Goal: Information Seeking & Learning: Learn about a topic

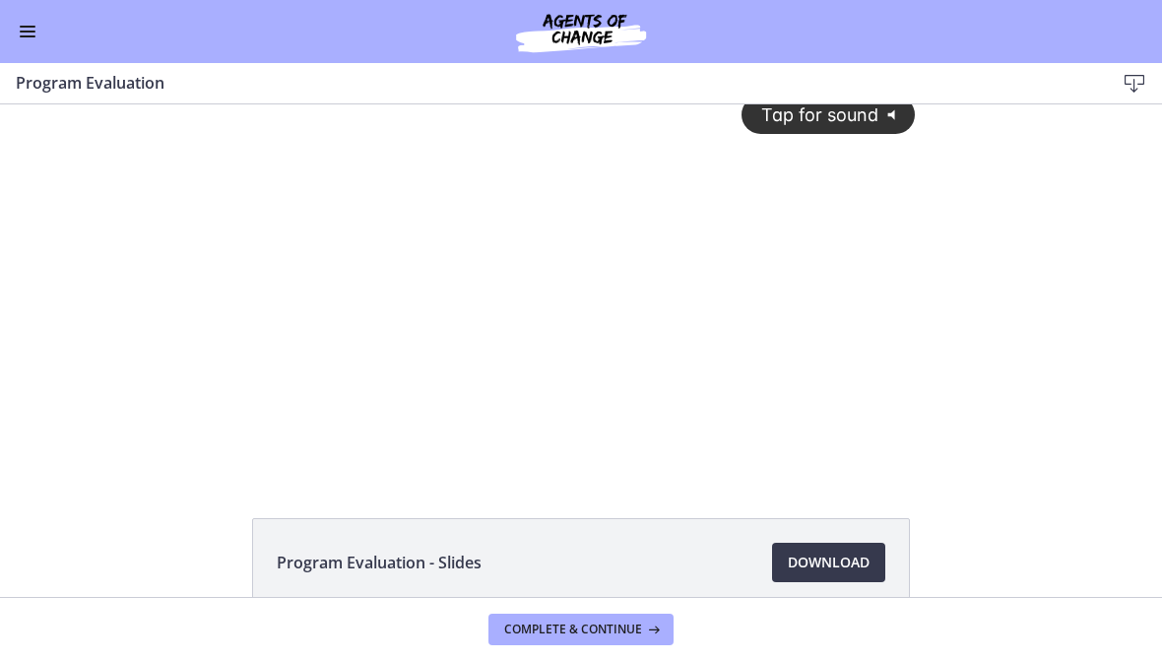
scroll to position [22, 0]
click at [812, 274] on div "Tap for sound @keyframes VOLUME_SMALL_WAVE_FLASH { 0% { opacity: 0; } 33% { opa…" at bounding box center [580, 261] width 693 height 356
click at [831, 290] on div at bounding box center [580, 278] width 693 height 390
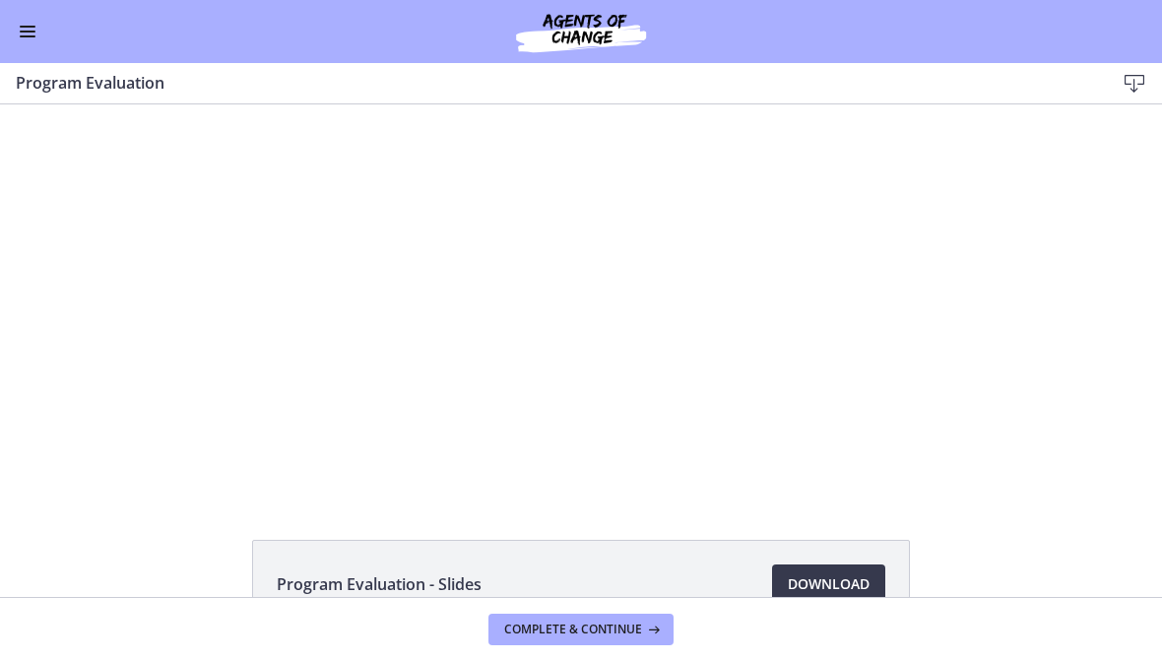
scroll to position [0, 0]
click at [652, 632] on icon at bounding box center [652, 629] width 20 height 16
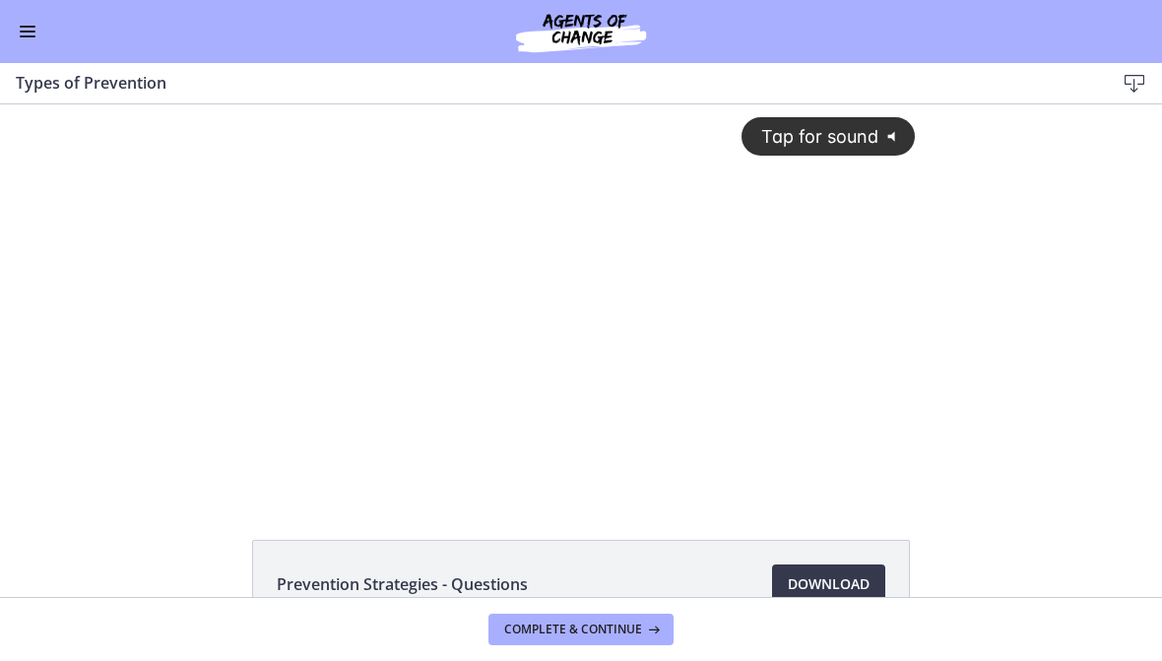
click at [825, 347] on div "Tap for sound @keyframes VOLUME_SMALL_WAVE_FLASH { 0% { opacity: 0; } 33% { opa…" at bounding box center [580, 282] width 693 height 356
click at [35, 35] on button "Enable menu" at bounding box center [28, 32] width 24 height 24
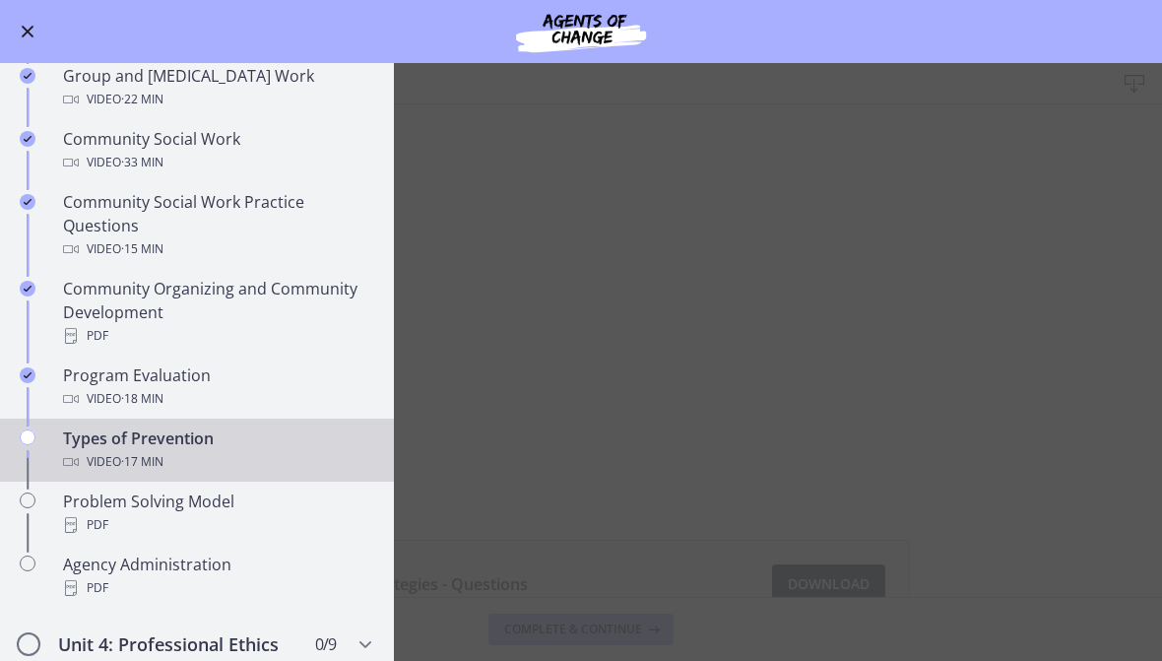
scroll to position [927, 0]
click at [1054, 427] on main "Types of Prevention Download Enable fullscreen Prevention Strategies - Question…" at bounding box center [581, 362] width 1162 height 598
click at [995, 428] on main "Types of Prevention Download Enable fullscreen Prevention Strategies - Question…" at bounding box center [581, 362] width 1162 height 598
click at [761, 351] on main "Types of Prevention Download Enable fullscreen Prevention Strategies - Question…" at bounding box center [581, 362] width 1162 height 598
click at [34, 28] on button "Enable menu" at bounding box center [28, 32] width 24 height 24
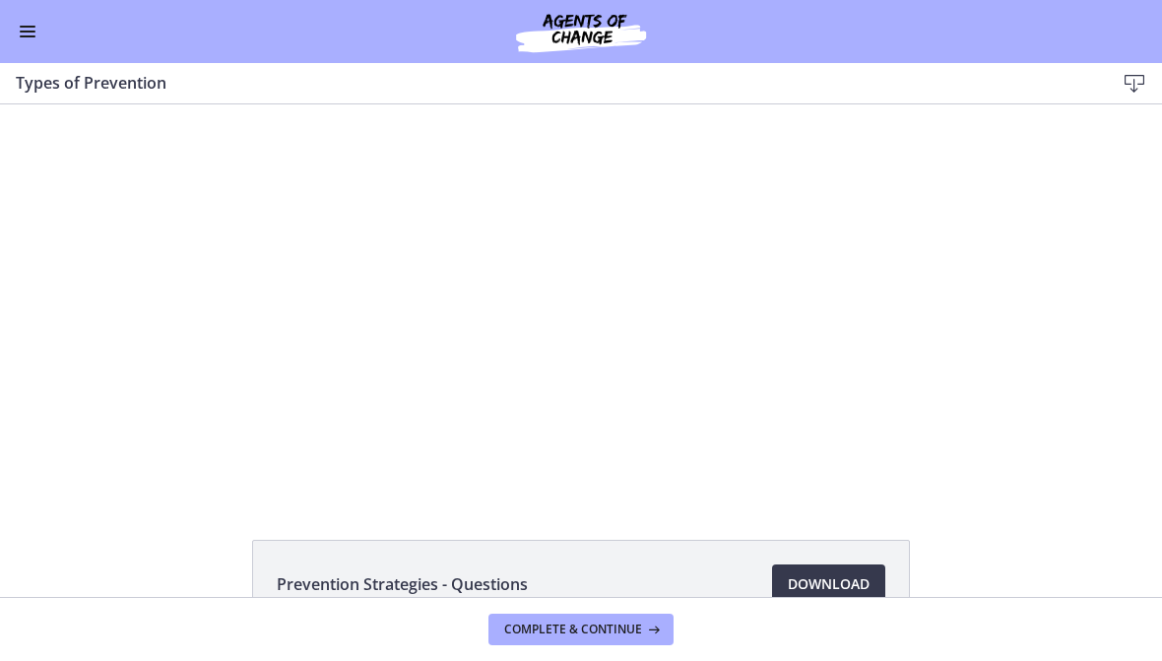
click at [797, 347] on div at bounding box center [580, 299] width 693 height 390
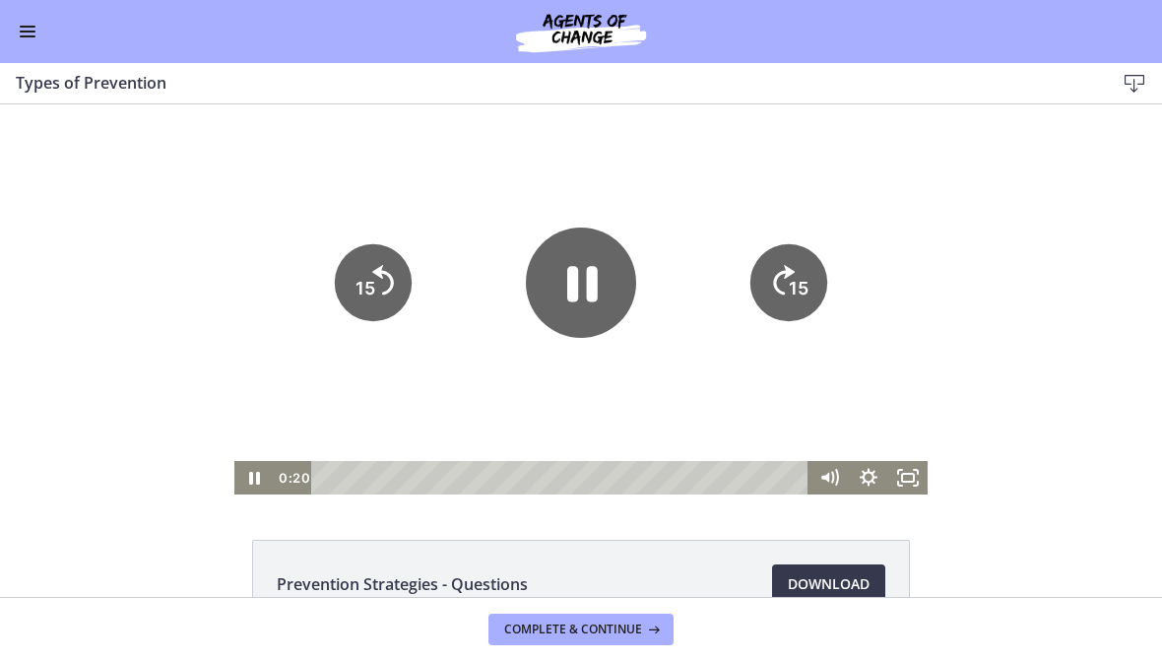
click at [914, 481] on rect "Fullscreen" at bounding box center [908, 478] width 12 height 8
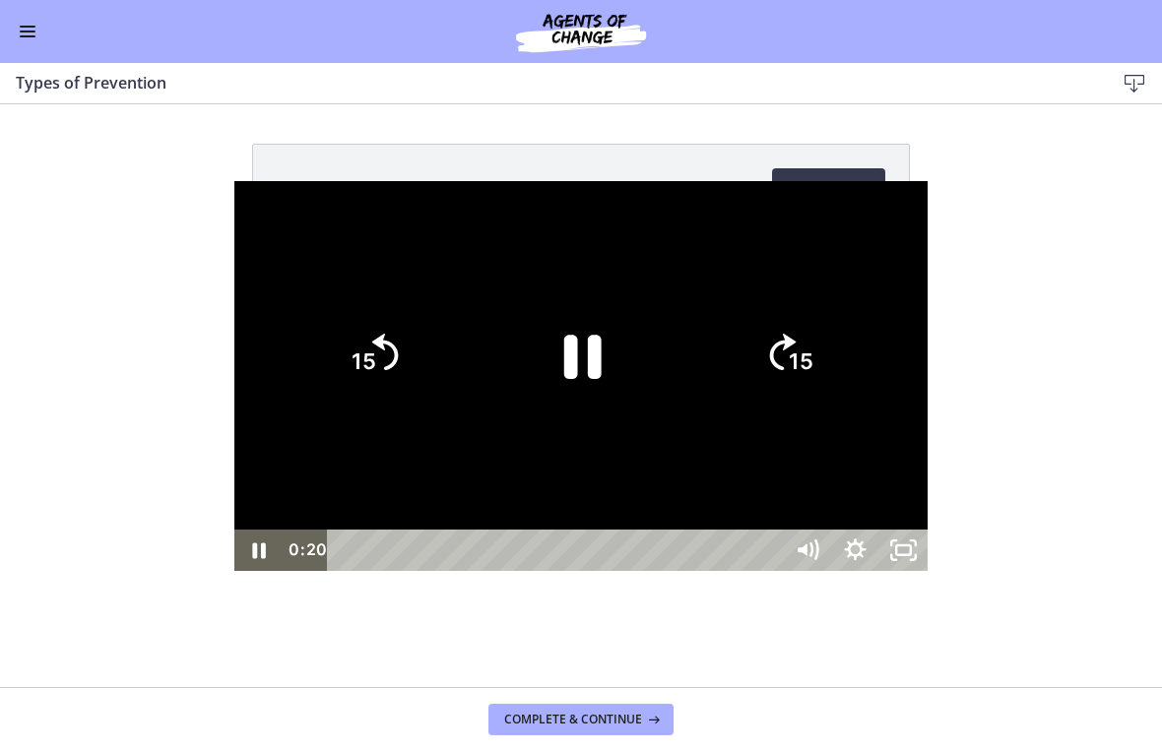
click at [836, 362] on icon "15" at bounding box center [789, 354] width 95 height 95
click at [848, 331] on icon "15" at bounding box center [789, 272] width 118 height 118
click at [836, 364] on icon "15" at bounding box center [789, 354] width 95 height 95
click at [928, 295] on div at bounding box center [580, 376] width 693 height 390
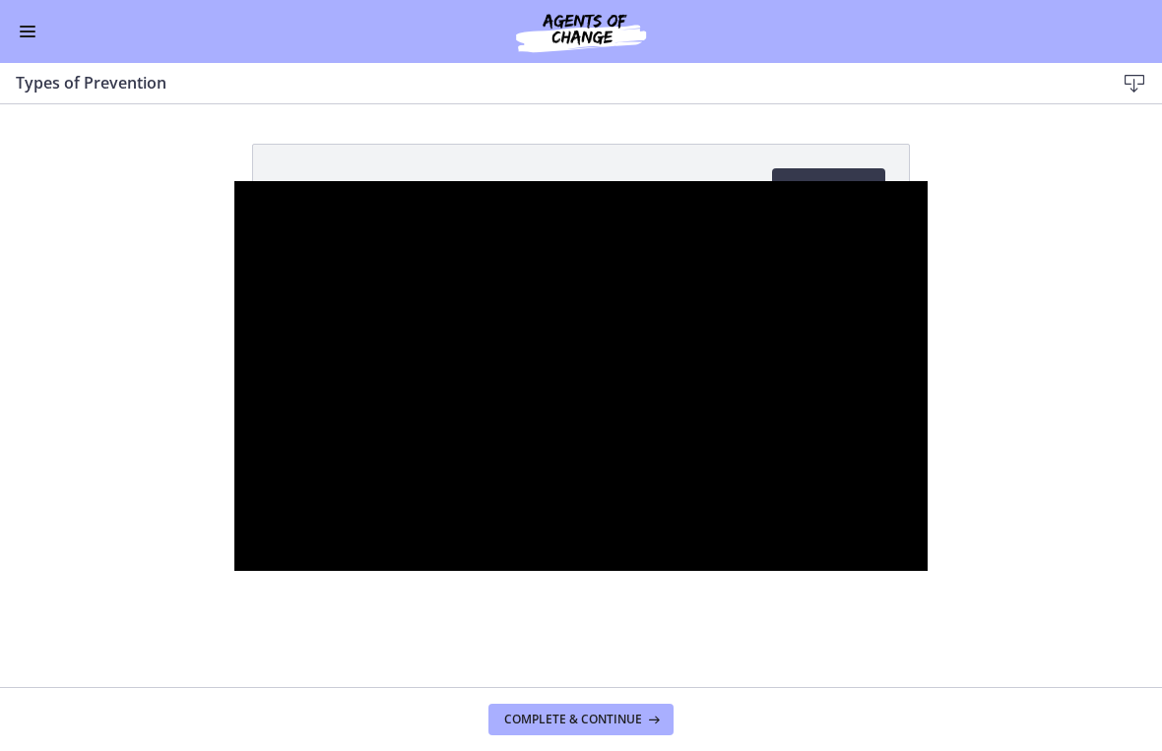
click at [928, 462] on div at bounding box center [580, 376] width 693 height 390
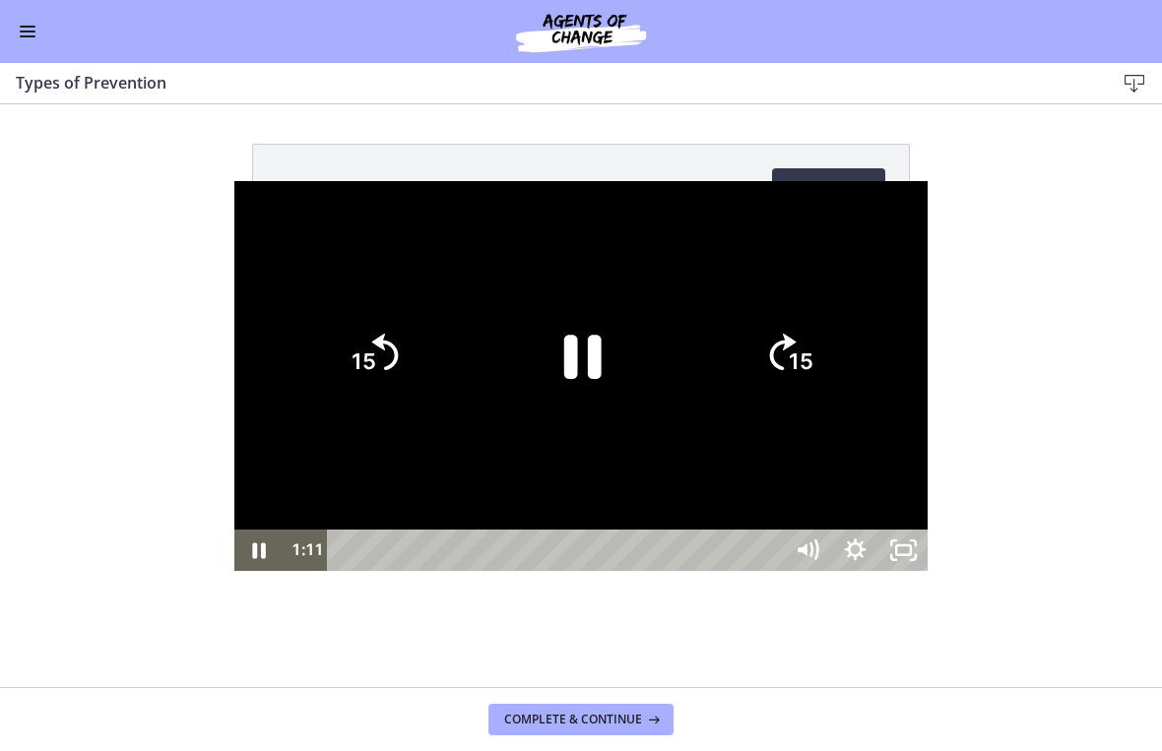
click at [928, 450] on div at bounding box center [580, 376] width 693 height 390
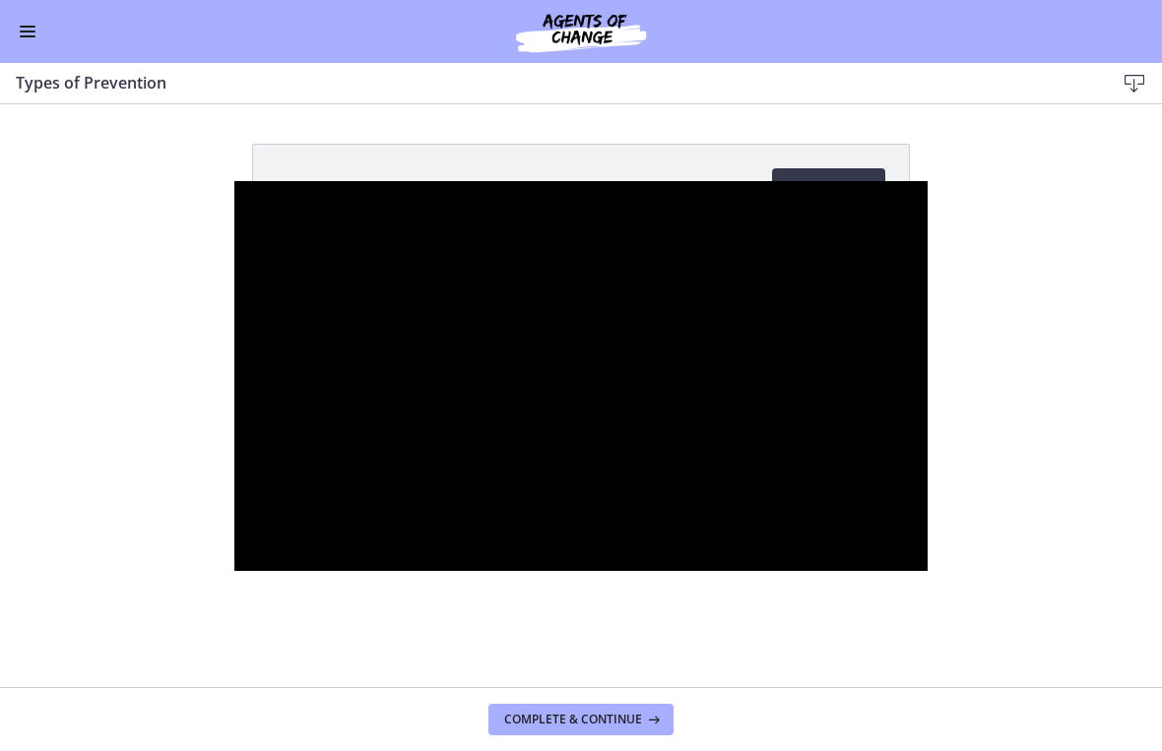
click at [928, 421] on div at bounding box center [580, 376] width 693 height 390
click at [564, 487] on div at bounding box center [580, 376] width 693 height 390
click at [928, 496] on div at bounding box center [580, 376] width 693 height 390
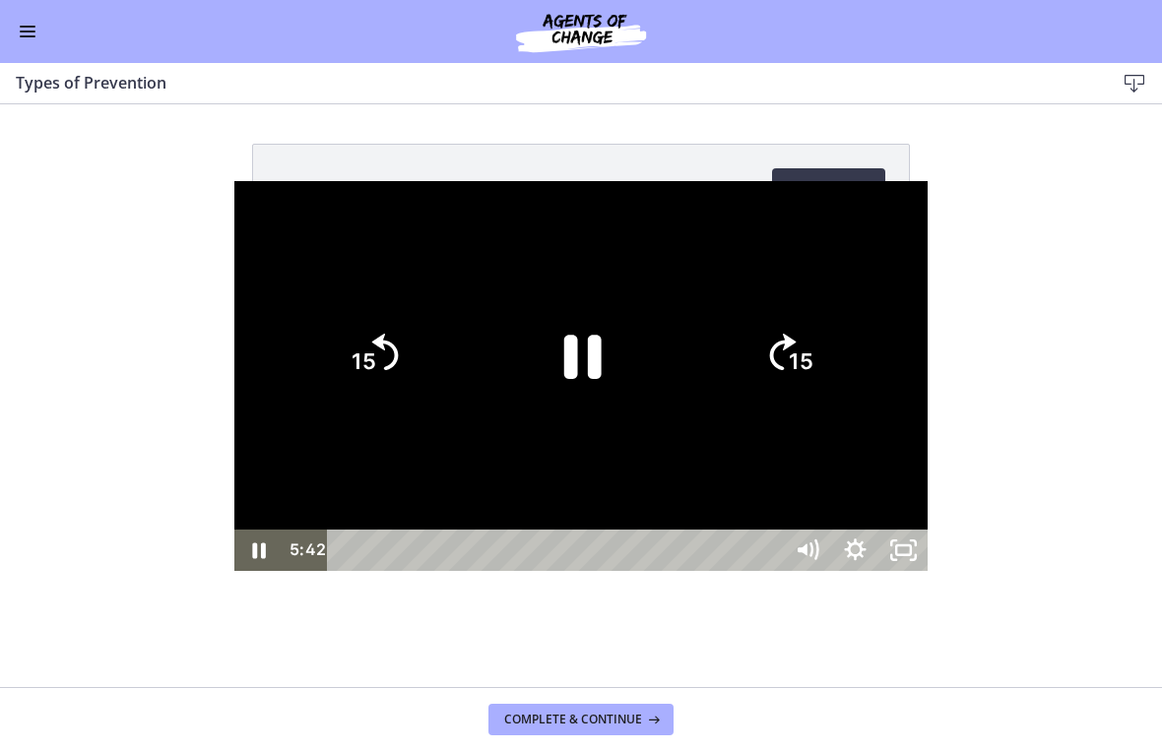
click at [928, 476] on div at bounding box center [580, 376] width 693 height 390
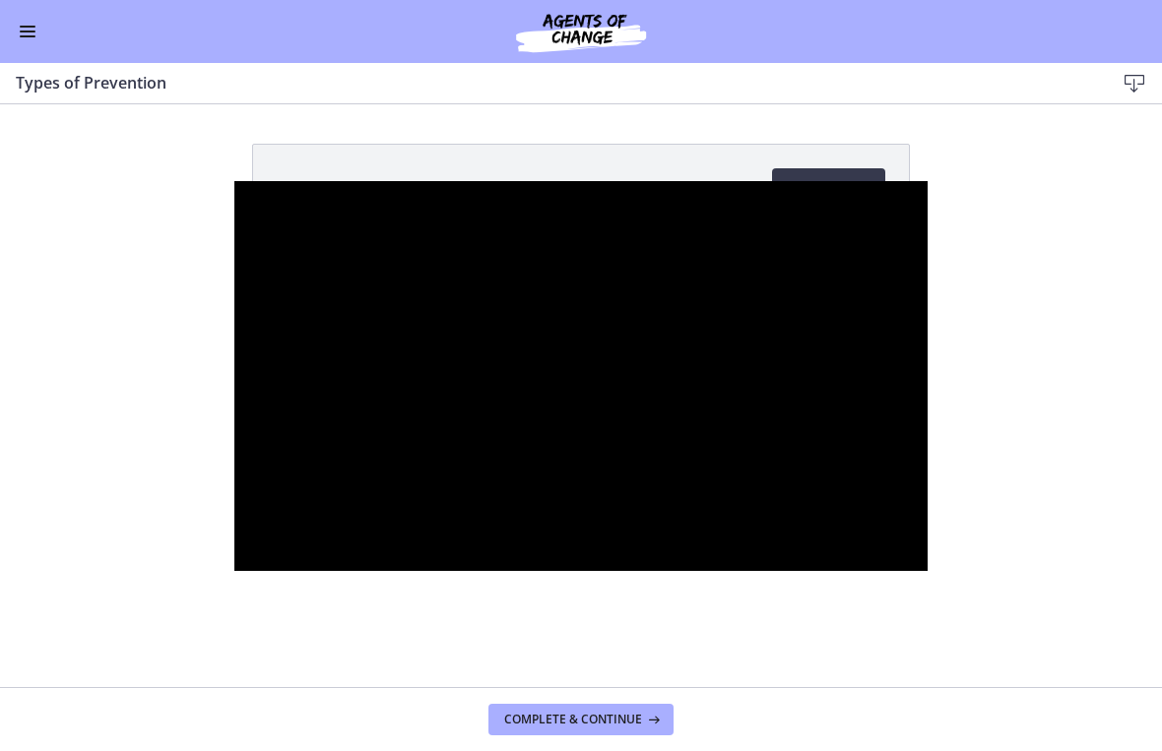
click at [928, 496] on div at bounding box center [580, 376] width 693 height 390
click at [928, 533] on div at bounding box center [580, 376] width 693 height 390
click at [928, 388] on div at bounding box center [580, 376] width 693 height 390
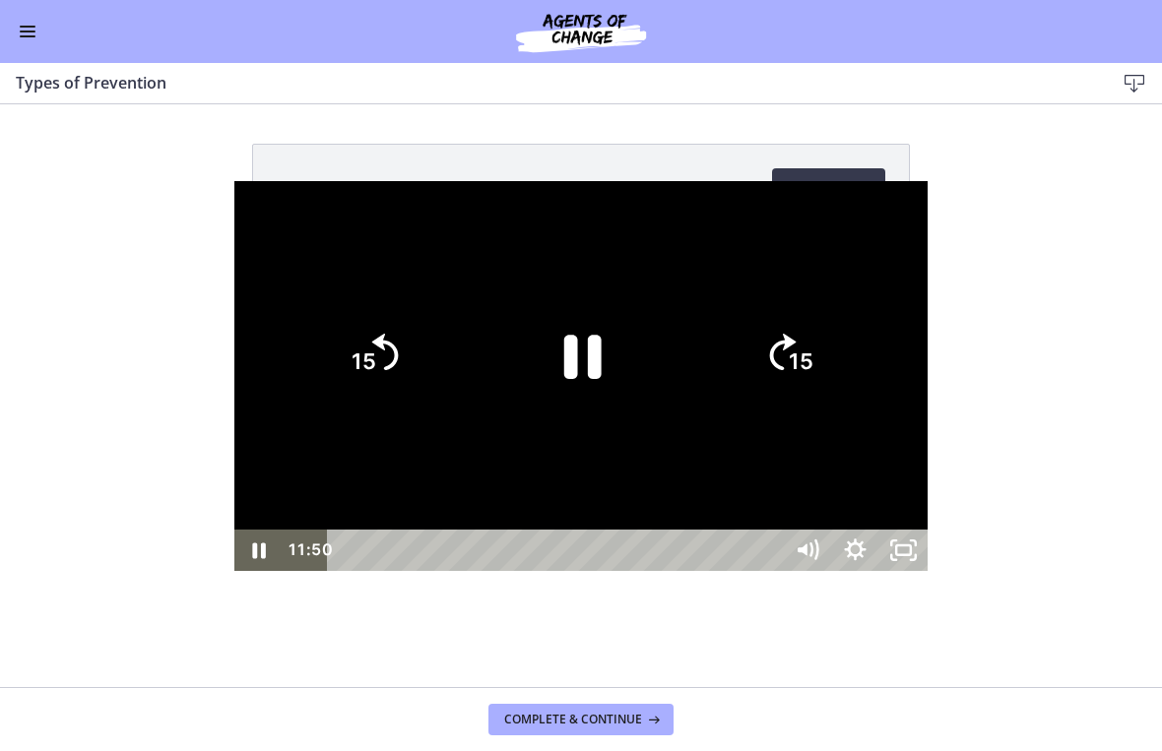
click at [928, 570] on icon "Unfullscreen" at bounding box center [903, 549] width 48 height 41
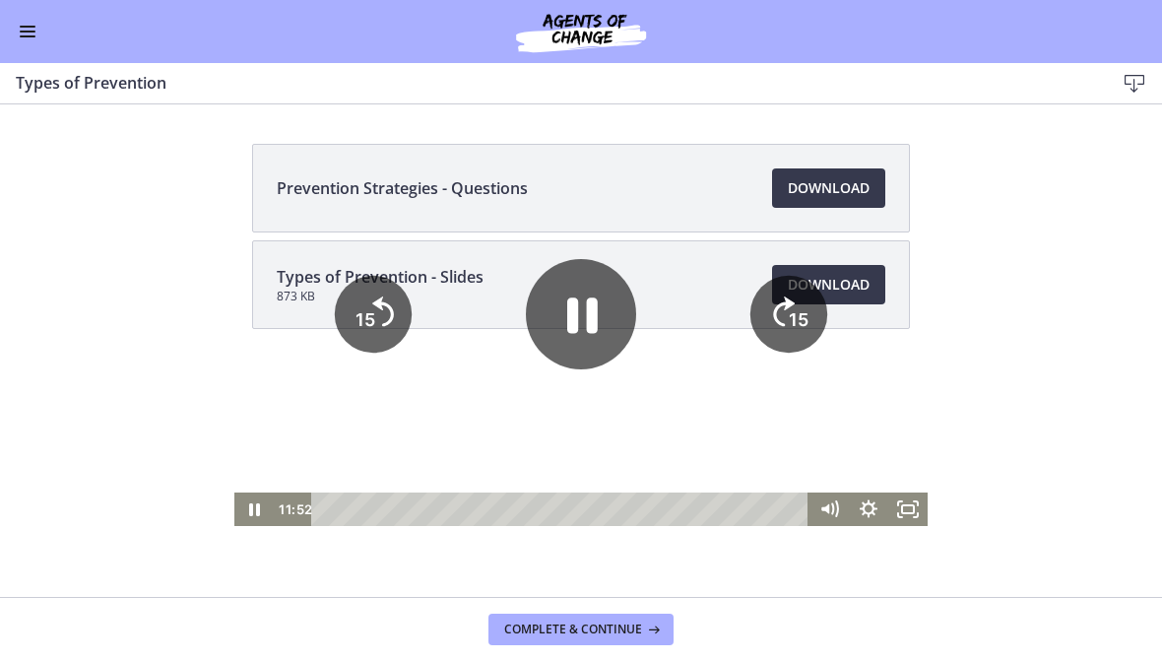
scroll to position [55, 0]
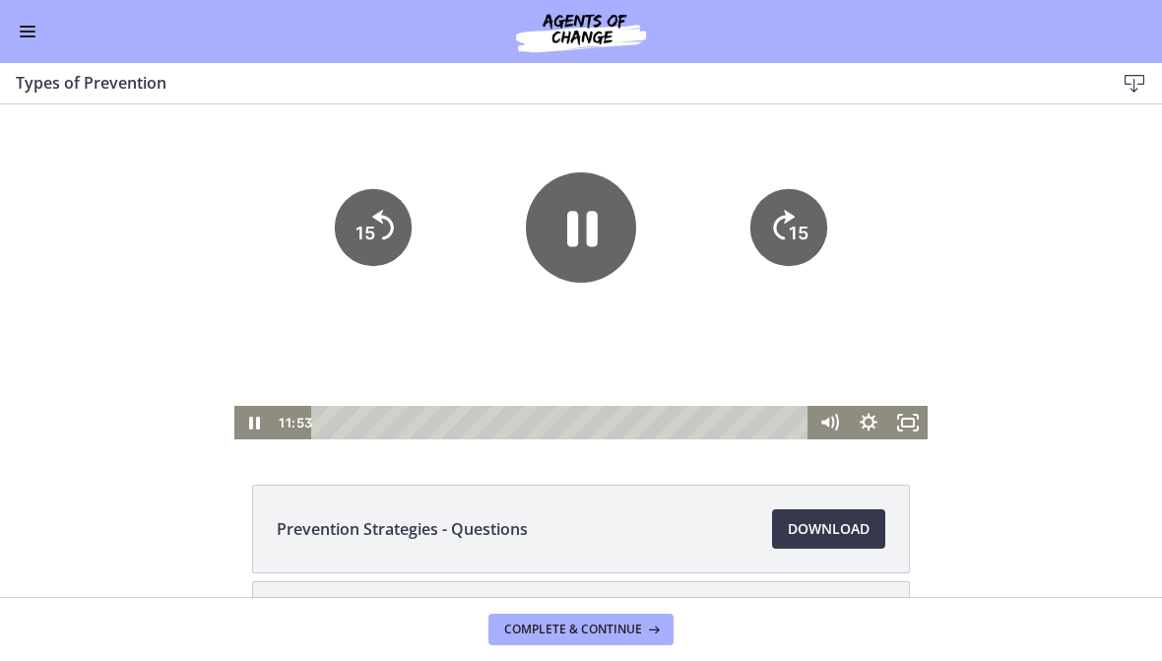
click at [595, 630] on span "Complete & continue" at bounding box center [573, 629] width 138 height 16
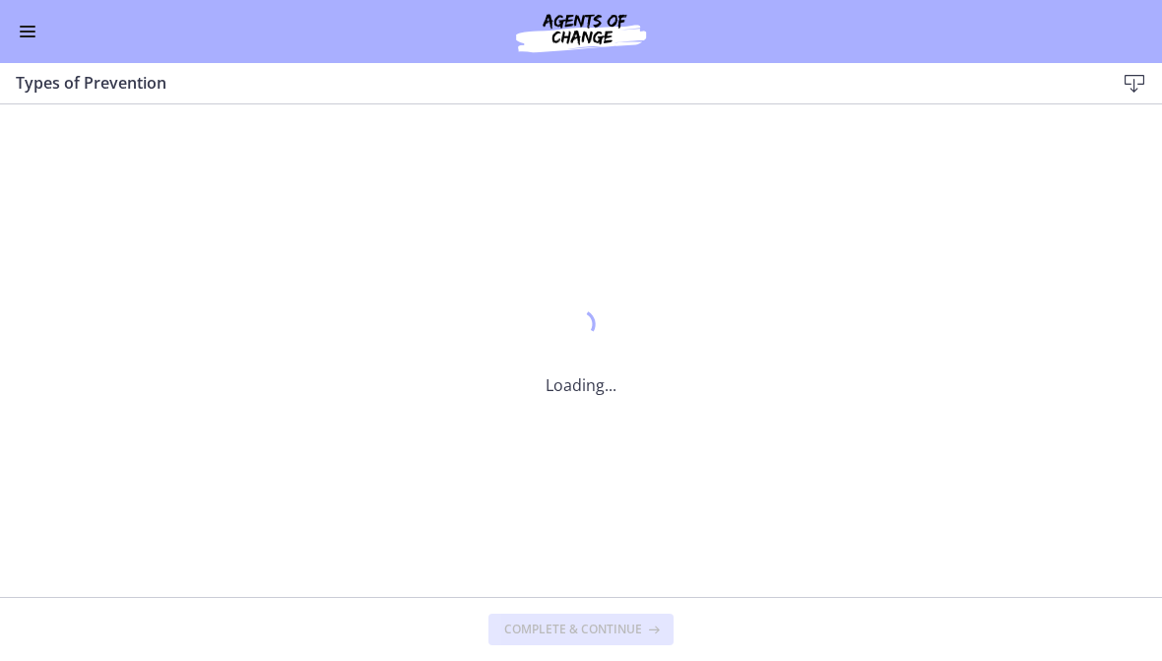
scroll to position [0, 0]
click at [644, 609] on footer "Complete & continue" at bounding box center [581, 629] width 1162 height 64
click at [627, 635] on span "Complete & continue" at bounding box center [573, 629] width 138 height 16
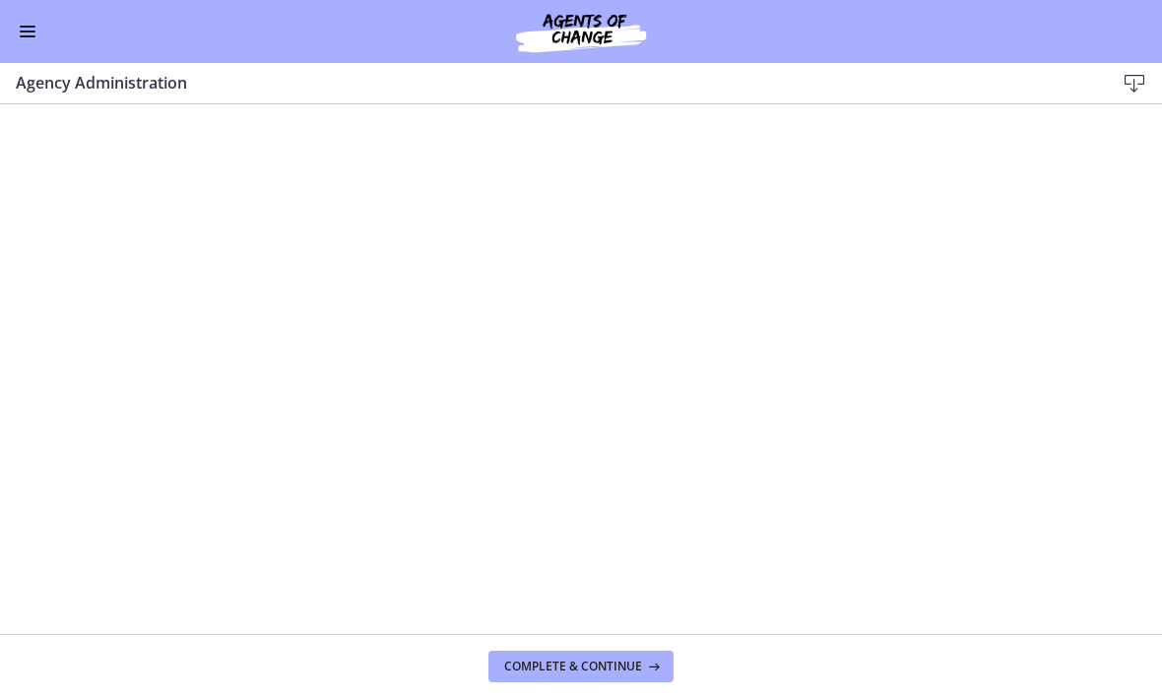
click at [630, 646] on footer "Complete & continue" at bounding box center [581, 666] width 1162 height 64
click at [639, 654] on button "Complete & continue" at bounding box center [580, 667] width 185 height 32
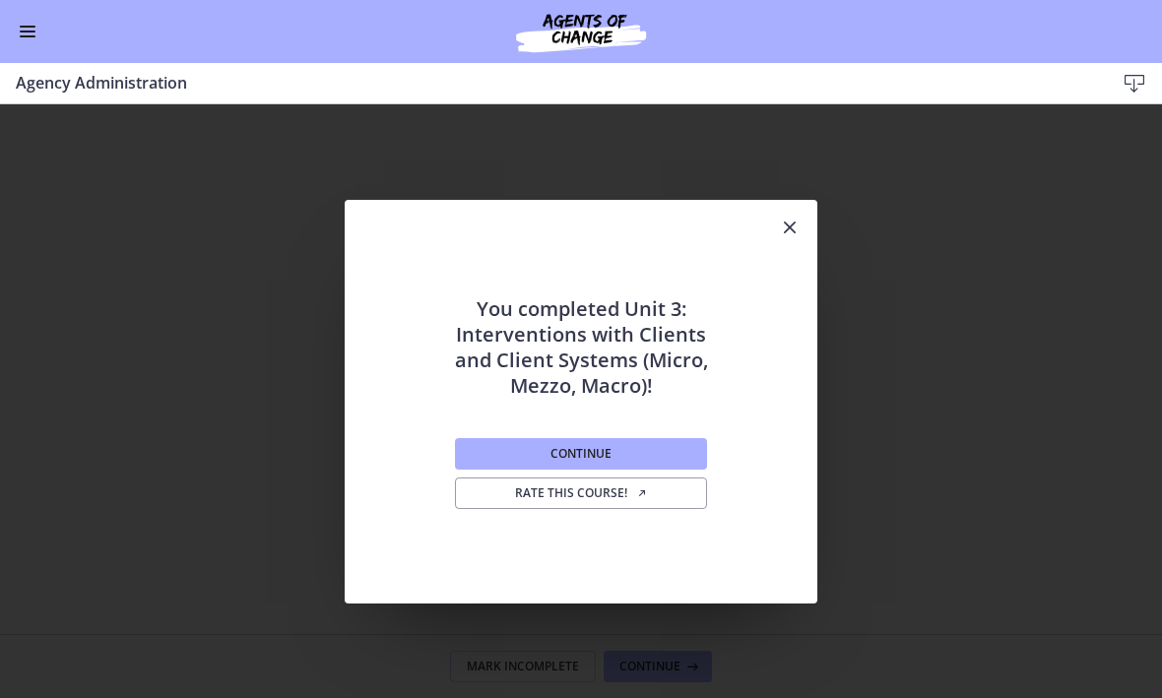
click at [666, 449] on button "Continue" at bounding box center [581, 454] width 252 height 32
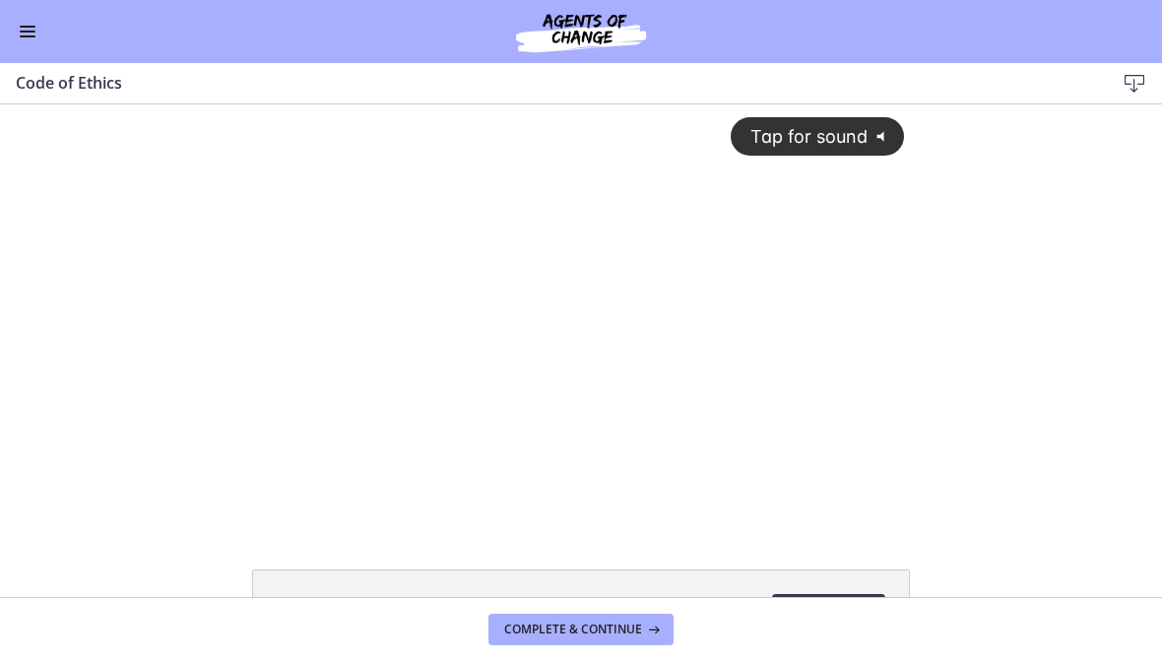
click at [809, 374] on div "Tap for sound @keyframes VOLUME_SMALL_WAVE_FLASH { 0% { opacity: 0; } 33% { opa…" at bounding box center [581, 297] width 672 height 386
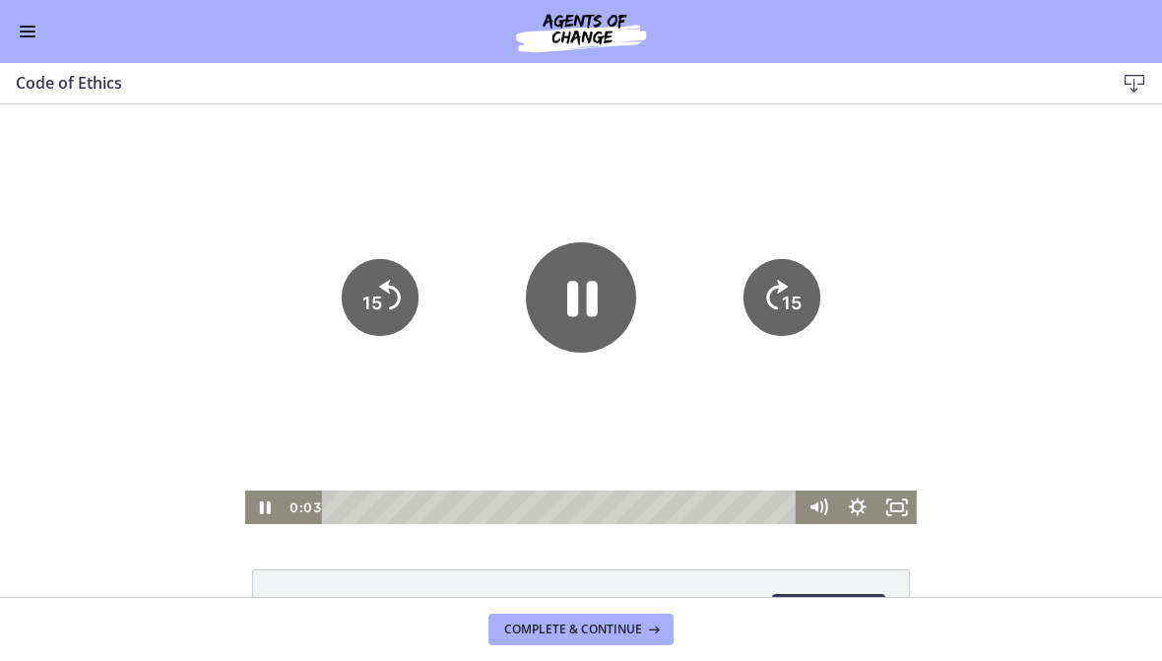
click at [904, 495] on icon "Fullscreen" at bounding box center [896, 506] width 39 height 33
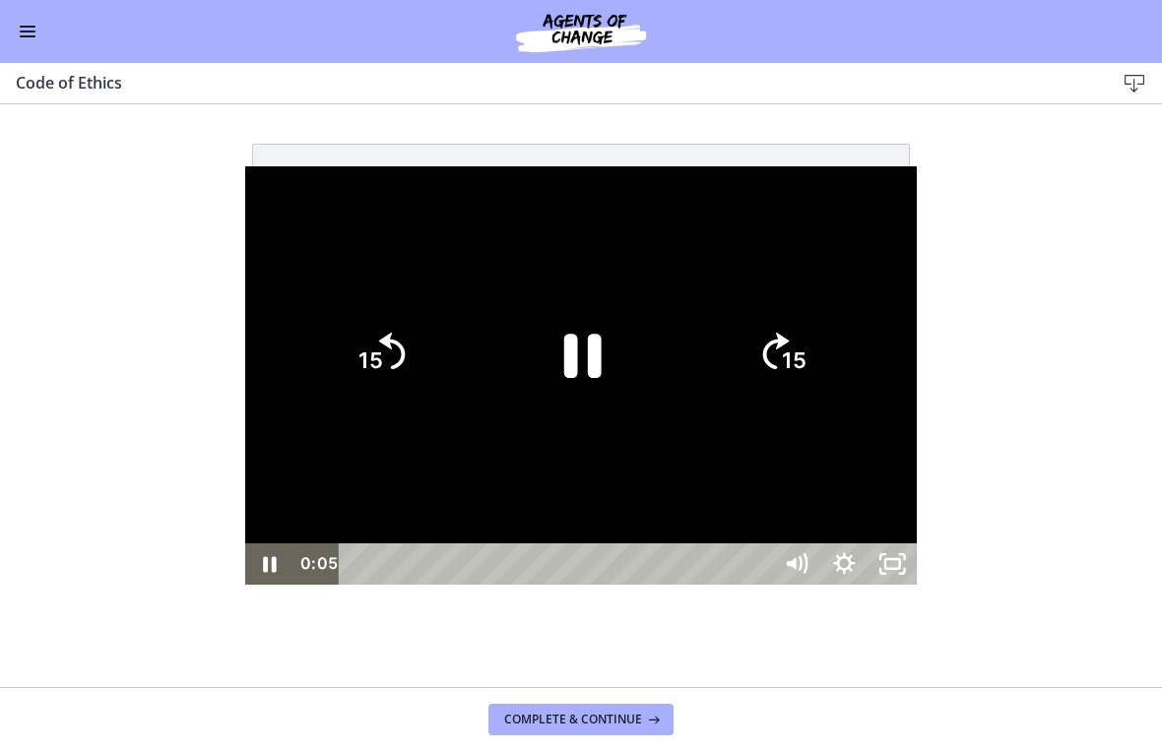
click at [829, 365] on icon "15" at bounding box center [782, 354] width 95 height 95
click at [810, 354] on tspan "15" at bounding box center [797, 363] width 28 height 30
click at [810, 366] on tspan "15" at bounding box center [797, 363] width 28 height 30
click at [810, 365] on tspan "15" at bounding box center [797, 363] width 28 height 30
click at [829, 357] on icon "15" at bounding box center [782, 354] width 95 height 95
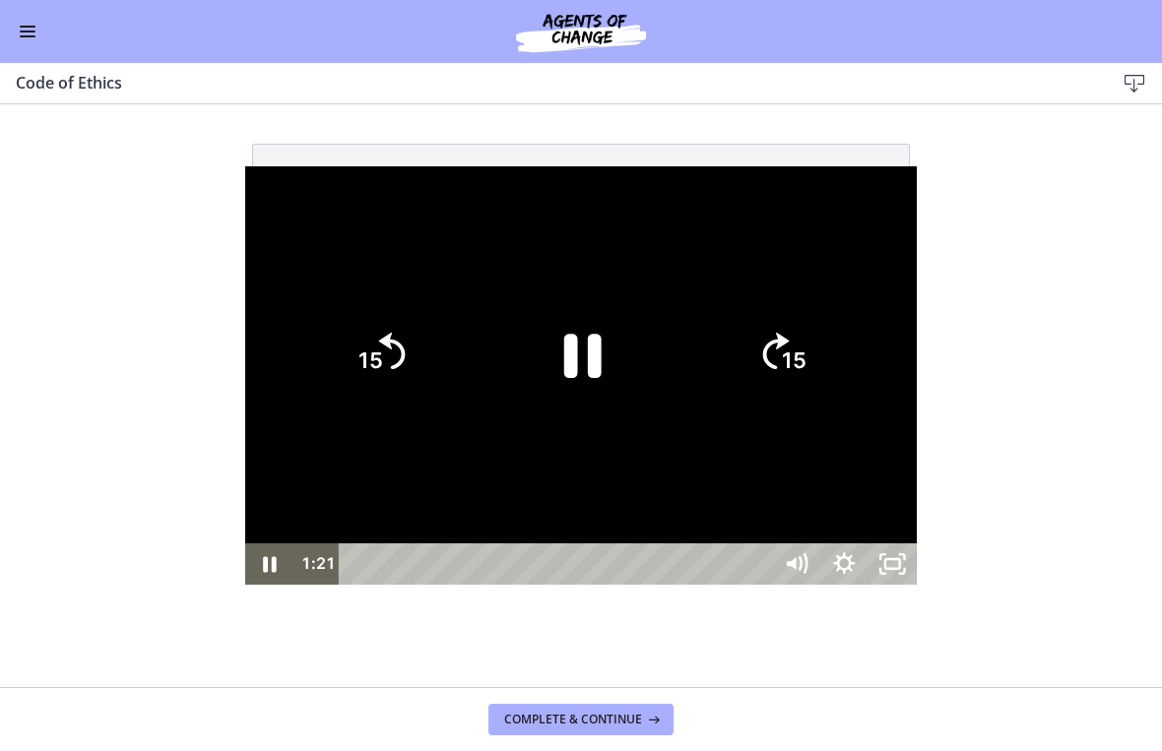
click at [808, 368] on tspan "15" at bounding box center [795, 362] width 25 height 26
click at [841, 331] on icon "15" at bounding box center [782, 272] width 118 height 118
click at [808, 369] on tspan "15" at bounding box center [795, 362] width 25 height 26
click at [835, 368] on icon "15" at bounding box center [782, 354] width 106 height 106
click at [808, 370] on tspan "15" at bounding box center [795, 362] width 25 height 26
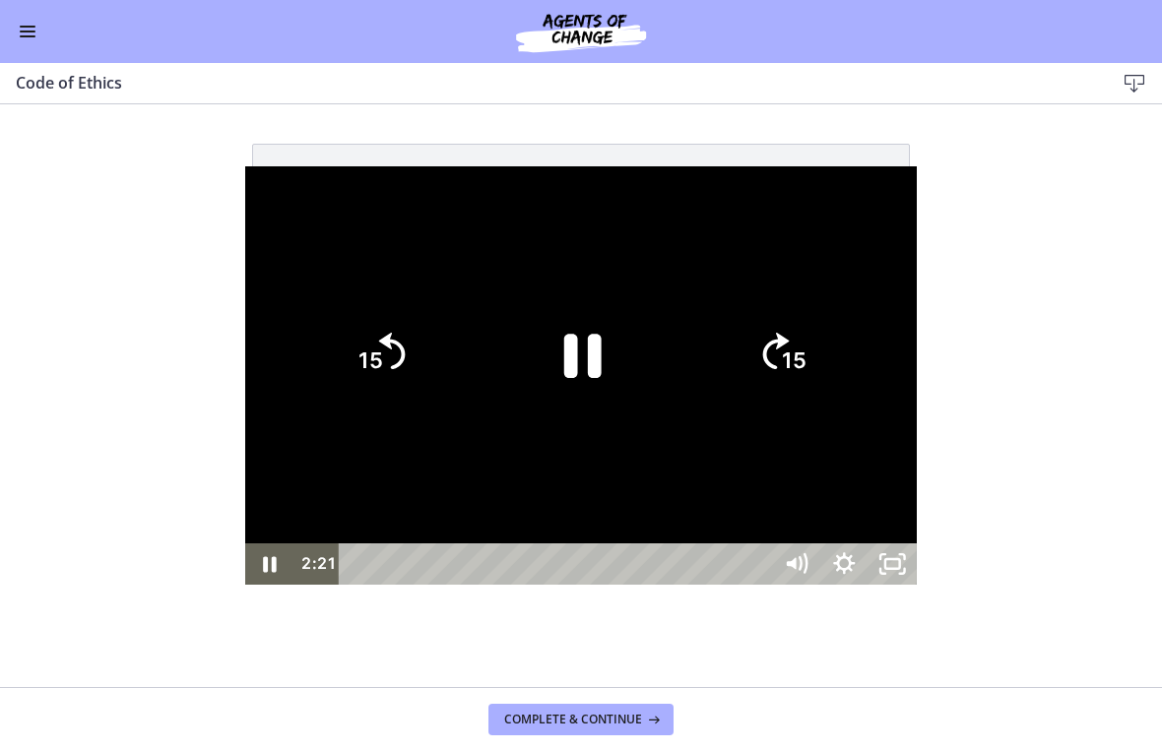
click at [829, 364] on icon "15" at bounding box center [782, 354] width 95 height 95
click at [829, 362] on icon "15" at bounding box center [782, 354] width 95 height 95
click at [841, 331] on icon "15" at bounding box center [782, 272] width 118 height 118
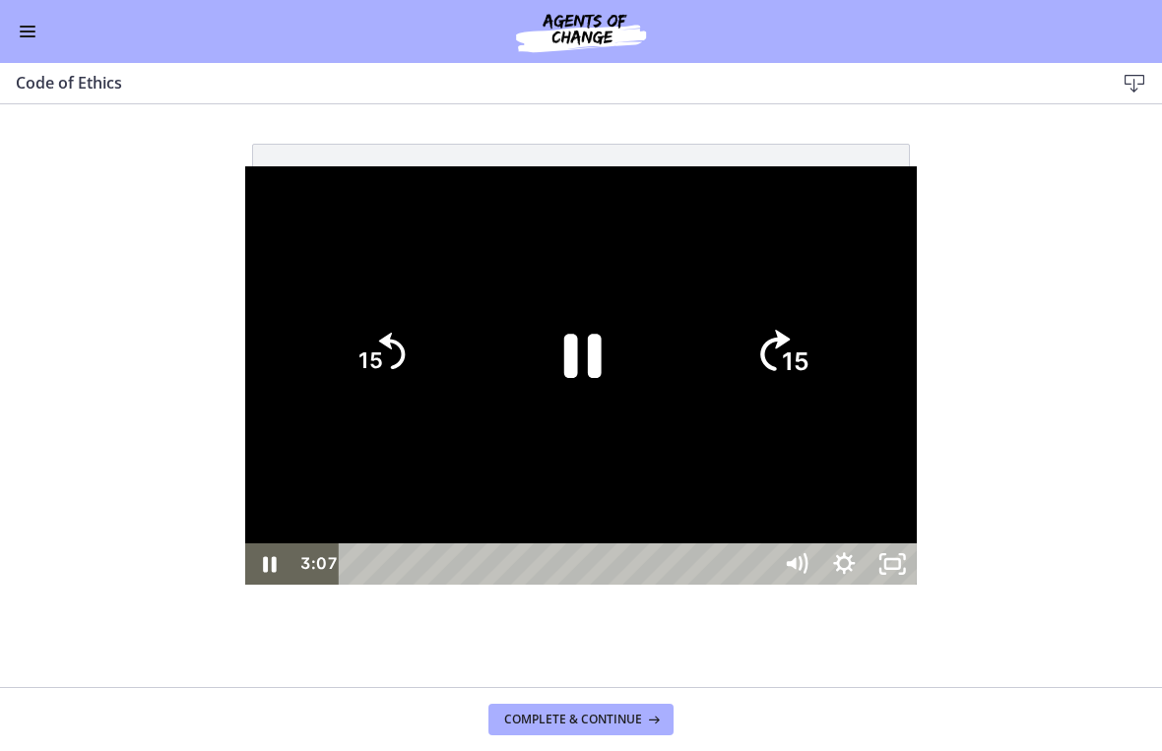
click at [835, 363] on icon "15" at bounding box center [782, 354] width 106 height 106
click at [829, 363] on icon "15" at bounding box center [782, 354] width 95 height 95
click at [808, 370] on tspan "15" at bounding box center [795, 362] width 25 height 26
click at [810, 369] on tspan "15" at bounding box center [797, 363] width 28 height 30
click at [808, 371] on tspan "15" at bounding box center [795, 362] width 25 height 26
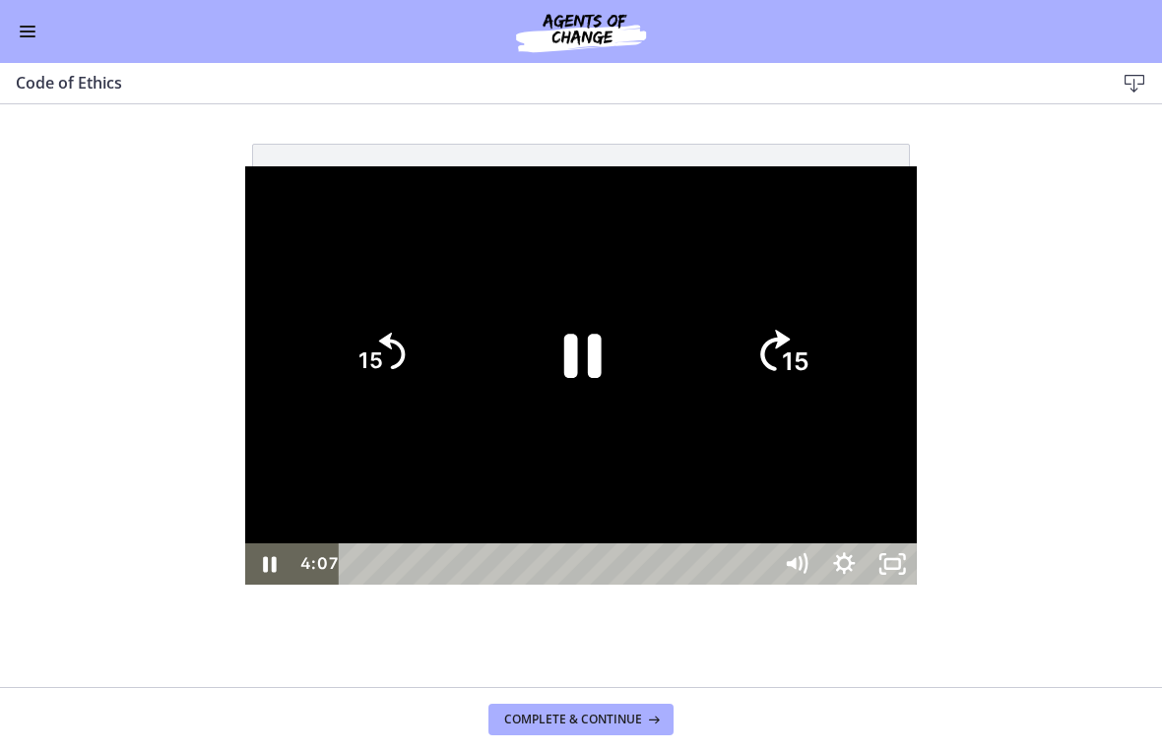
click at [810, 371] on tspan "15" at bounding box center [797, 363] width 28 height 30
click at [808, 374] on tspan "15" at bounding box center [795, 362] width 25 height 26
click at [810, 373] on tspan "15" at bounding box center [797, 363] width 28 height 30
click at [806, 415] on icon "15" at bounding box center [781, 438] width 47 height 47
click at [829, 363] on icon "15" at bounding box center [782, 354] width 95 height 95
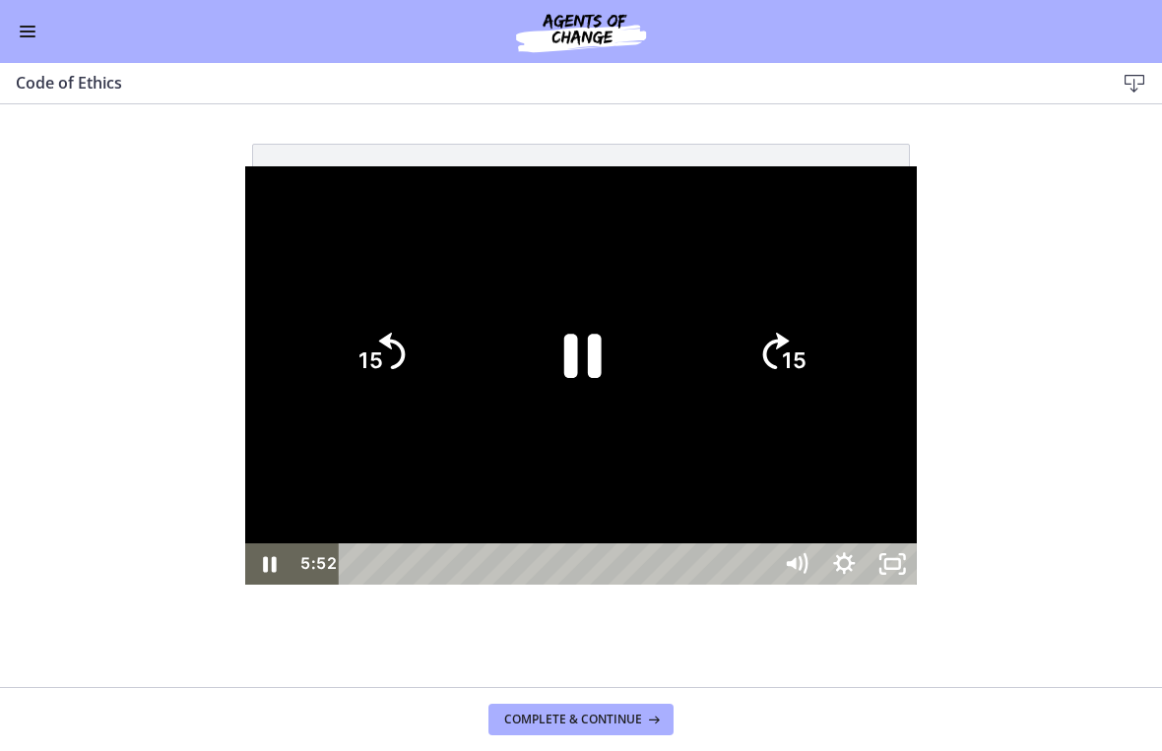
click at [841, 331] on icon "15" at bounding box center [782, 272] width 118 height 118
click at [835, 364] on icon "15" at bounding box center [782, 354] width 106 height 106
click at [829, 361] on icon "15" at bounding box center [782, 354] width 95 height 95
click at [841, 331] on icon "15" at bounding box center [782, 272] width 118 height 118
click at [835, 360] on icon "15" at bounding box center [782, 354] width 106 height 106
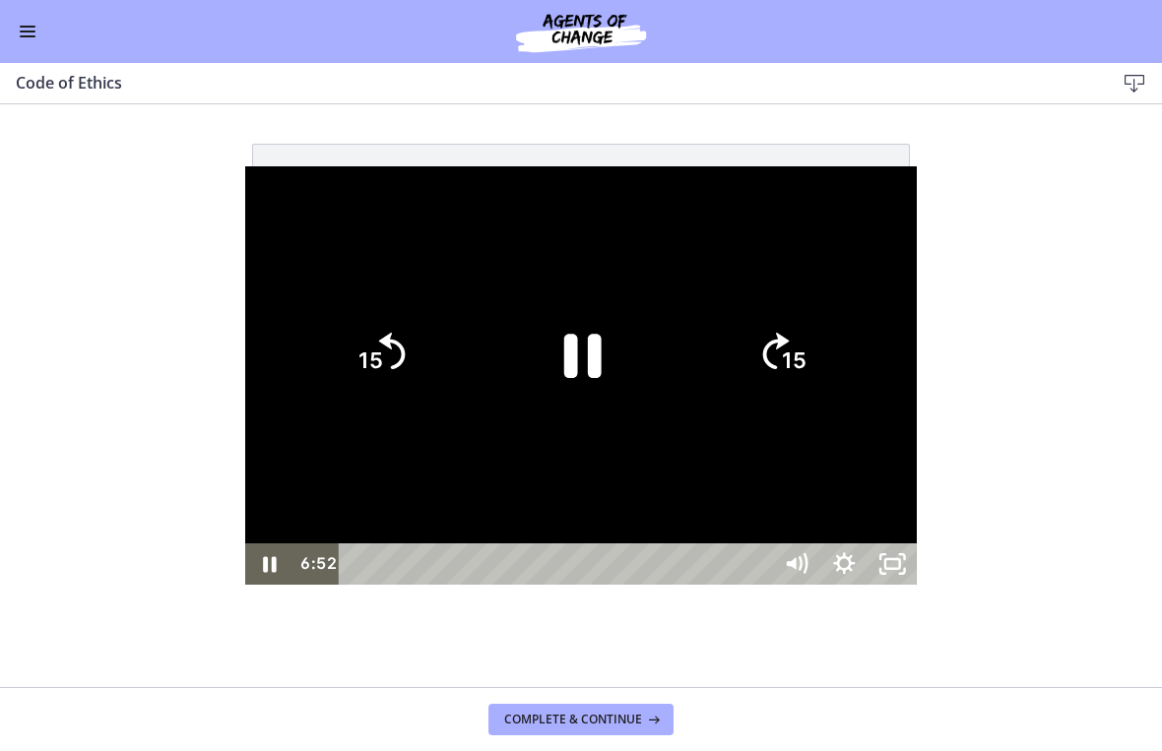
click at [829, 360] on icon "15" at bounding box center [782, 354] width 95 height 95
click at [917, 523] on div at bounding box center [581, 376] width 672 height 420
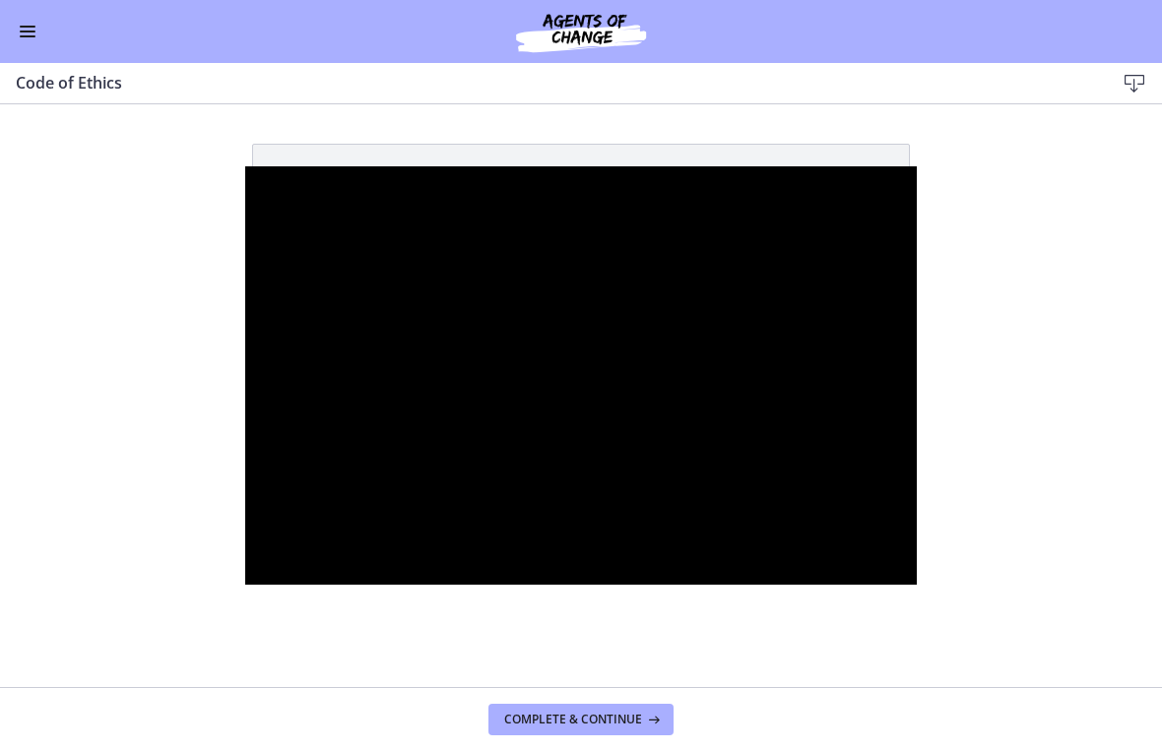
click at [917, 487] on div at bounding box center [581, 376] width 672 height 420
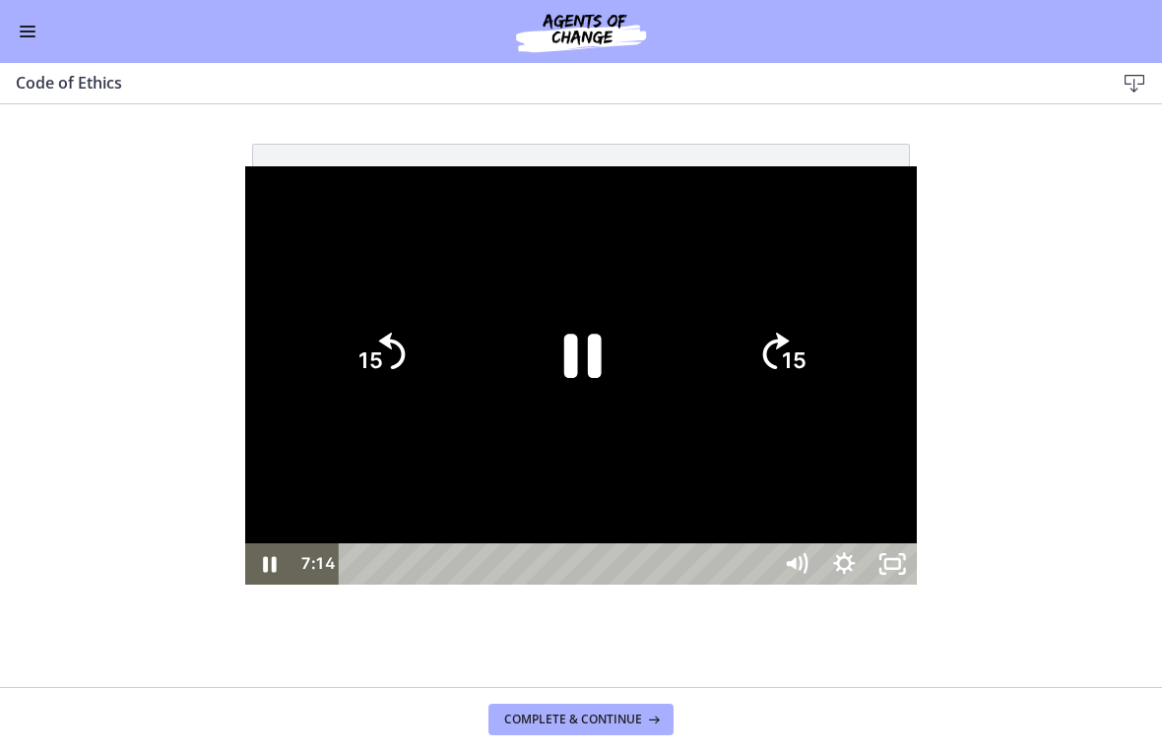
click at [917, 585] on icon "Unfullscreen" at bounding box center [893, 564] width 48 height 41
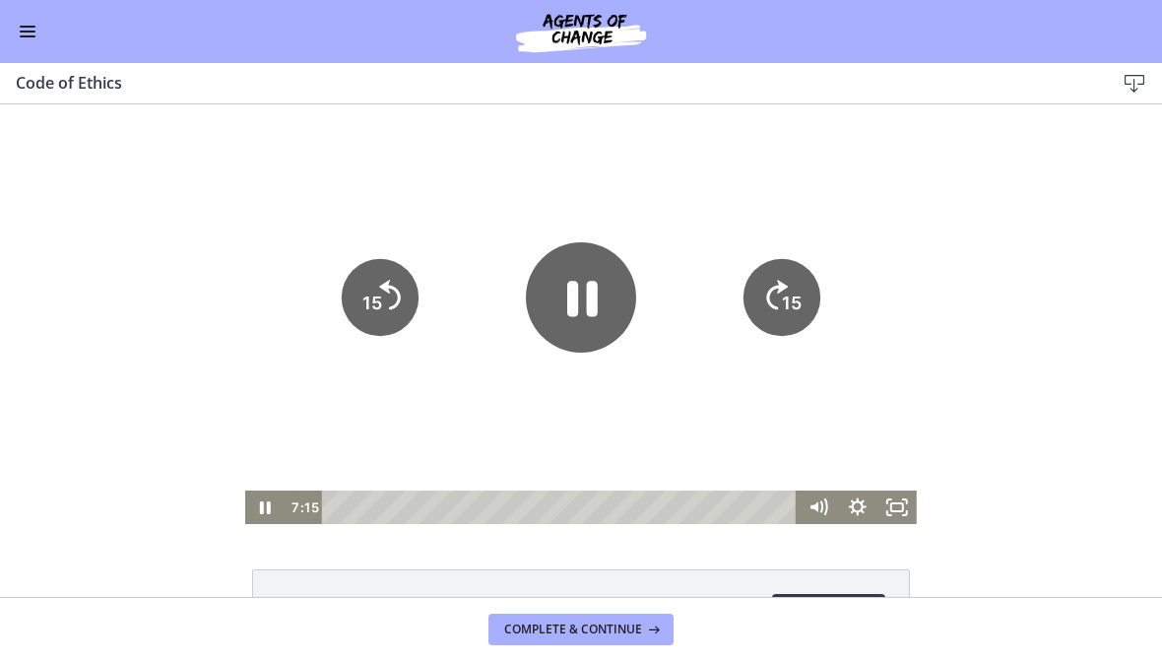
click at [638, 625] on span "Complete & continue" at bounding box center [573, 629] width 138 height 16
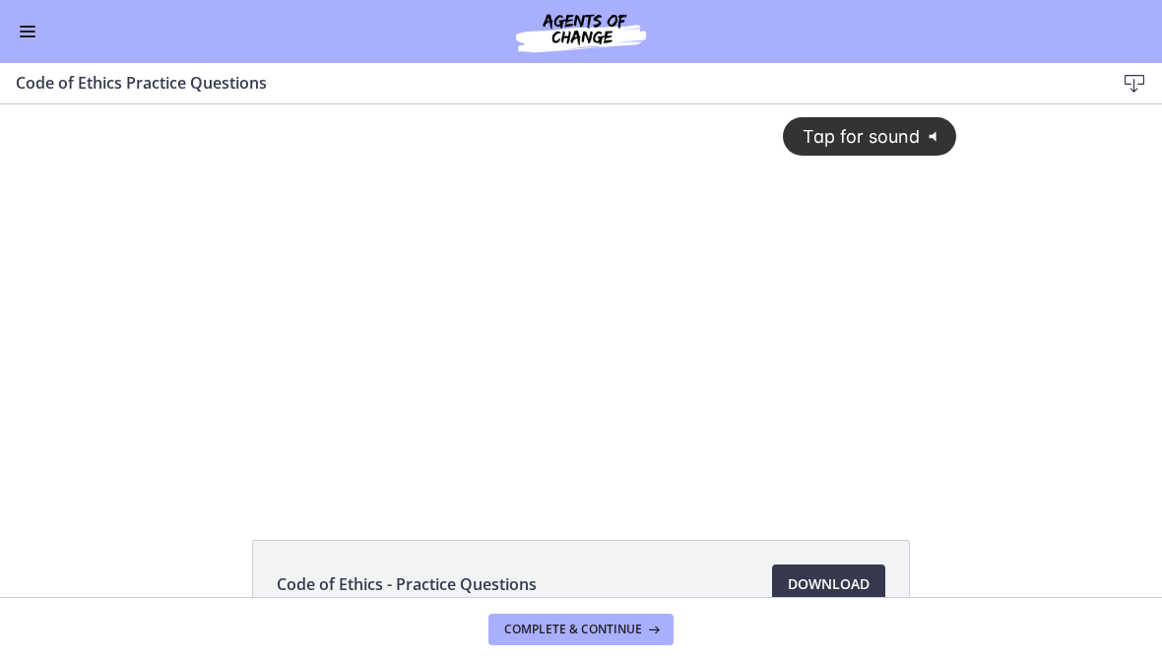
click at [818, 354] on div "Tap for sound @keyframes VOLUME_SMALL_WAVE_FLASH { 0% { opacity: 0; } 33% { opa…" at bounding box center [580, 282] width 775 height 356
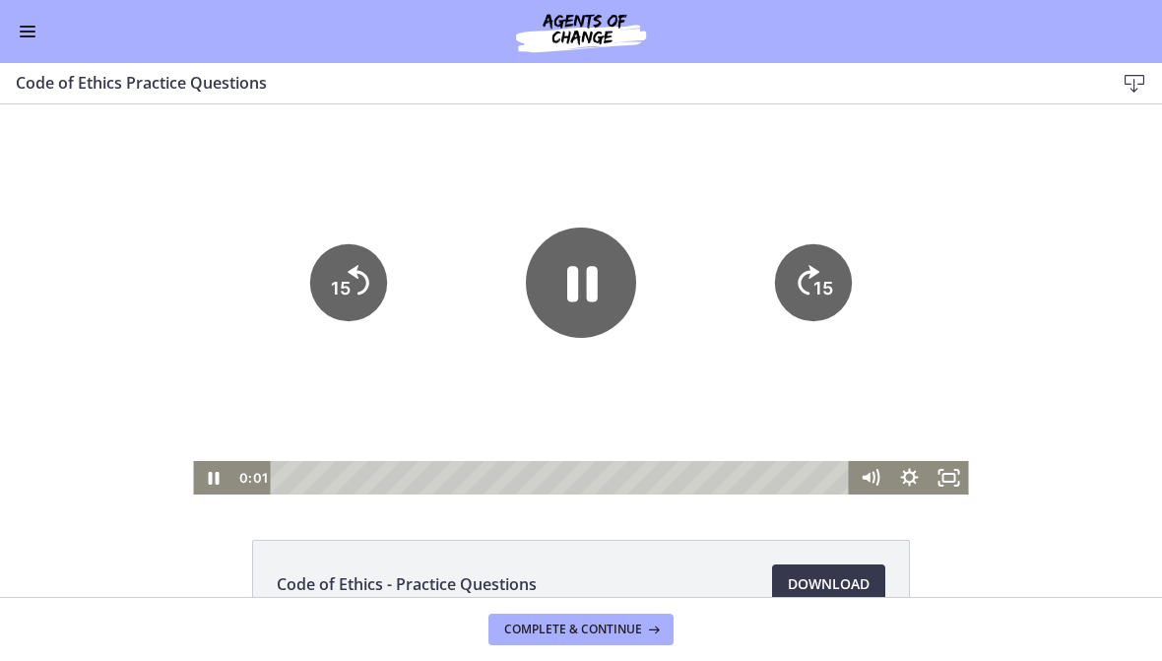
click at [926, 470] on icon "Show settings menu" at bounding box center [909, 477] width 39 height 33
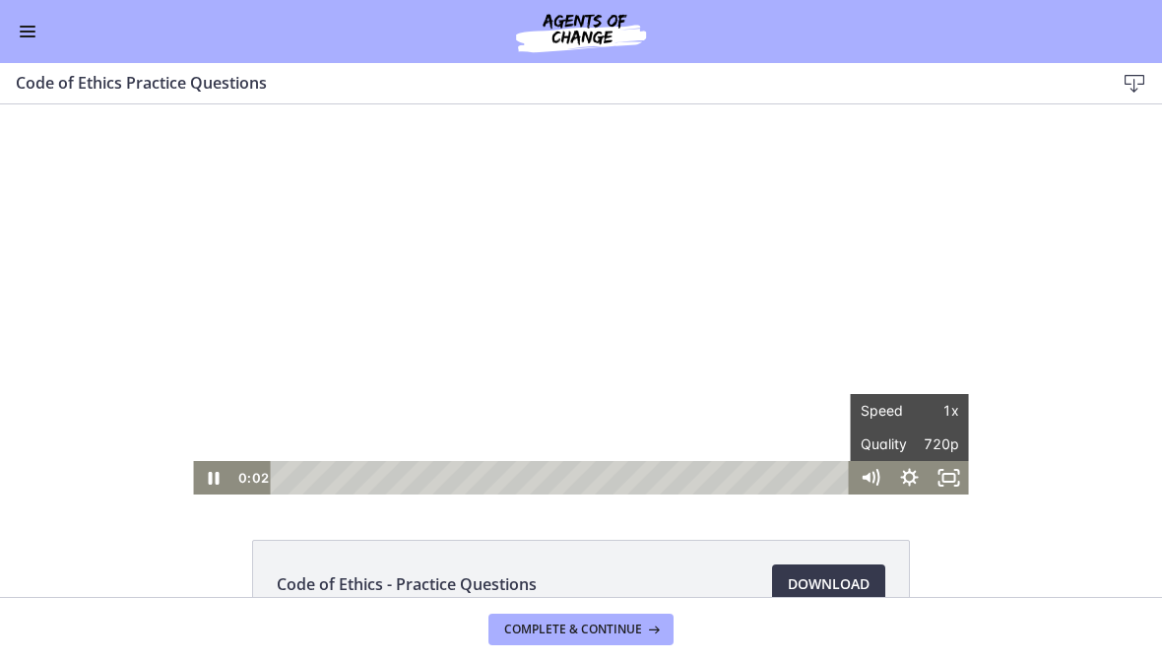
click at [958, 474] on icon "Fullscreen" at bounding box center [949, 477] width 39 height 33
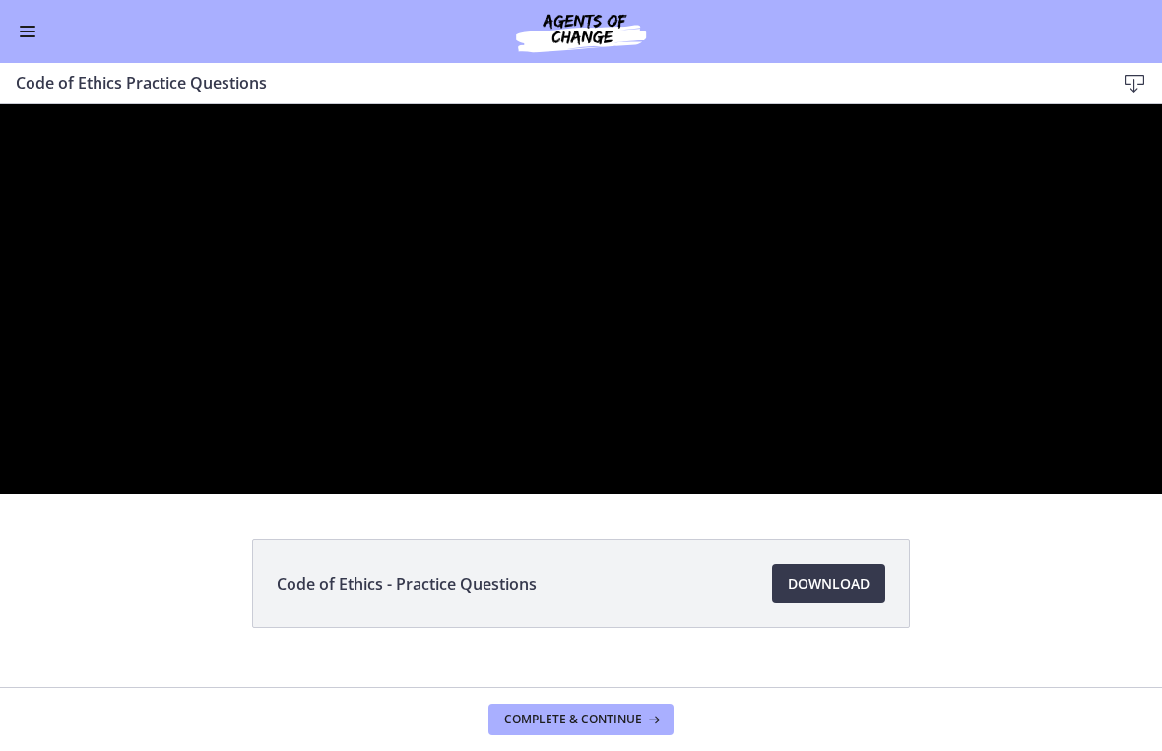
click at [569, 492] on div at bounding box center [581, 299] width 1162 height 390
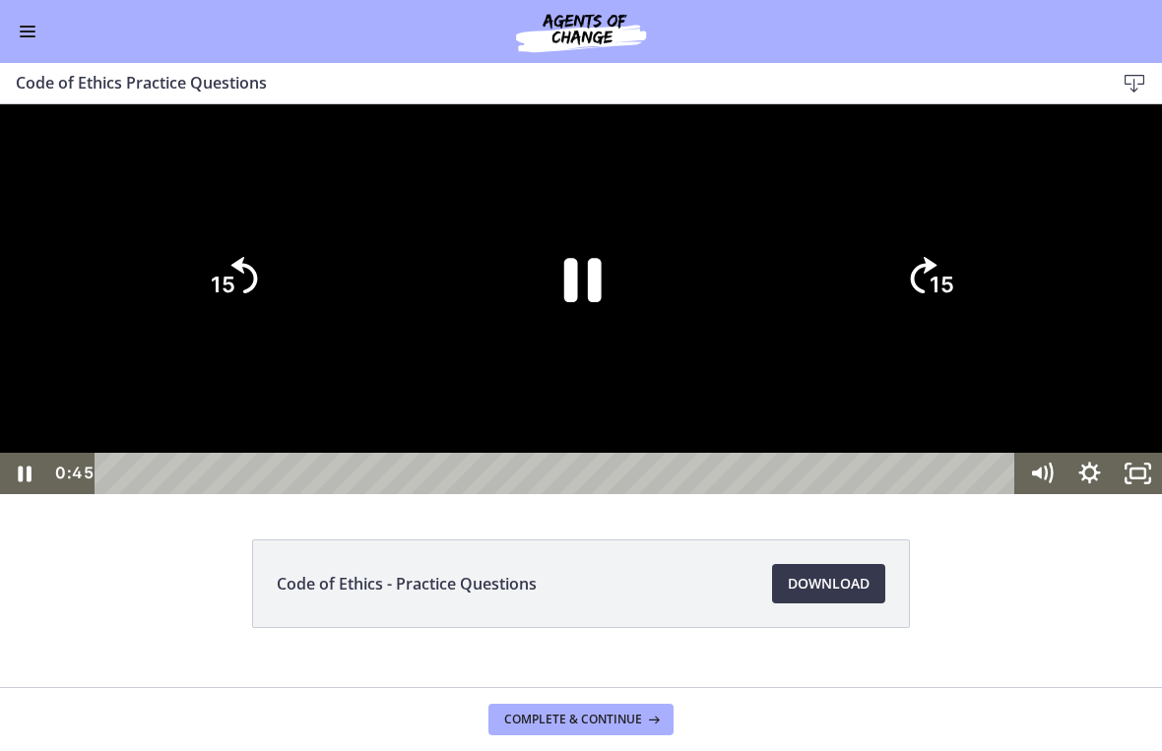
click at [586, 347] on icon "Pause" at bounding box center [581, 279] width 136 height 136
click at [803, 343] on div at bounding box center [581, 299] width 1162 height 390
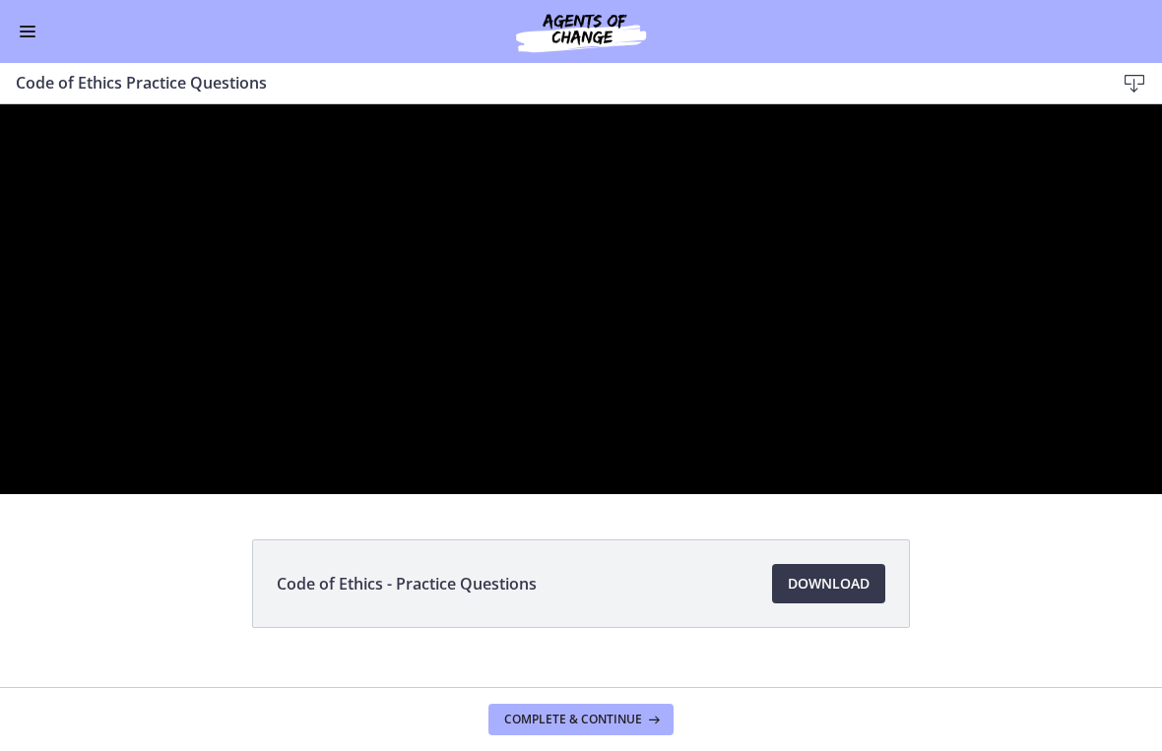
click at [573, 494] on div at bounding box center [581, 299] width 1162 height 390
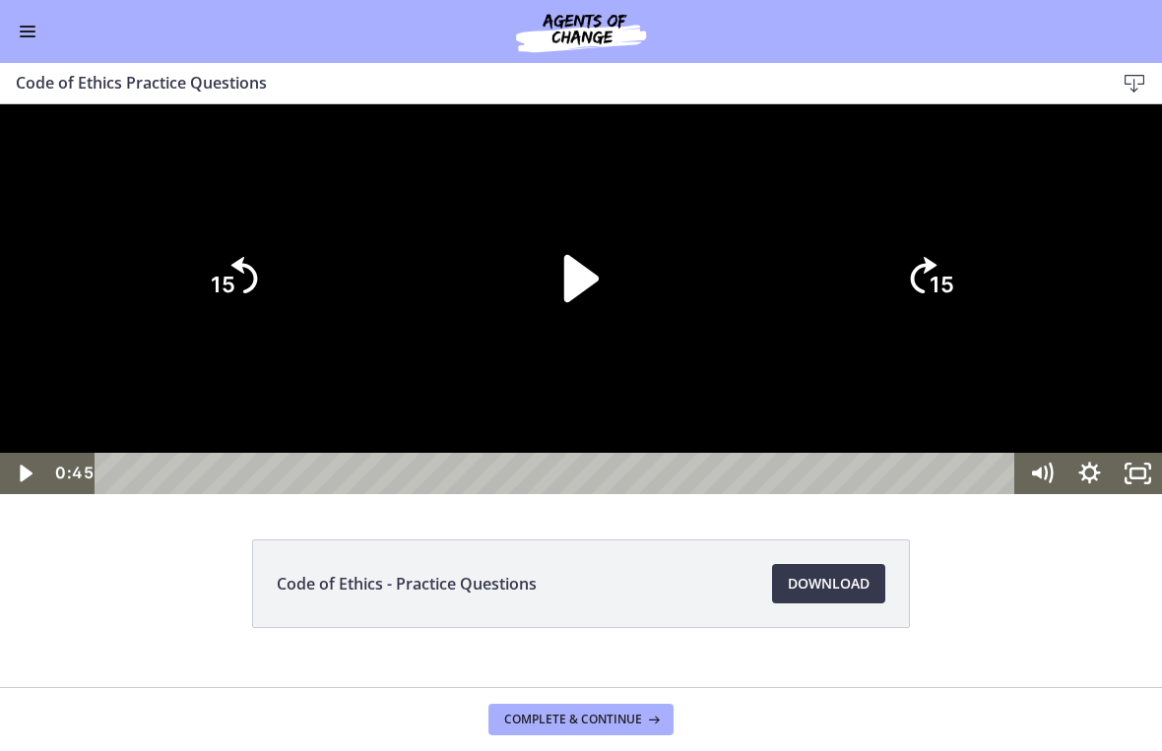
click at [597, 347] on icon "Play Video" at bounding box center [581, 279] width 136 height 136
click at [759, 369] on div at bounding box center [581, 299] width 1162 height 390
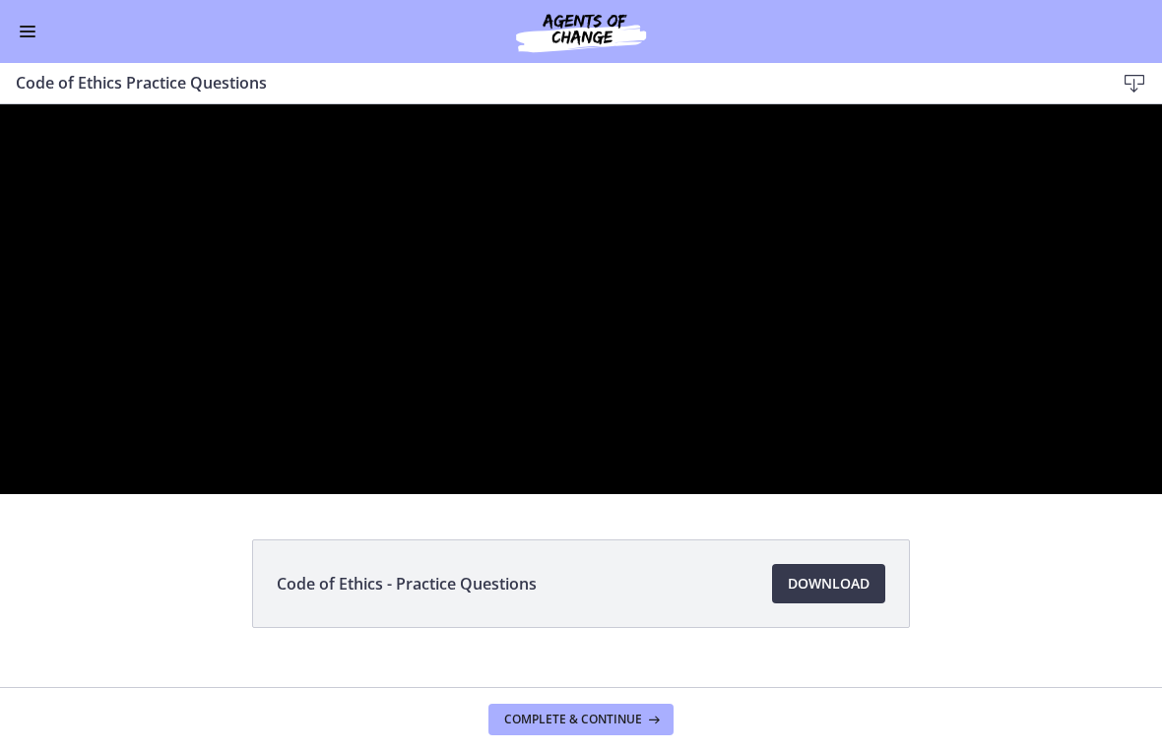
click at [904, 462] on div at bounding box center [581, 299] width 1162 height 390
click at [0, 104] on icon "15" at bounding box center [0, 104] width 0 height 0
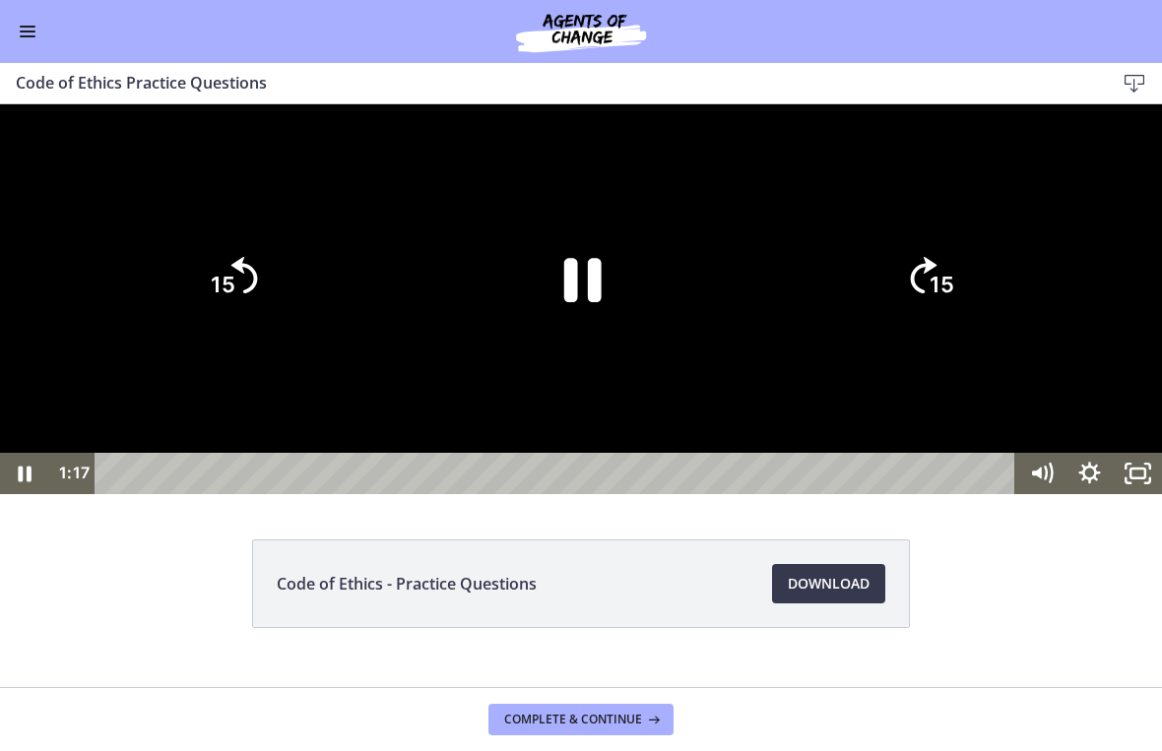
click at [944, 298] on tspan "15" at bounding box center [942, 286] width 25 height 26
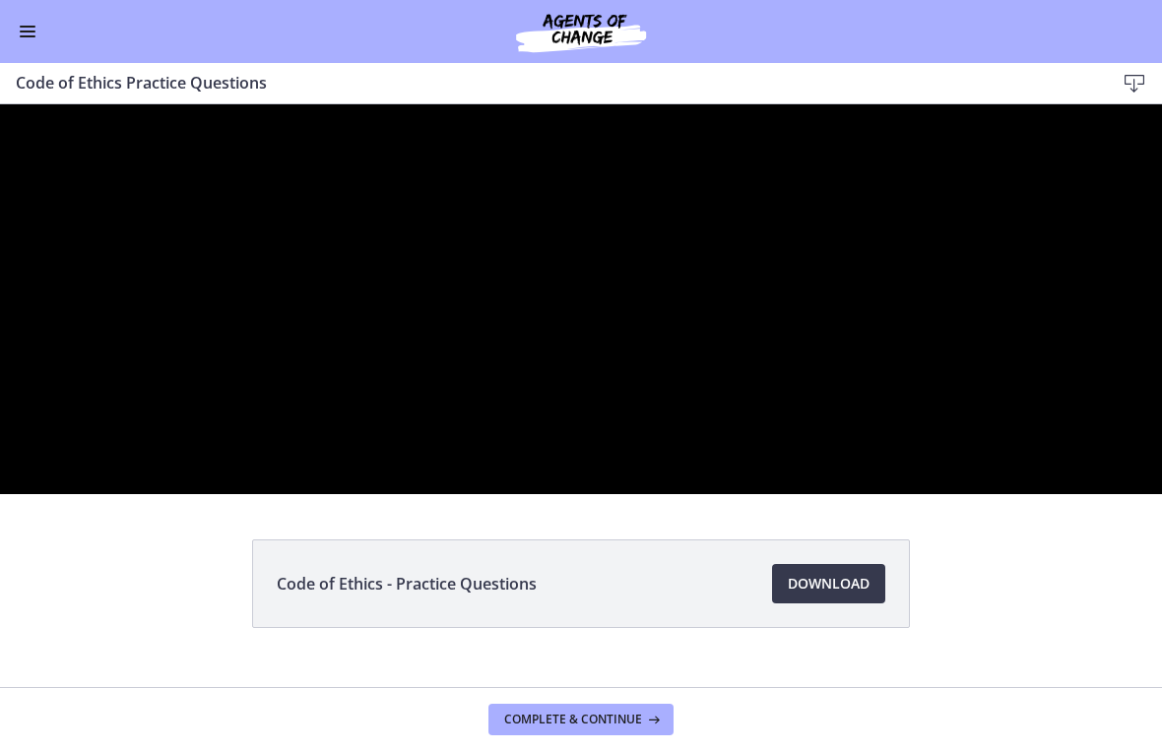
click at [943, 494] on div at bounding box center [581, 299] width 1162 height 390
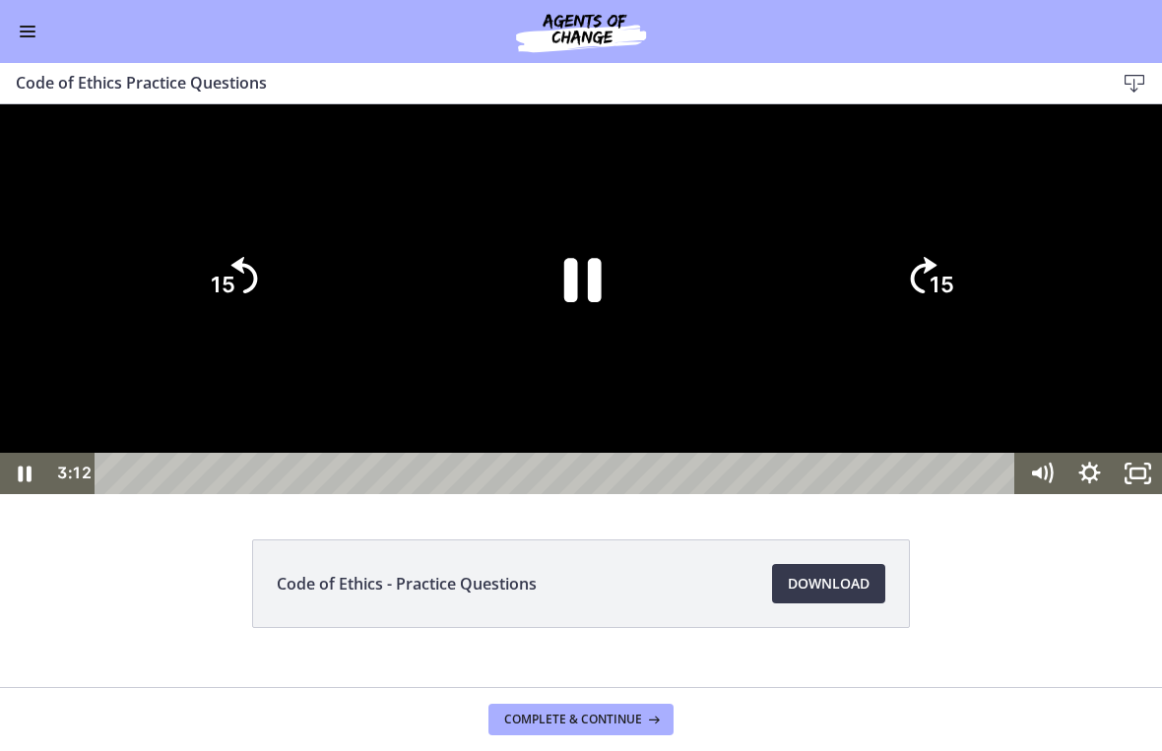
click at [927, 494] on div at bounding box center [581, 299] width 1162 height 390
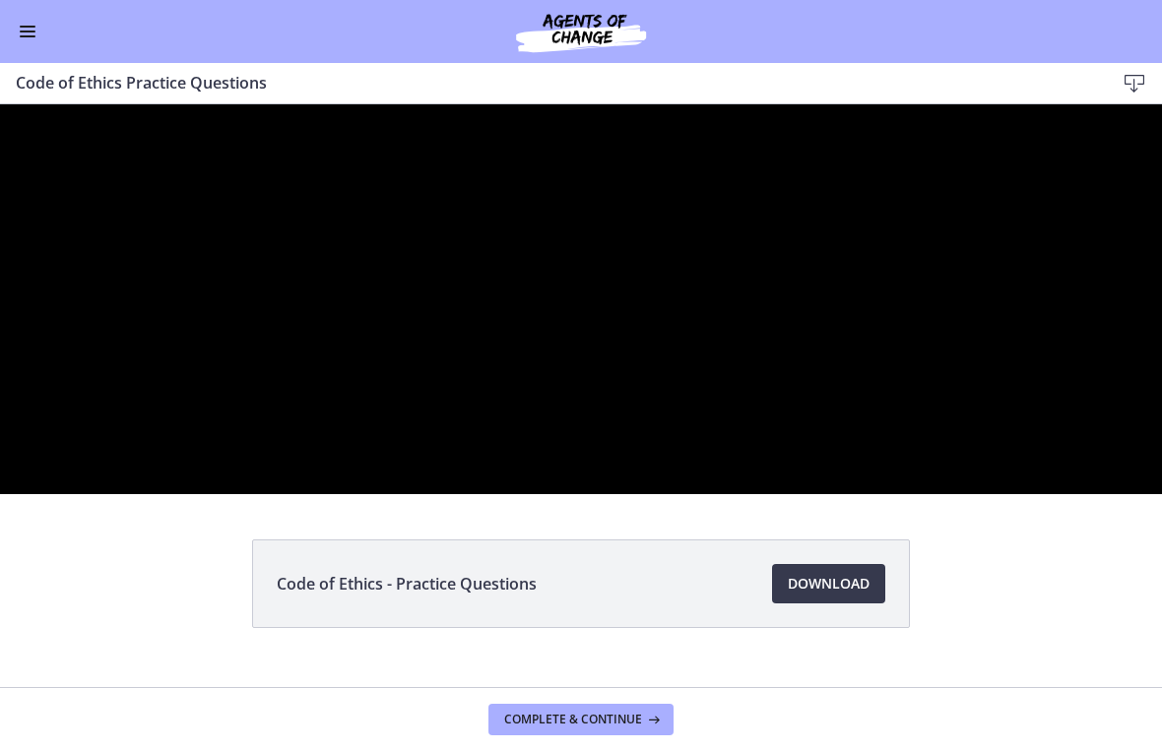
click at [929, 432] on div at bounding box center [581, 299] width 1162 height 390
click at [0, 104] on icon "15" at bounding box center [0, 104] width 0 height 0
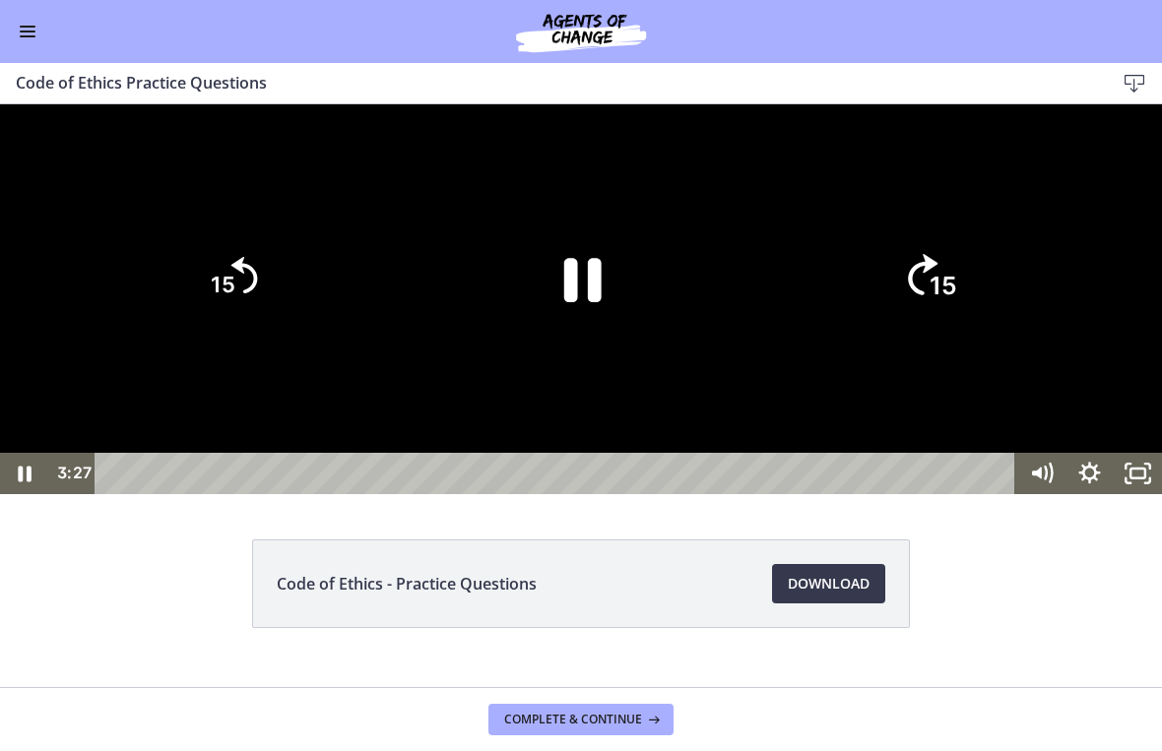
click at [940, 332] on icon "15" at bounding box center [929, 279] width 106 height 106
click at [933, 221] on text "15" at bounding box center [945, 203] width 30 height 33
click at [943, 298] on tspan "15" at bounding box center [942, 286] width 25 height 26
click at [932, 385] on icon "15" at bounding box center [929, 361] width 47 height 47
click at [931, 332] on icon "15" at bounding box center [929, 279] width 106 height 106
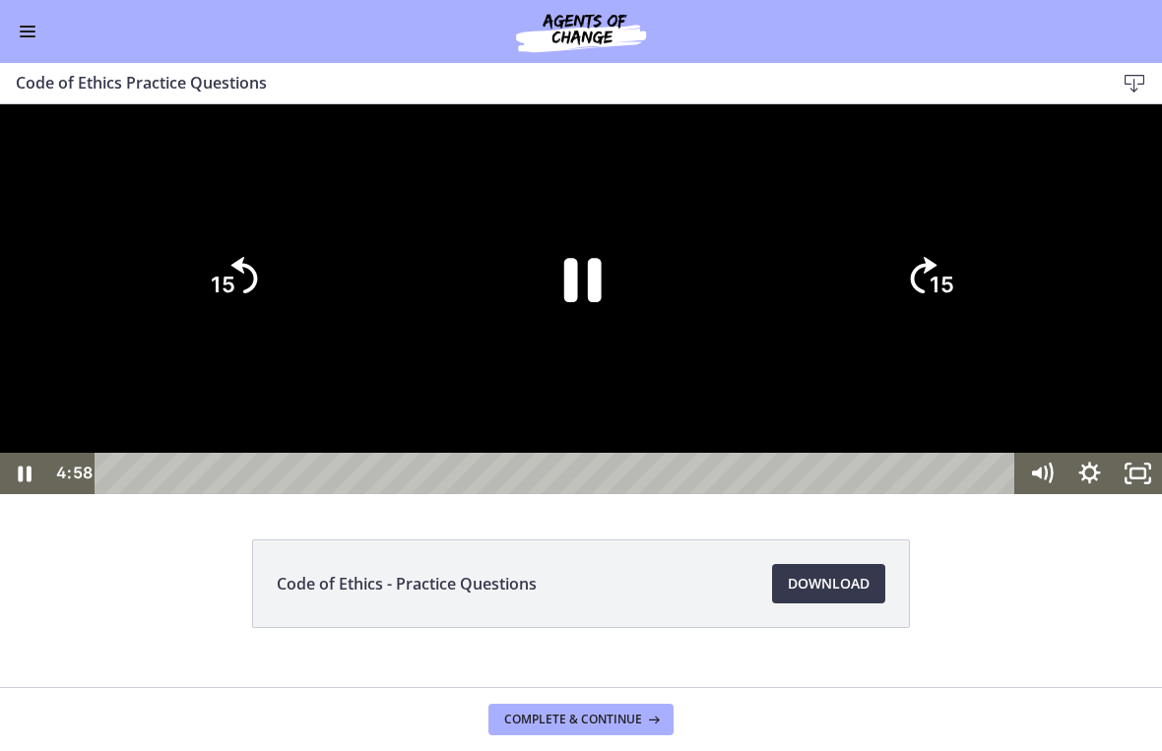
click at [918, 326] on icon "15" at bounding box center [929, 278] width 95 height 95
click at [917, 254] on icon "15" at bounding box center [930, 195] width 118 height 118
click at [917, 332] on icon "15" at bounding box center [929, 279] width 106 height 106
click at [950, 298] on tspan "15" at bounding box center [942, 286] width 25 height 26
click at [950, 254] on icon "15" at bounding box center [930, 195] width 118 height 118
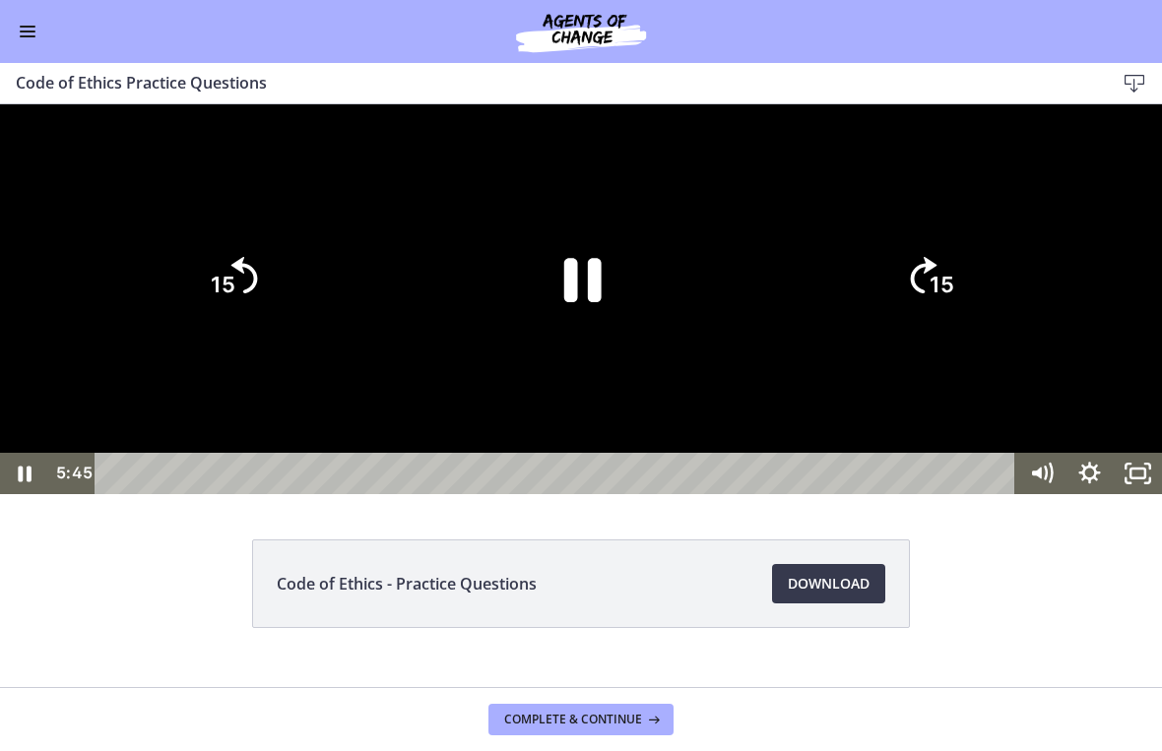
click at [1088, 381] on div at bounding box center [581, 299] width 1162 height 390
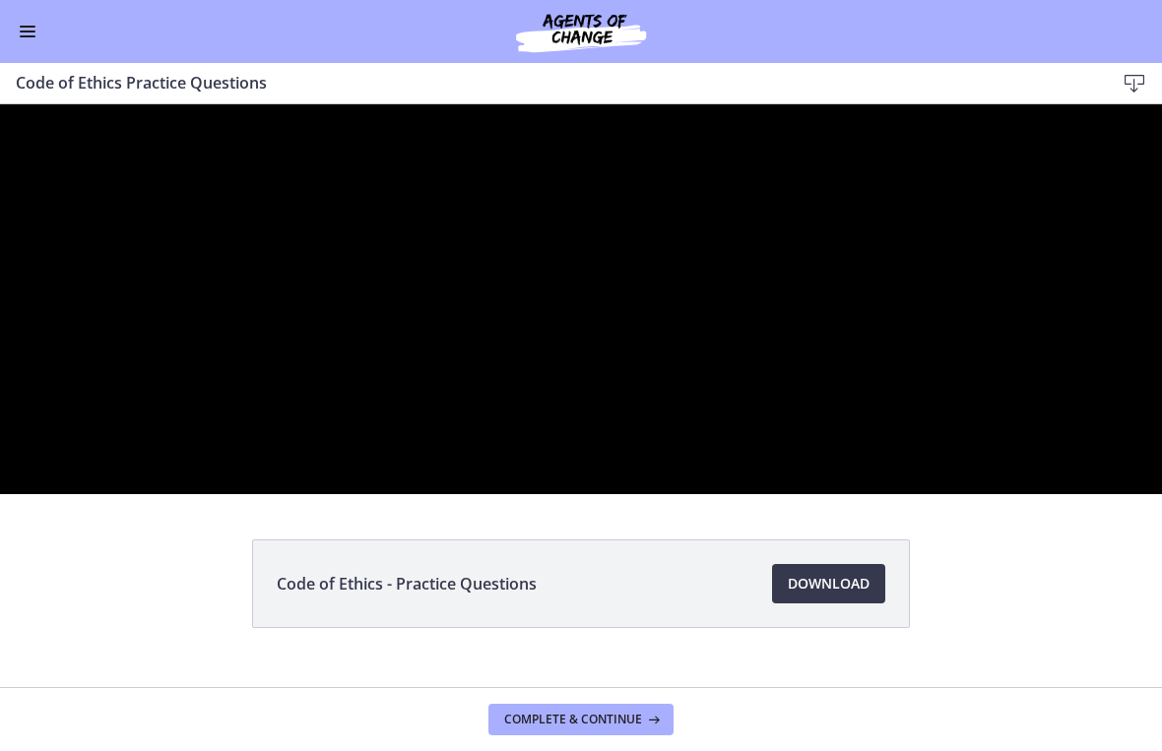
click at [644, 494] on div at bounding box center [581, 299] width 1162 height 390
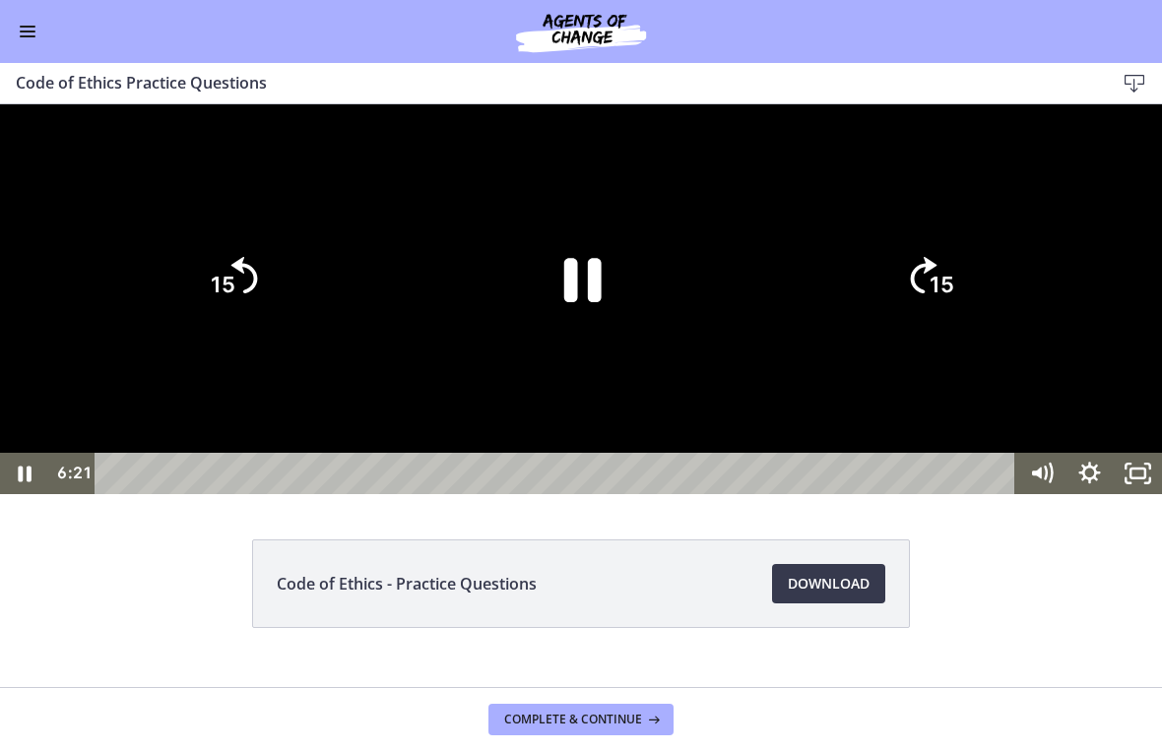
click at [787, 361] on div at bounding box center [581, 299] width 1162 height 390
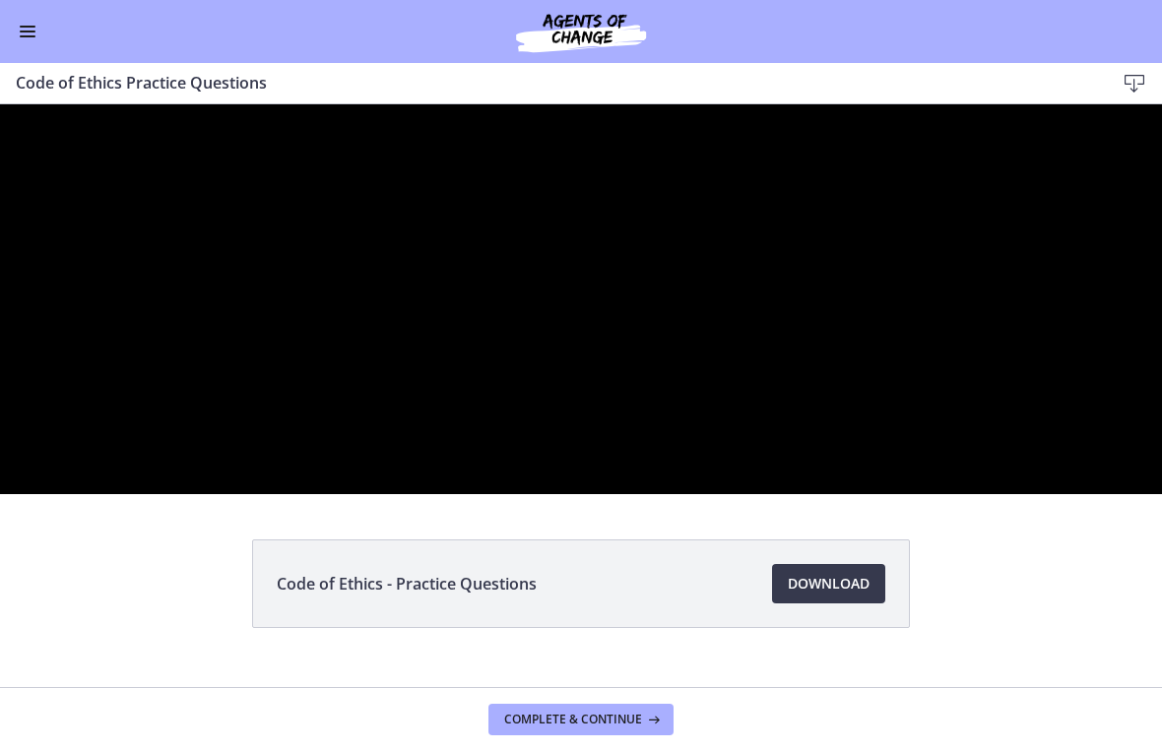
click at [708, 483] on div at bounding box center [581, 299] width 1162 height 390
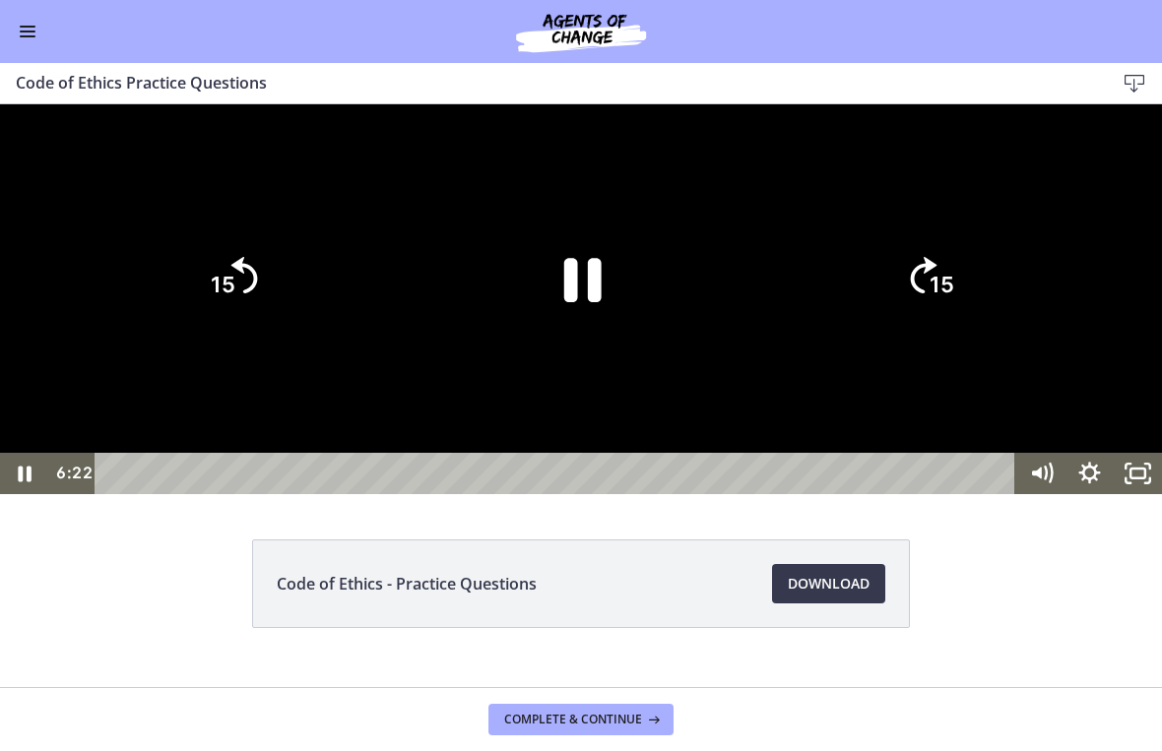
click at [580, 347] on icon "Pause" at bounding box center [581, 279] width 136 height 136
click at [729, 342] on div at bounding box center [581, 299] width 1162 height 390
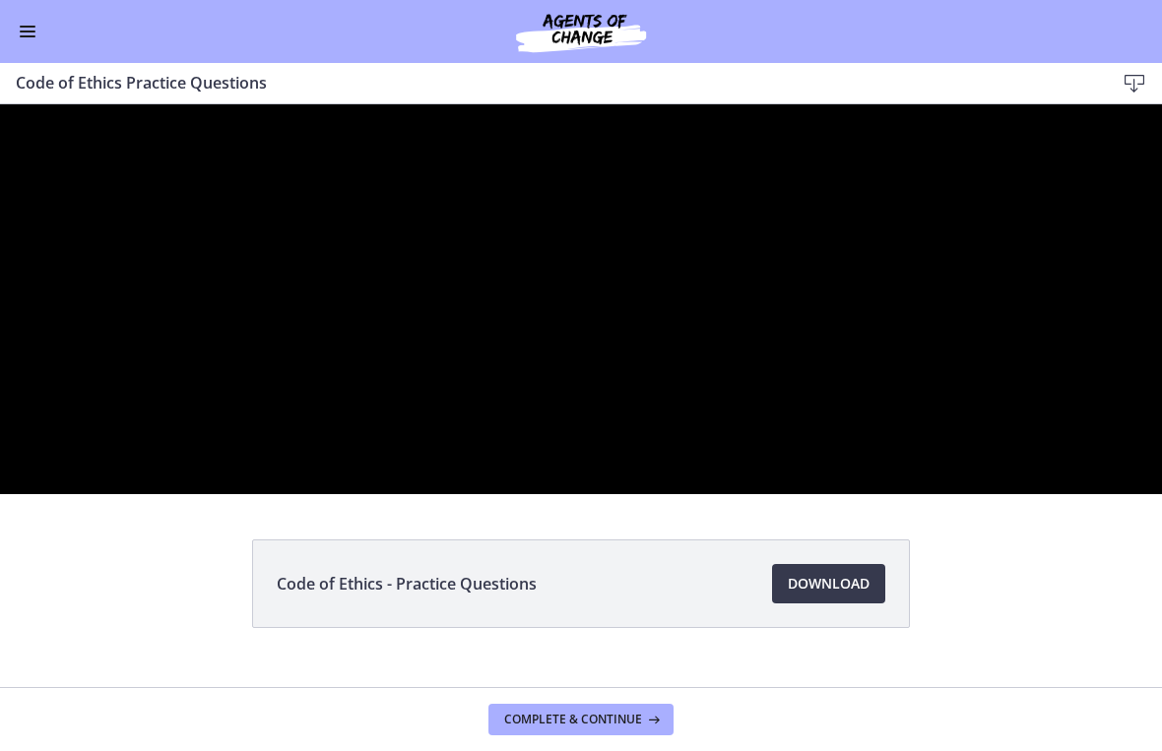
click at [1027, 494] on div at bounding box center [581, 299] width 1162 height 390
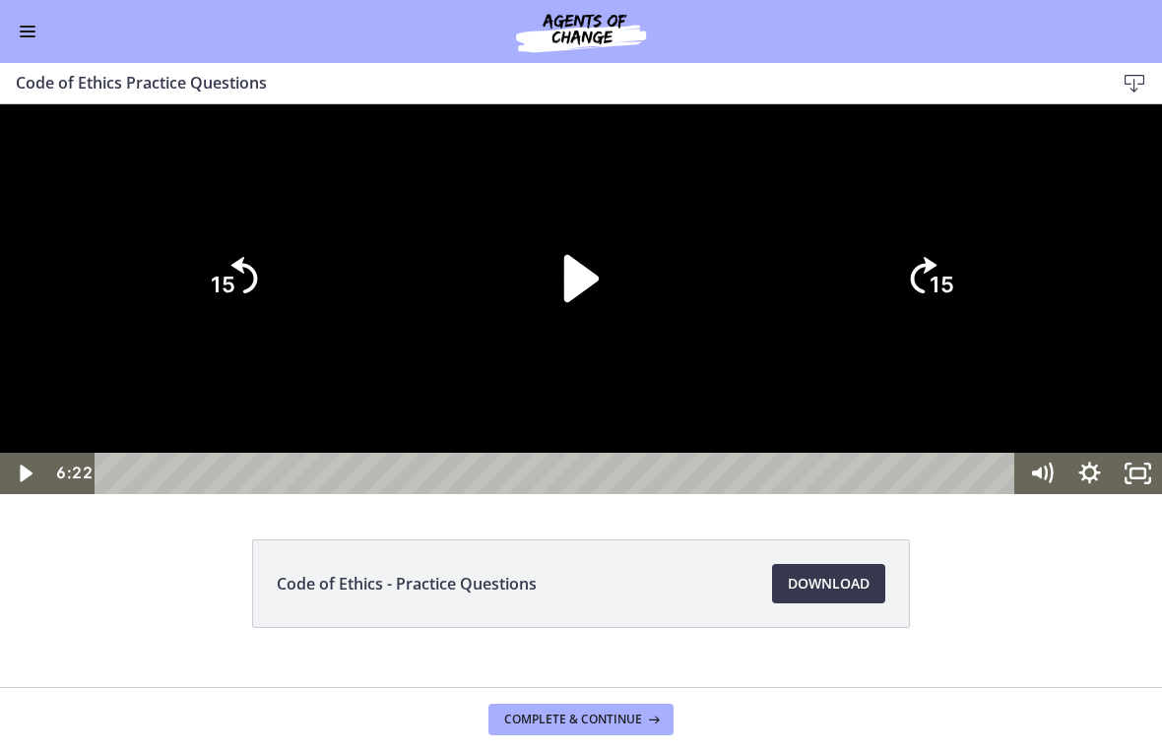
click at [596, 347] on icon "Play Video" at bounding box center [581, 279] width 136 height 136
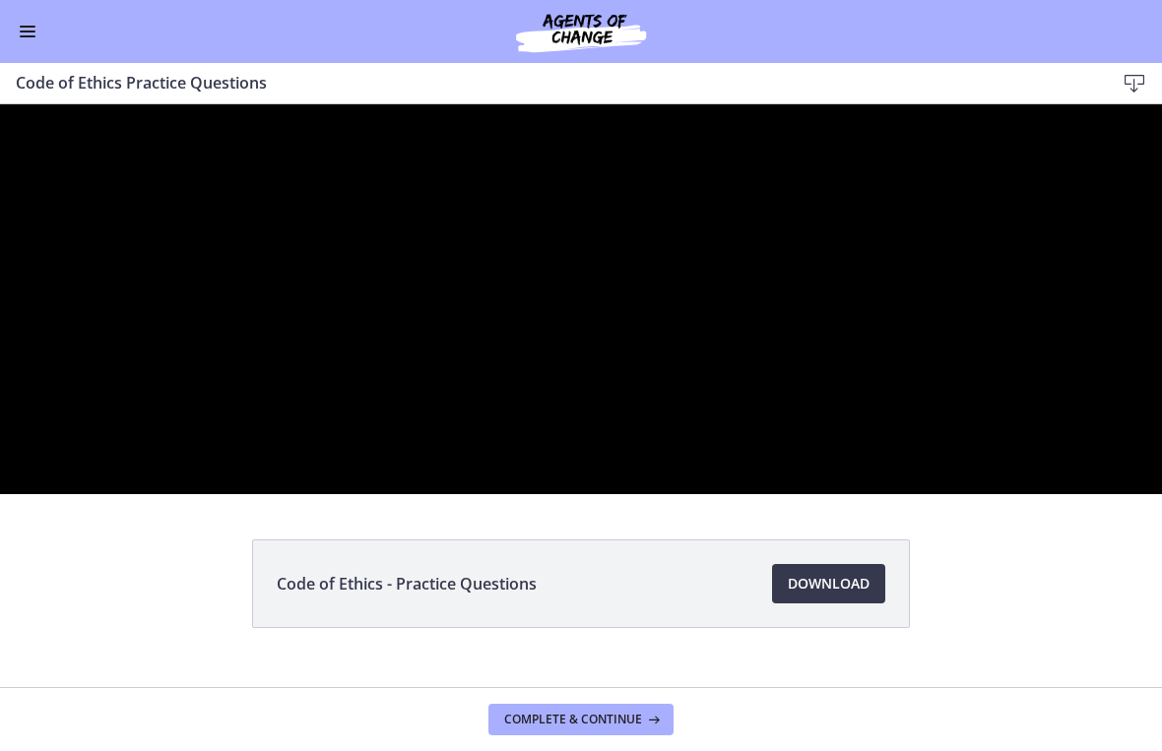
click at [936, 475] on div at bounding box center [581, 299] width 1162 height 390
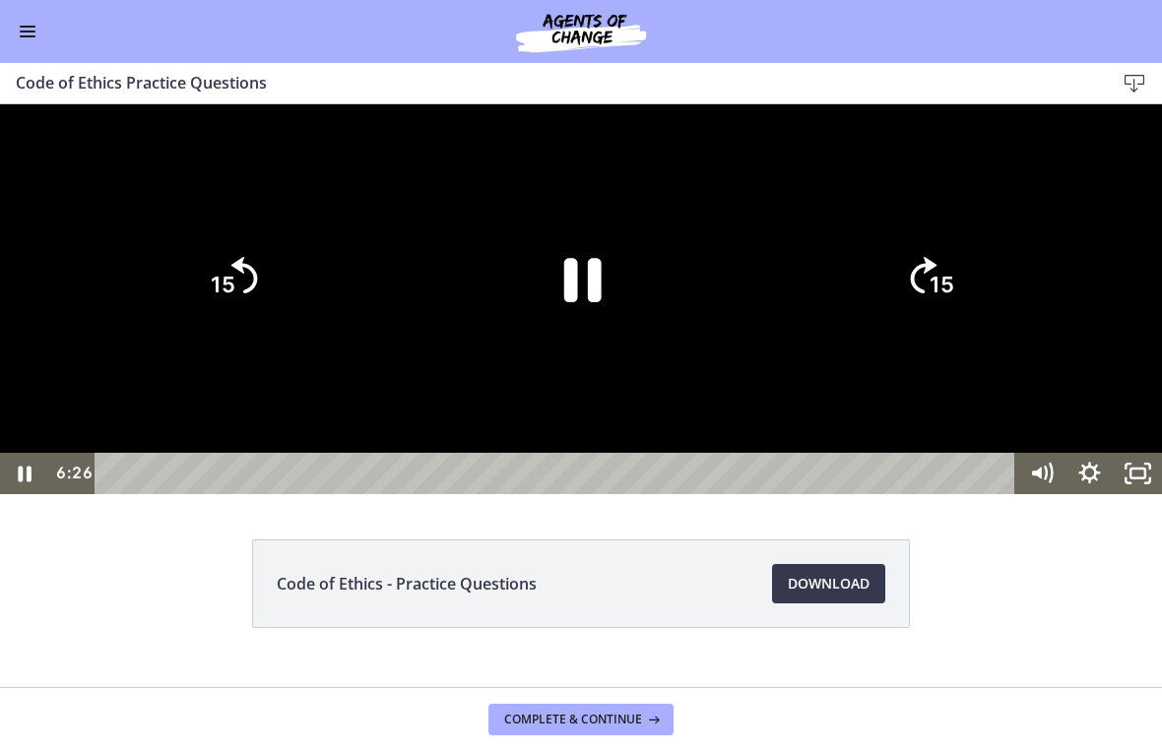
click at [936, 298] on tspan "15" at bounding box center [942, 286] width 25 height 26
click at [945, 298] on tspan "15" at bounding box center [942, 286] width 25 height 26
click at [951, 298] on tspan "15" at bounding box center [942, 286] width 25 height 26
click at [953, 298] on tspan "15" at bounding box center [942, 286] width 25 height 26
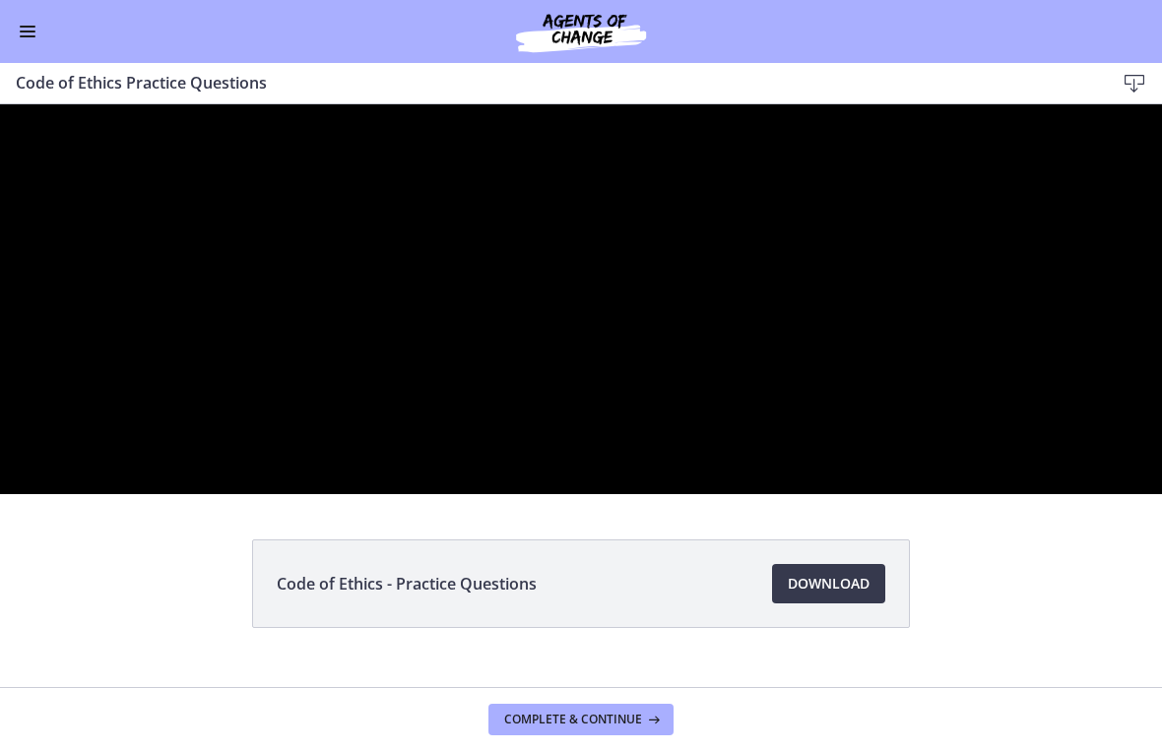
click at [873, 494] on div at bounding box center [581, 299] width 1162 height 390
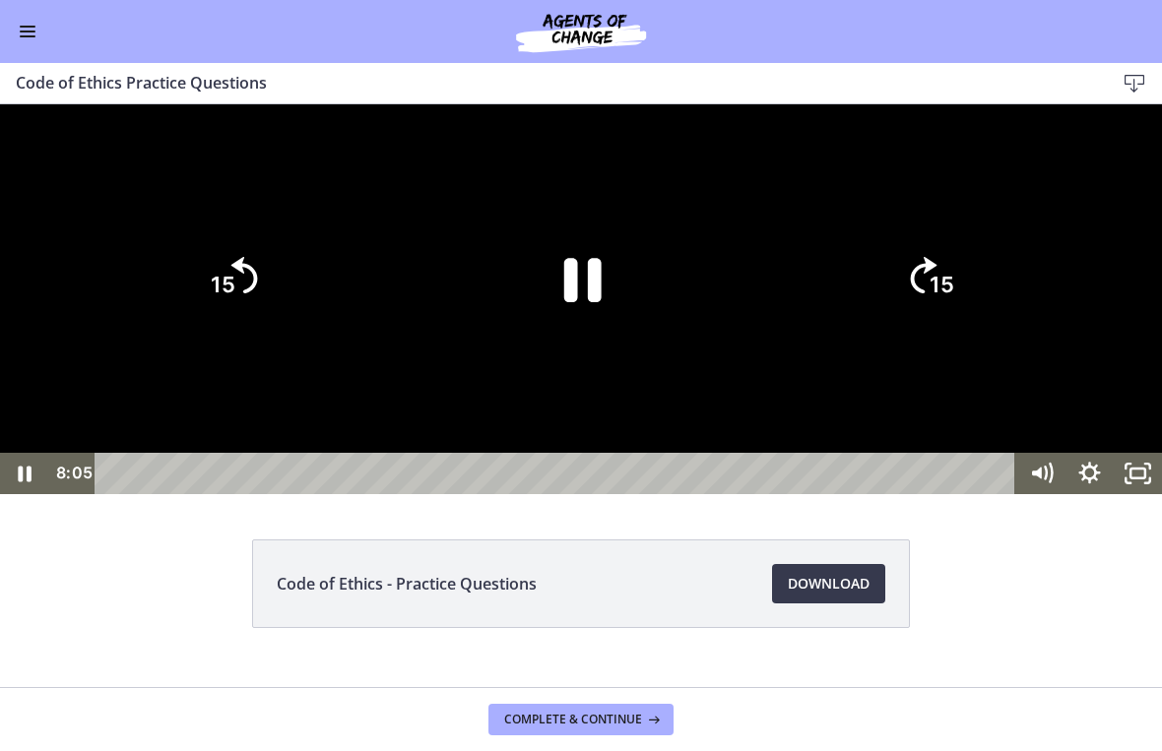
click at [571, 302] on icon "Pause" at bounding box center [582, 280] width 37 height 44
click at [1138, 498] on icon "Unfullscreen" at bounding box center [1138, 473] width 58 height 49
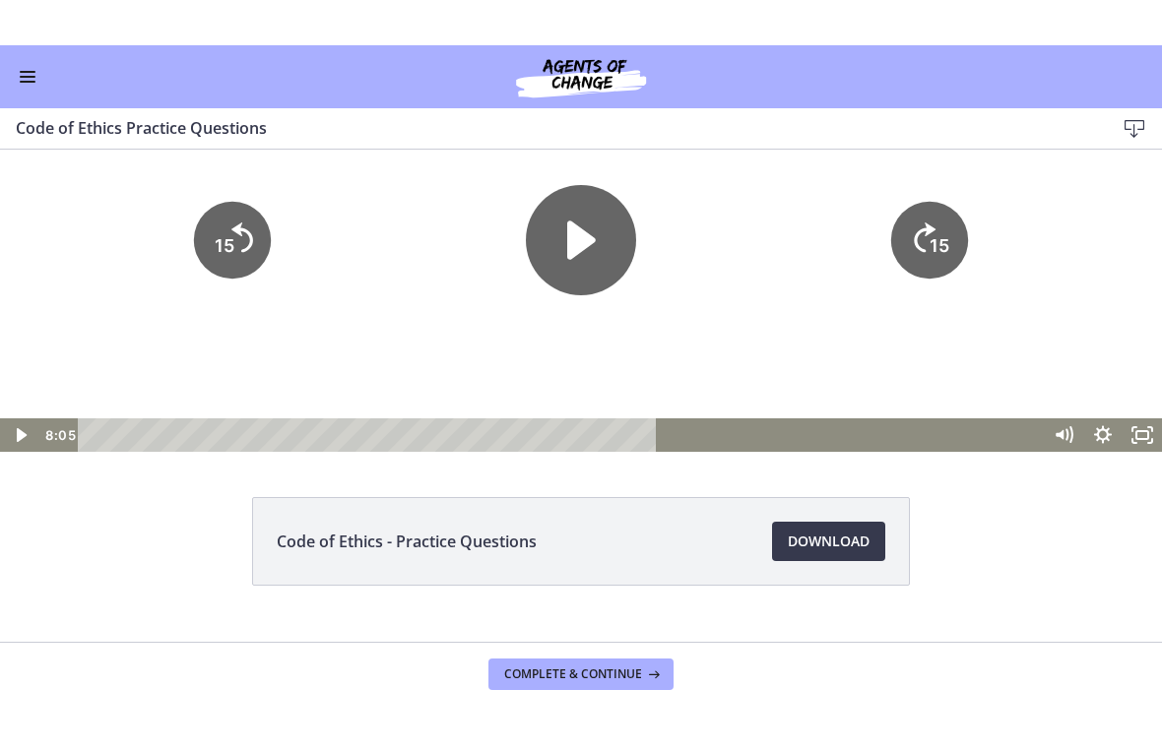
scroll to position [95, 0]
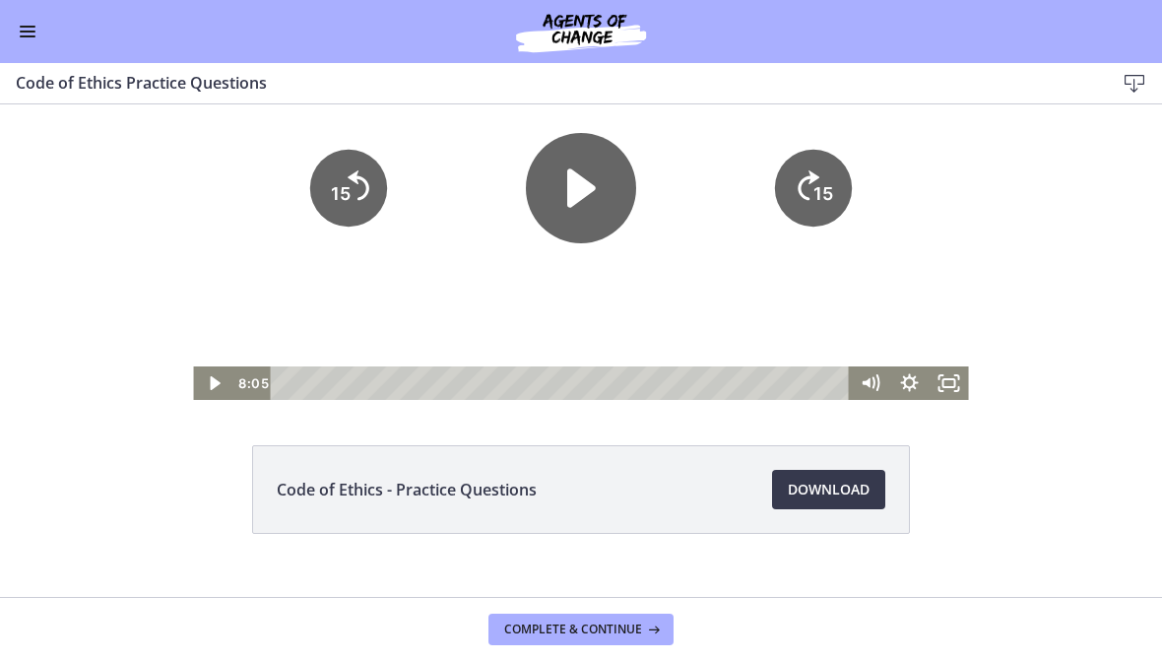
click at [821, 478] on span "Download Opens in a new window" at bounding box center [829, 490] width 82 height 24
click at [601, 209] on icon "Play Video" at bounding box center [581, 188] width 124 height 124
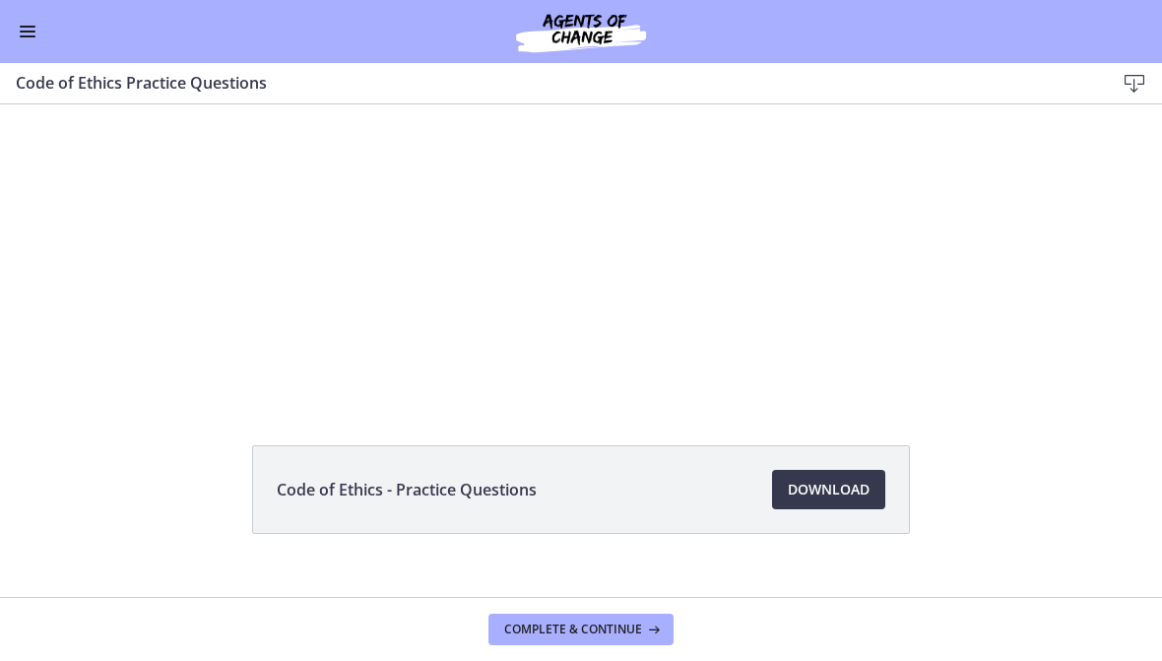
click at [661, 257] on div at bounding box center [580, 205] width 775 height 390
click at [699, 282] on div at bounding box center [580, 205] width 775 height 390
click at [594, 195] on div at bounding box center [580, 205] width 775 height 390
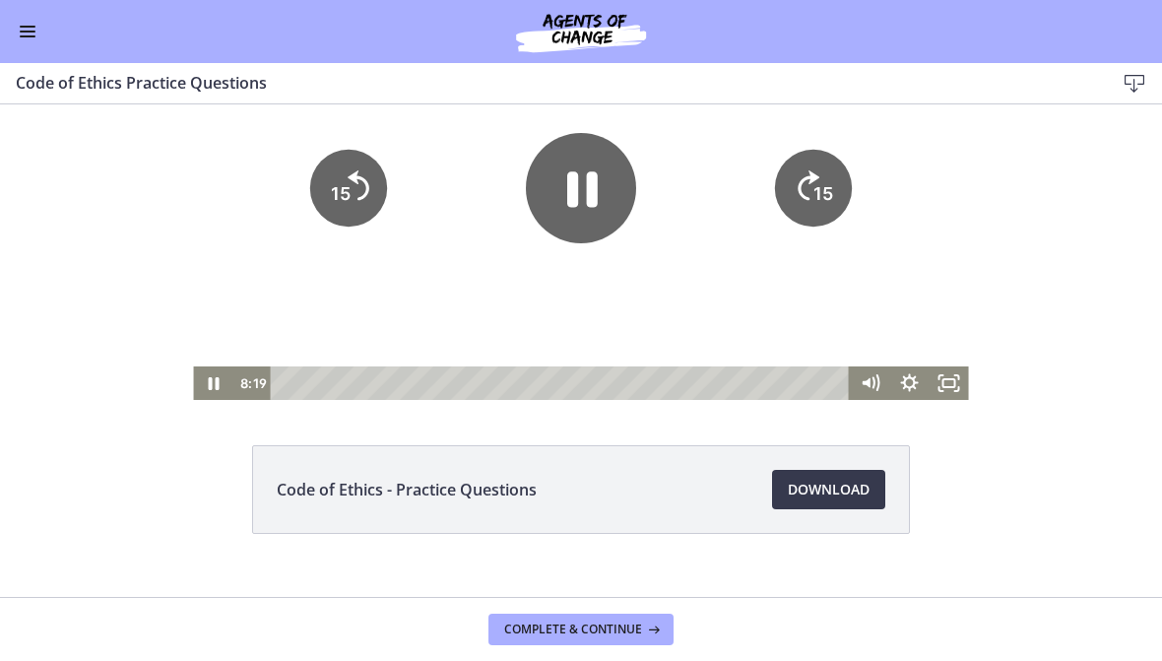
click at [605, 219] on icon "Pause" at bounding box center [581, 188] width 110 height 110
click at [593, 197] on icon "Play Video" at bounding box center [581, 188] width 110 height 110
click at [845, 204] on icon "15" at bounding box center [813, 188] width 77 height 77
click at [958, 378] on icon "Fullscreen" at bounding box center [957, 377] width 4 height 4
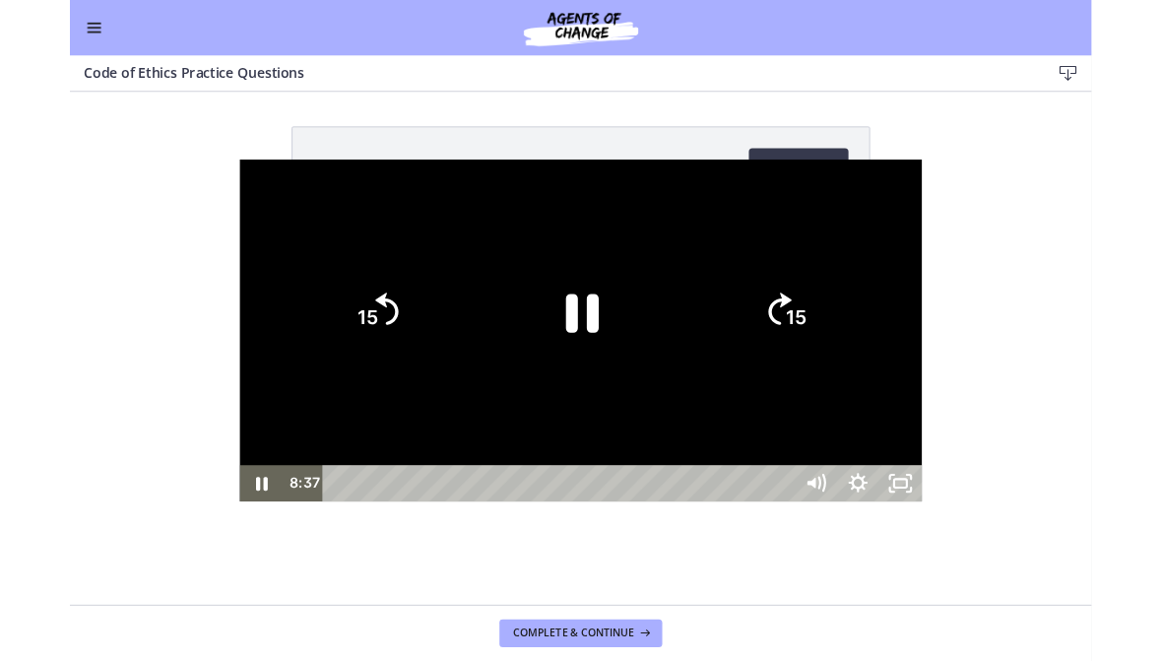
scroll to position [0, 0]
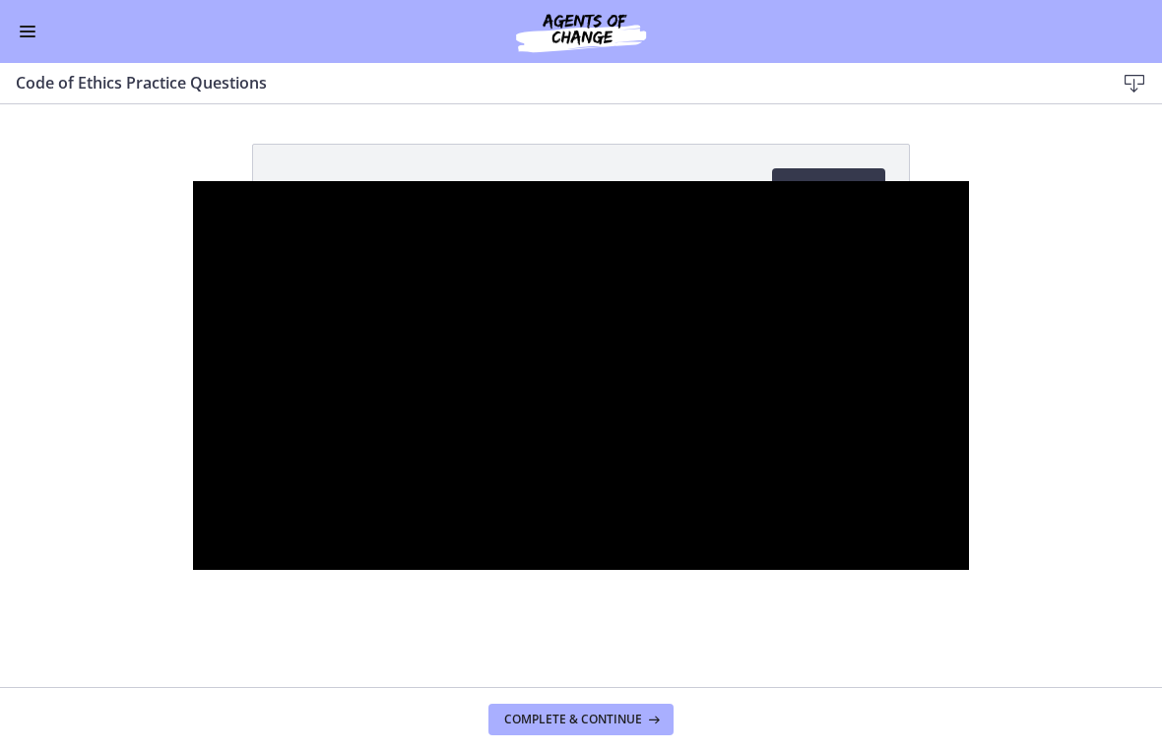
click at [701, 477] on div at bounding box center [580, 376] width 775 height 390
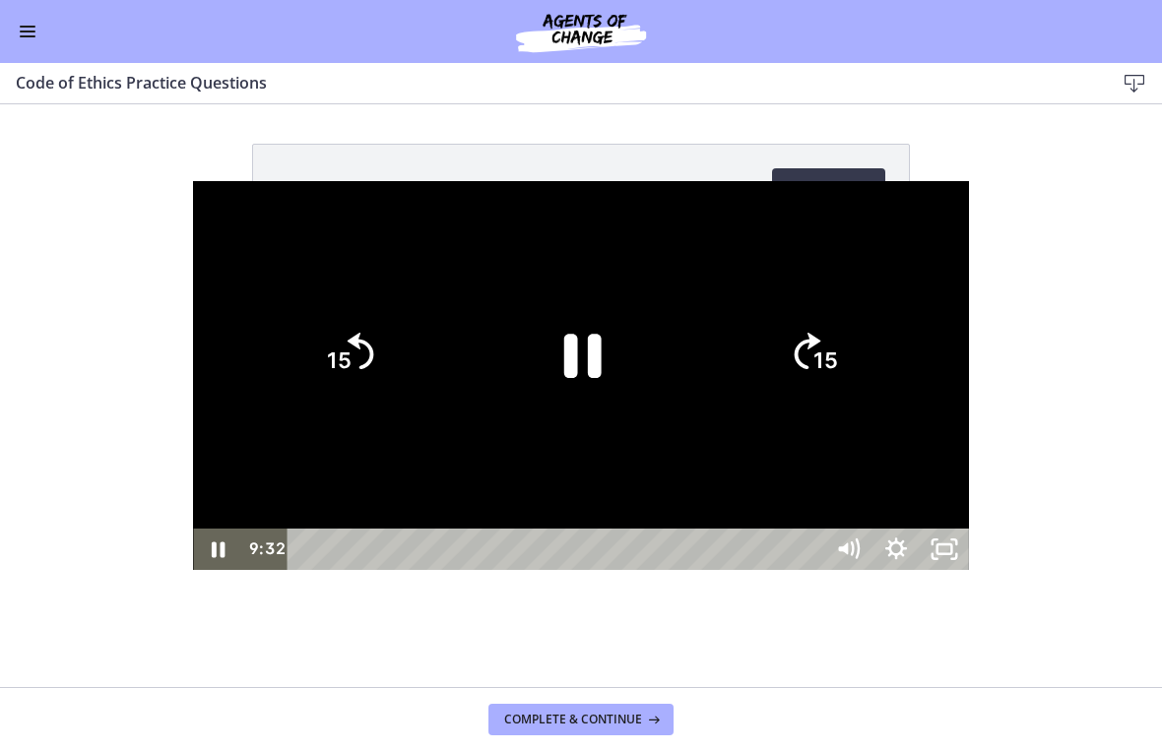
click at [626, 323] on icon "Pause" at bounding box center [581, 356] width 136 height 136
click at [968, 245] on div at bounding box center [580, 376] width 775 height 390
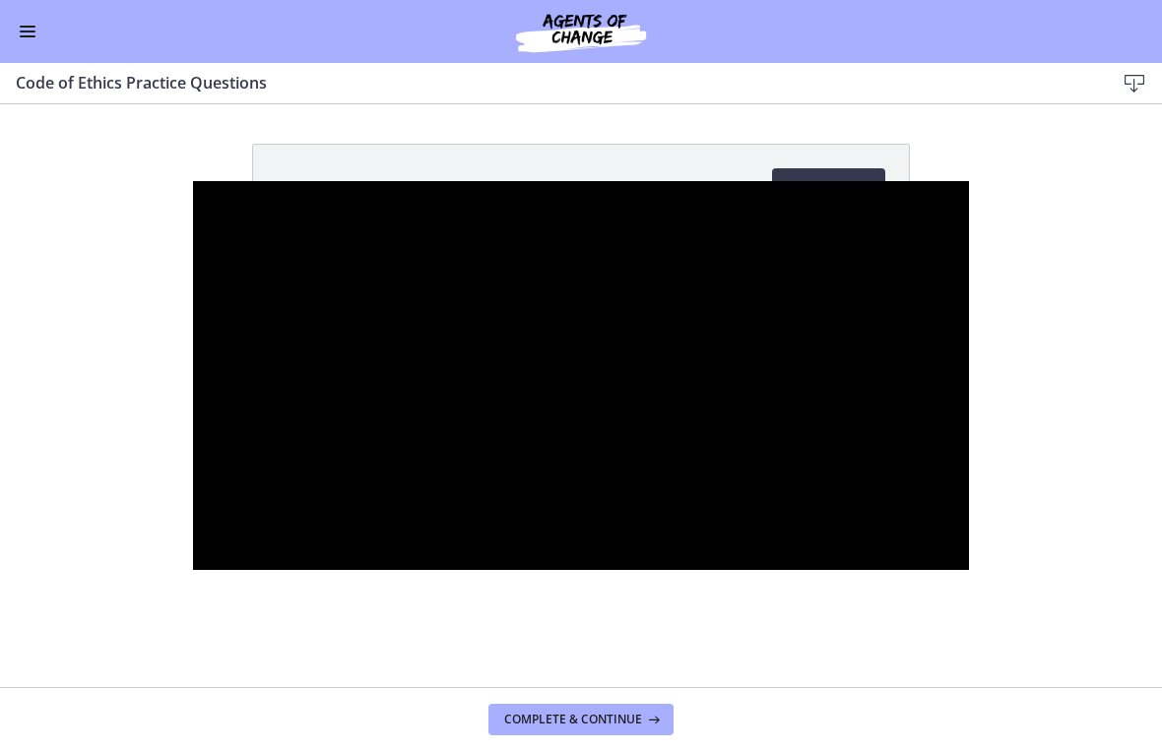
click at [628, 448] on div at bounding box center [580, 376] width 775 height 390
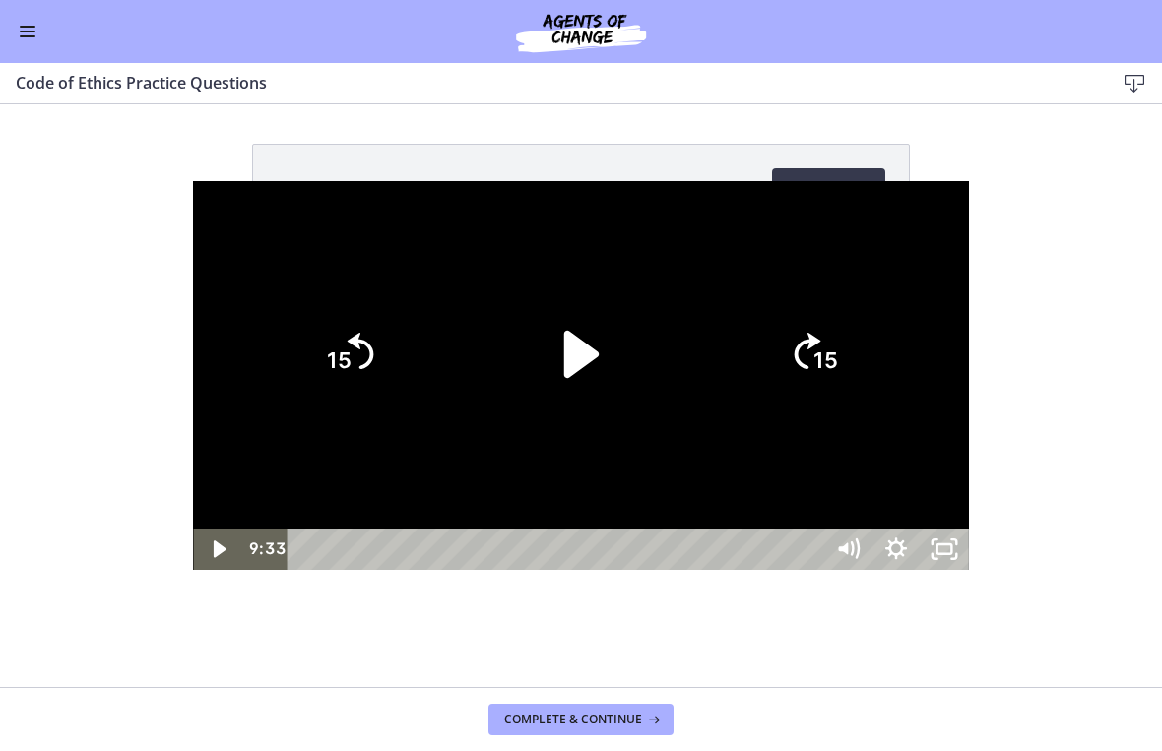
click at [606, 347] on icon "Play Video" at bounding box center [581, 356] width 136 height 136
click at [968, 499] on div at bounding box center [580, 376] width 775 height 390
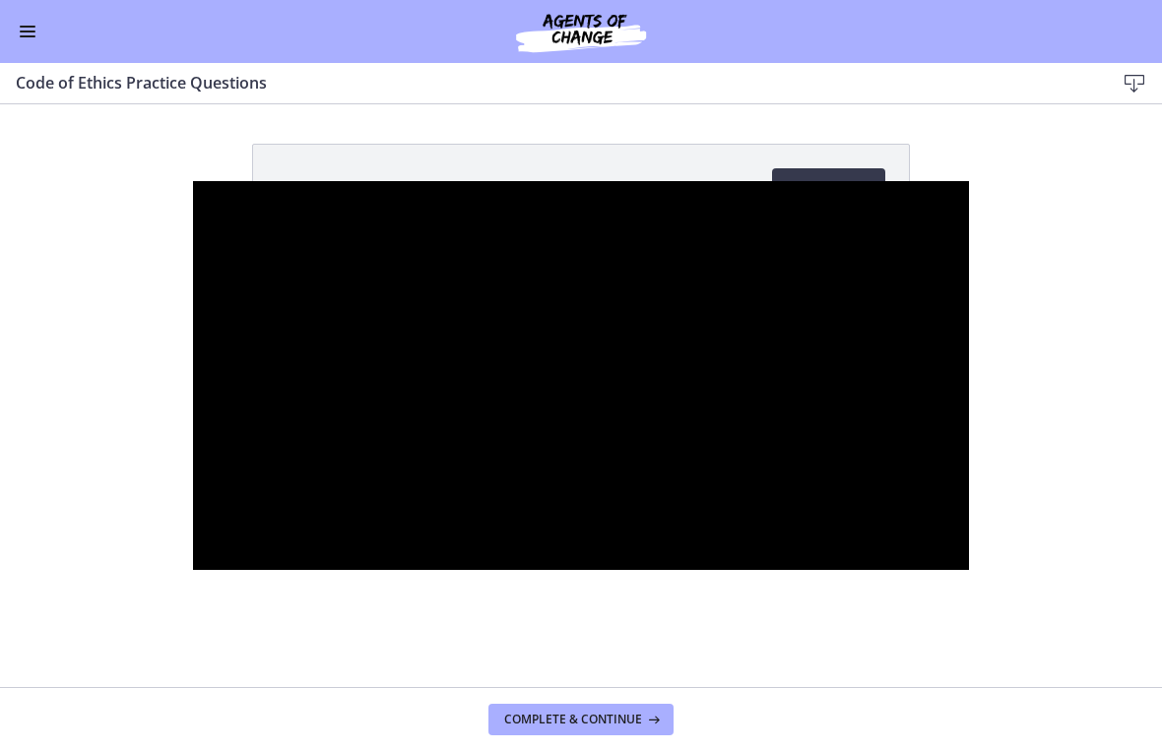
click at [933, 383] on div at bounding box center [580, 376] width 775 height 390
click at [838, 368] on tspan "15" at bounding box center [825, 362] width 25 height 26
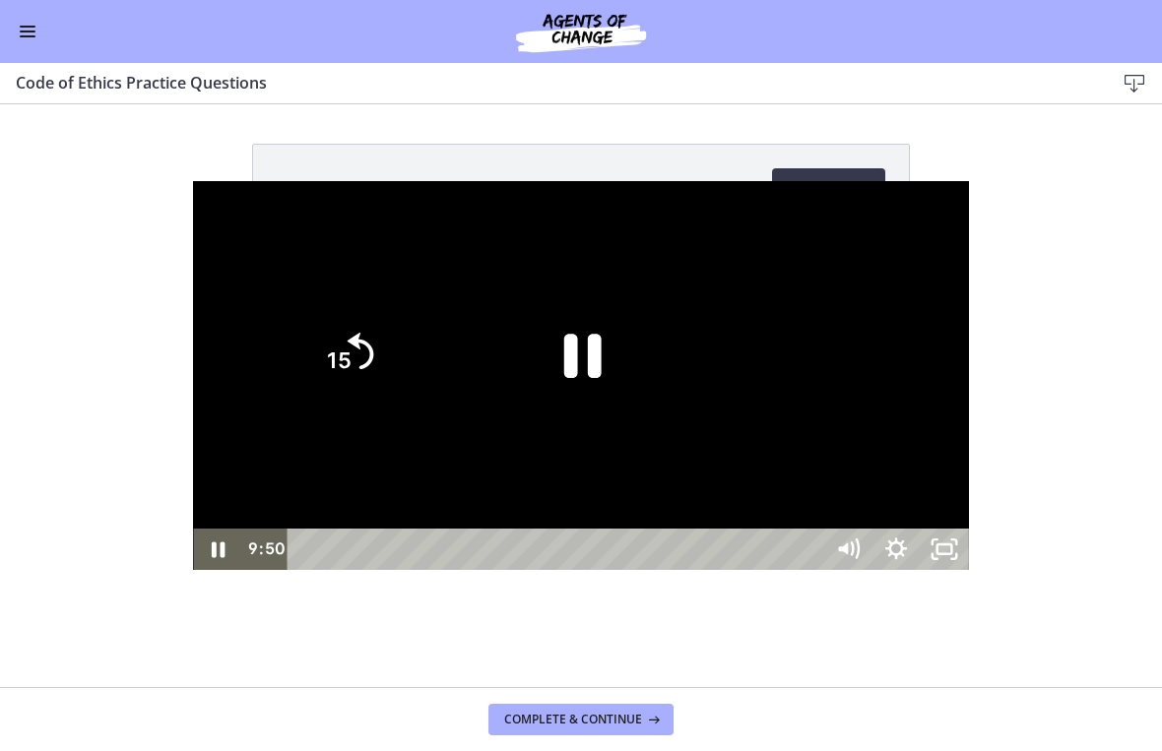
click at [873, 331] on icon "15" at bounding box center [813, 272] width 118 height 118
click at [838, 361] on tspan "15" at bounding box center [825, 362] width 25 height 26
click at [861, 360] on icon "15" at bounding box center [813, 354] width 95 height 95
click at [861, 354] on icon "15" at bounding box center [813, 354] width 95 height 95
click at [861, 381] on icon "15" at bounding box center [813, 354] width 95 height 95
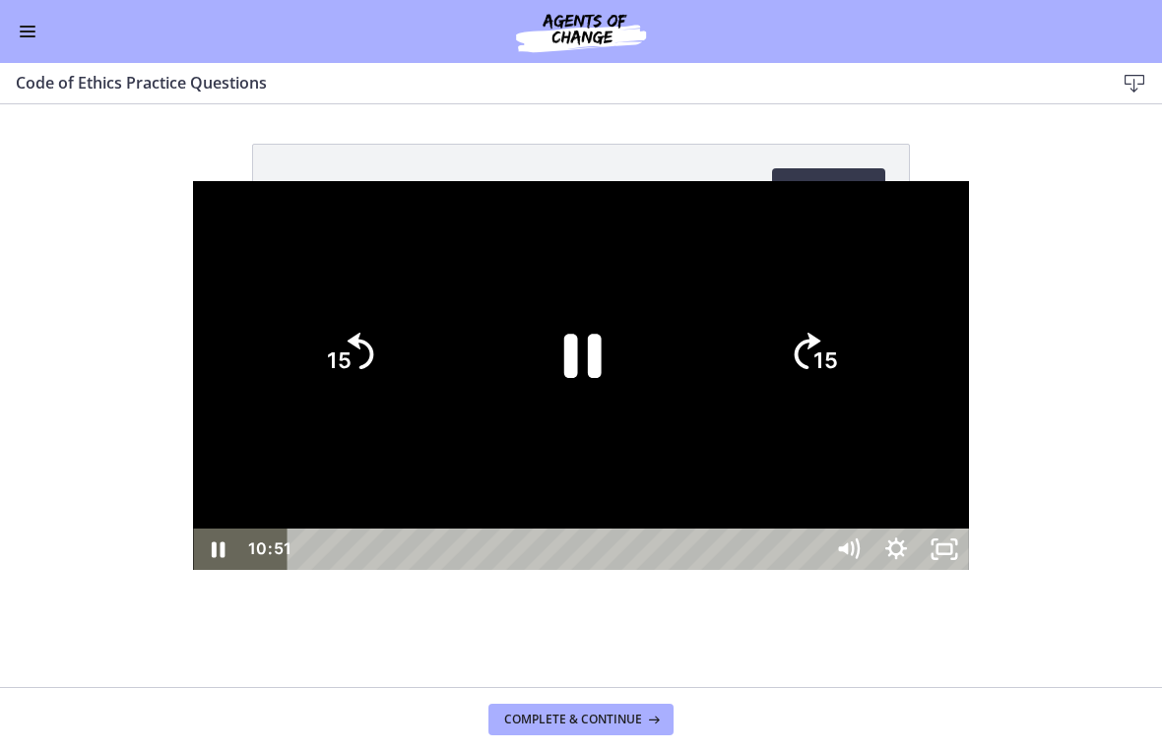
click at [838, 374] on text "15" at bounding box center [825, 362] width 25 height 26
click at [968, 452] on div at bounding box center [580, 376] width 775 height 390
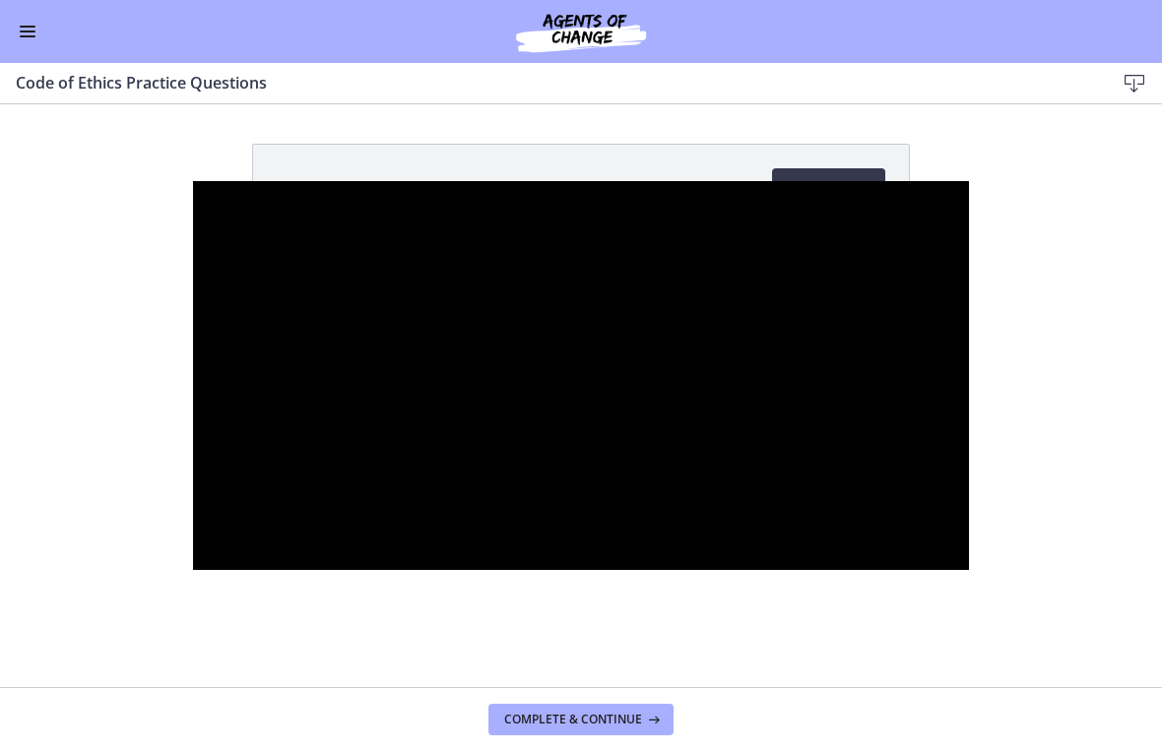
click at [945, 356] on div at bounding box center [580, 376] width 775 height 390
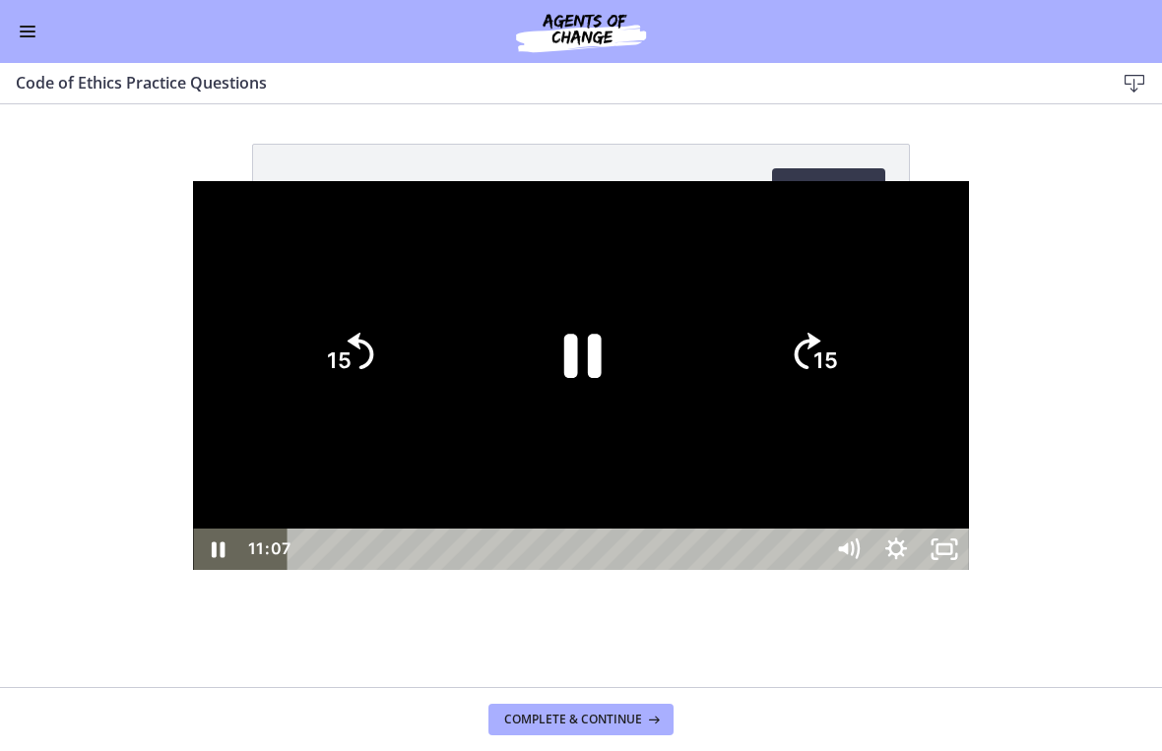
click at [861, 383] on icon "15" at bounding box center [813, 354] width 95 height 95
click at [867, 382] on icon "15" at bounding box center [813, 354] width 106 height 106
click at [838, 358] on tspan "15" at bounding box center [825, 362] width 25 height 26
click at [873, 331] on icon "15" at bounding box center [813, 272] width 118 height 118
click at [968, 352] on div at bounding box center [580, 376] width 775 height 390
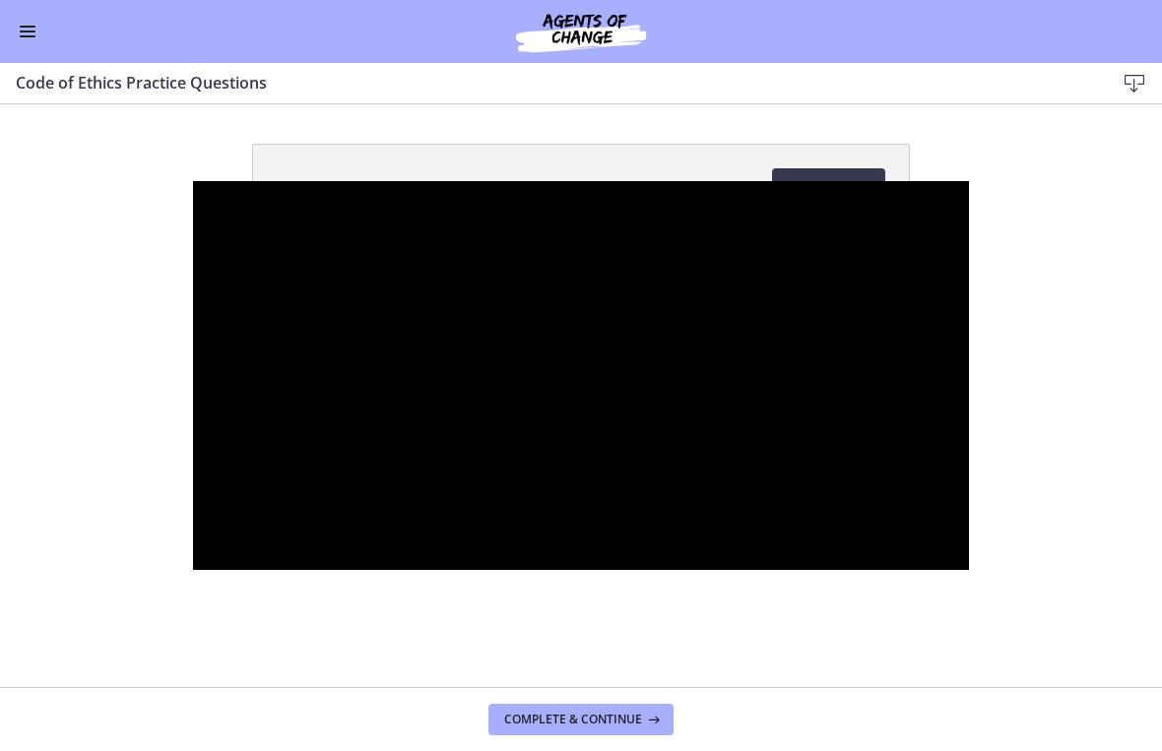
click at [968, 470] on div at bounding box center [580, 376] width 775 height 390
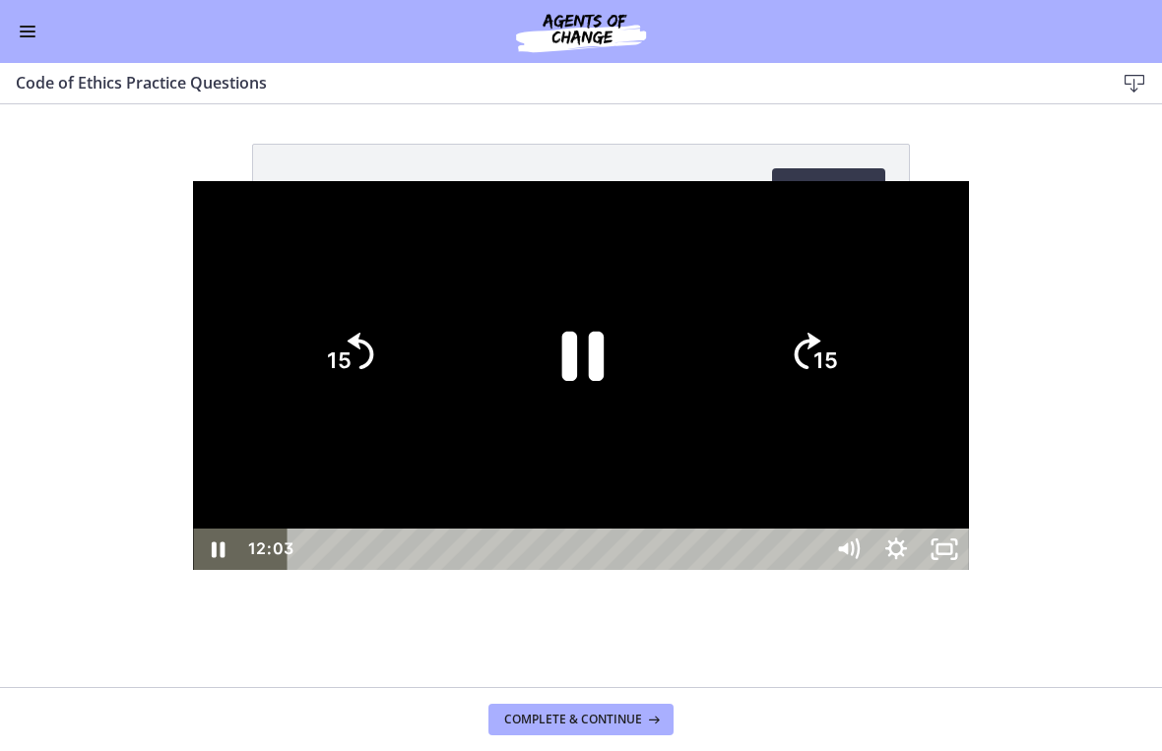
click at [589, 352] on icon "Pause" at bounding box center [583, 356] width 42 height 49
click at [602, 373] on icon "Play Video" at bounding box center [581, 355] width 153 height 153
click at [604, 368] on icon "Pause" at bounding box center [581, 355] width 153 height 153
click at [968, 570] on icon "Unfullscreen" at bounding box center [944, 549] width 48 height 41
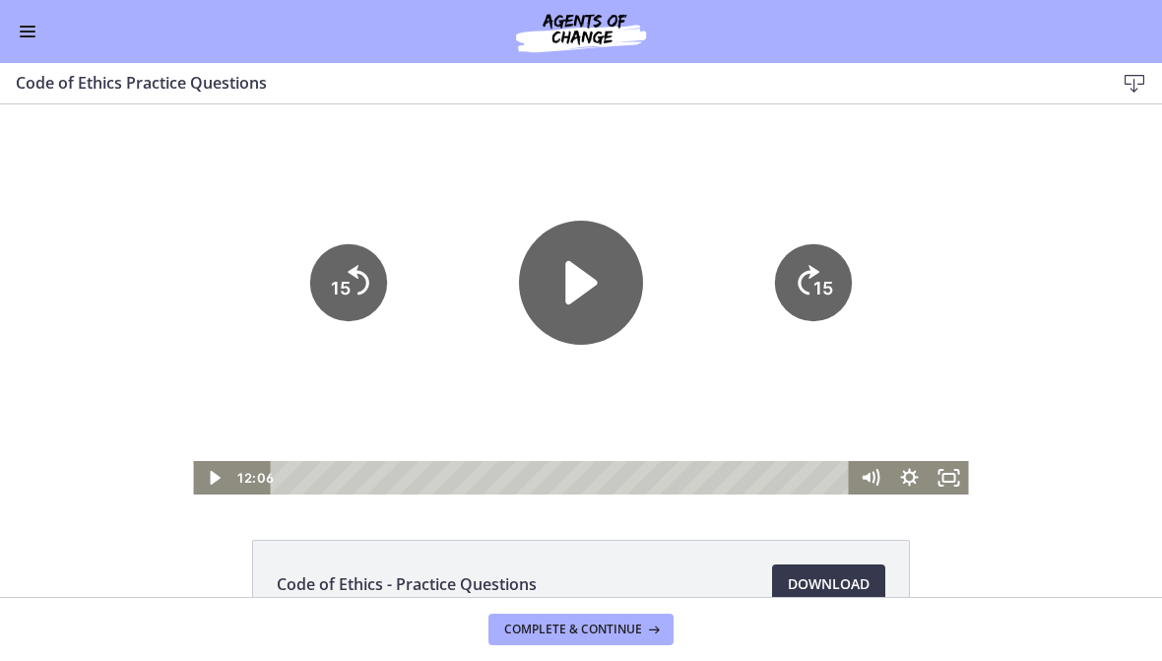
click at [590, 297] on icon "Play Video" at bounding box center [581, 283] width 124 height 124
click at [958, 471] on icon "Fullscreen" at bounding box center [957, 472] width 4 height 4
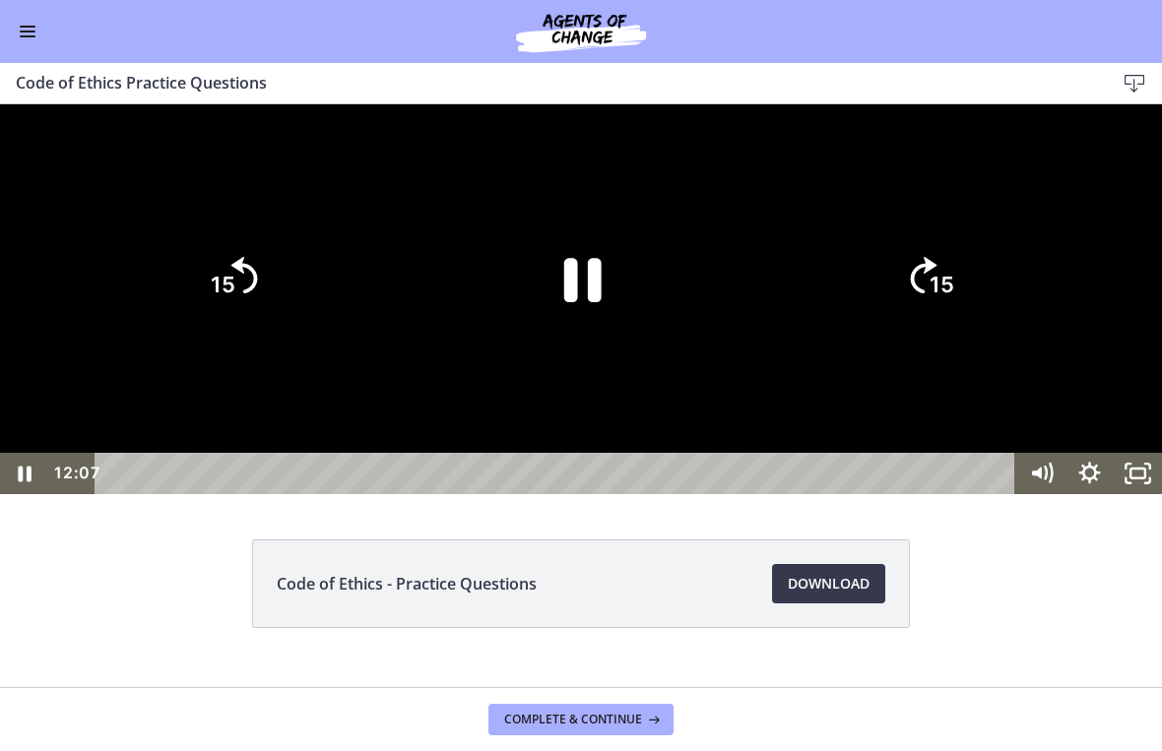
click at [1039, 494] on div at bounding box center [581, 299] width 1162 height 390
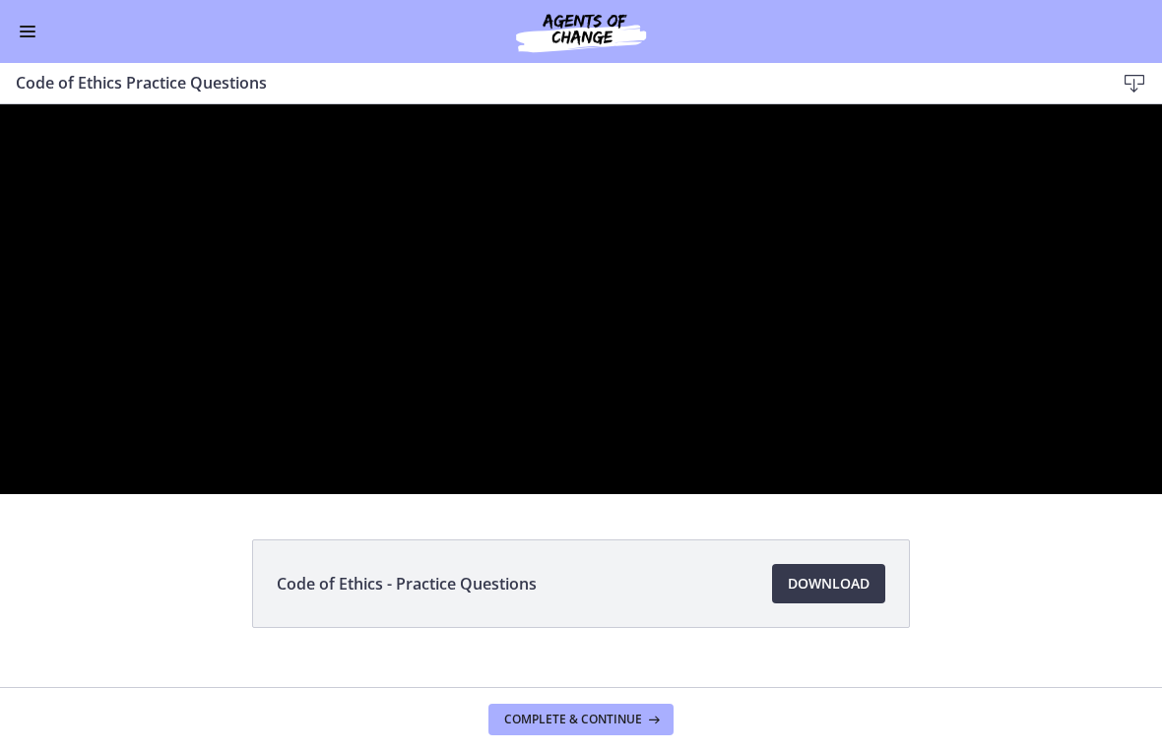
click at [253, 479] on div at bounding box center [581, 299] width 1162 height 390
click at [0, 104] on icon "15" at bounding box center [0, 104] width 0 height 0
click at [1102, 494] on div at bounding box center [581, 299] width 1162 height 390
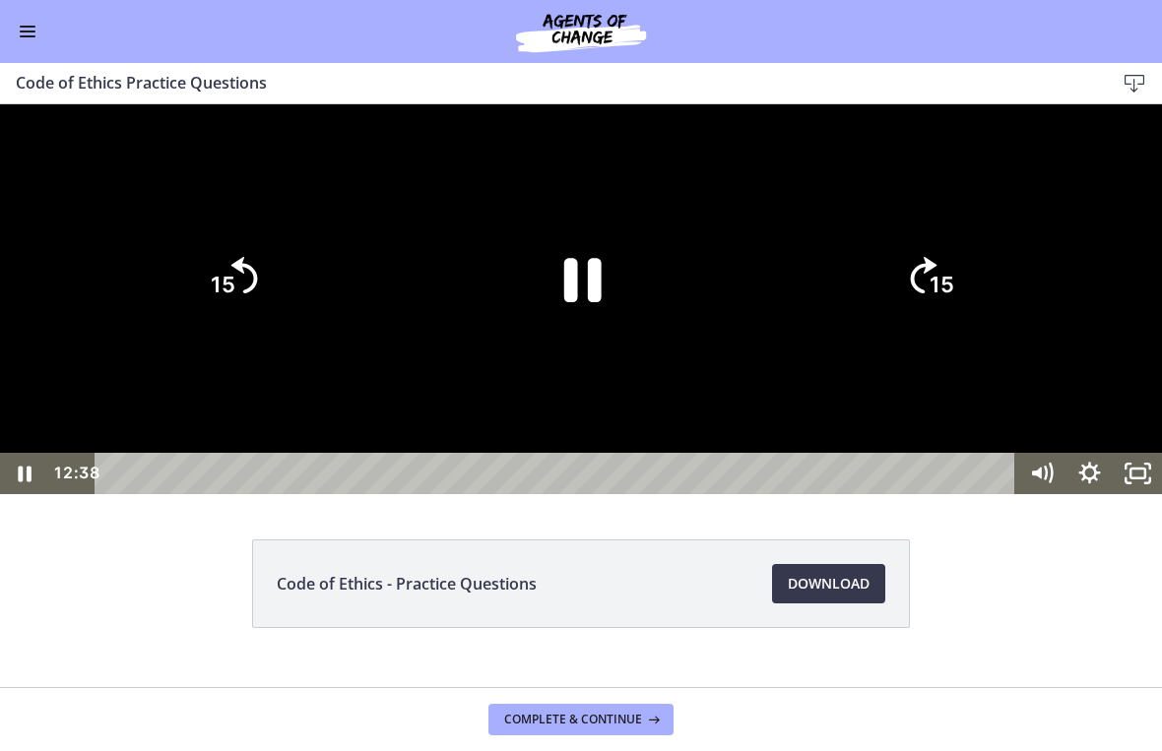
click at [929, 326] on icon "15" at bounding box center [929, 278] width 95 height 95
click at [957, 326] on icon "15" at bounding box center [929, 278] width 95 height 95
click at [956, 326] on icon "15" at bounding box center [929, 278] width 95 height 95
click at [952, 298] on tspan "15" at bounding box center [942, 286] width 25 height 26
click at [952, 326] on icon "15" at bounding box center [929, 278] width 95 height 95
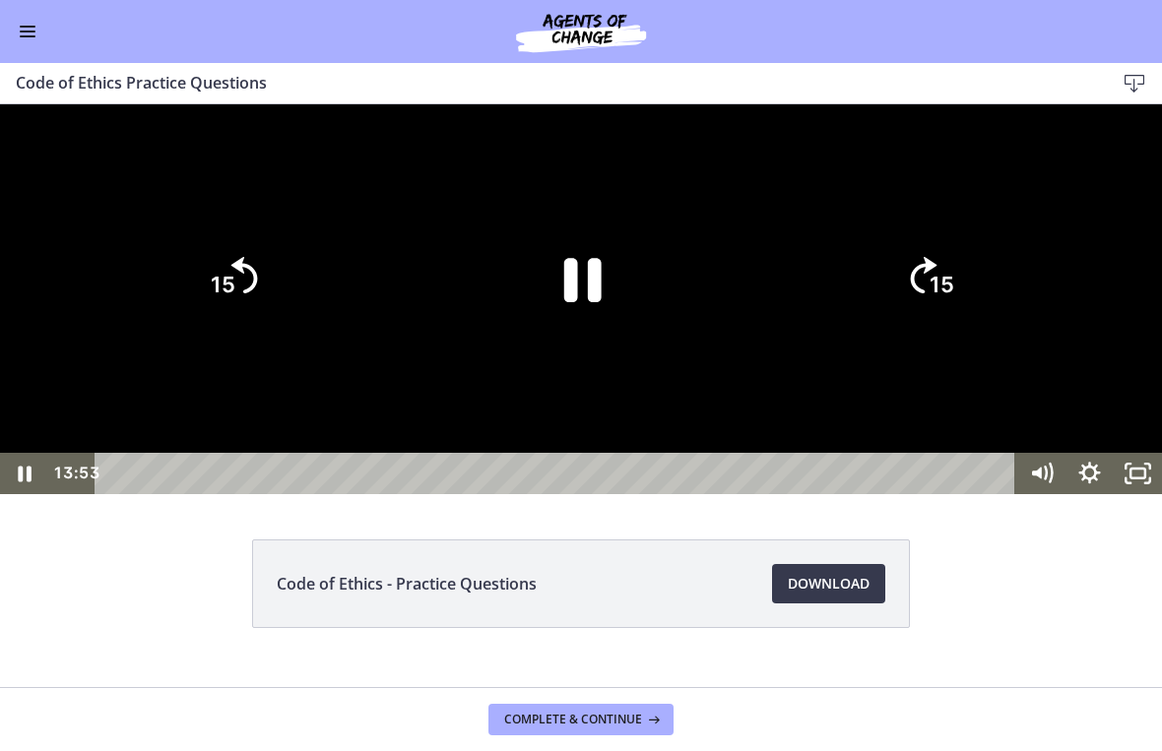
click at [1005, 453] on div at bounding box center [581, 299] width 1162 height 390
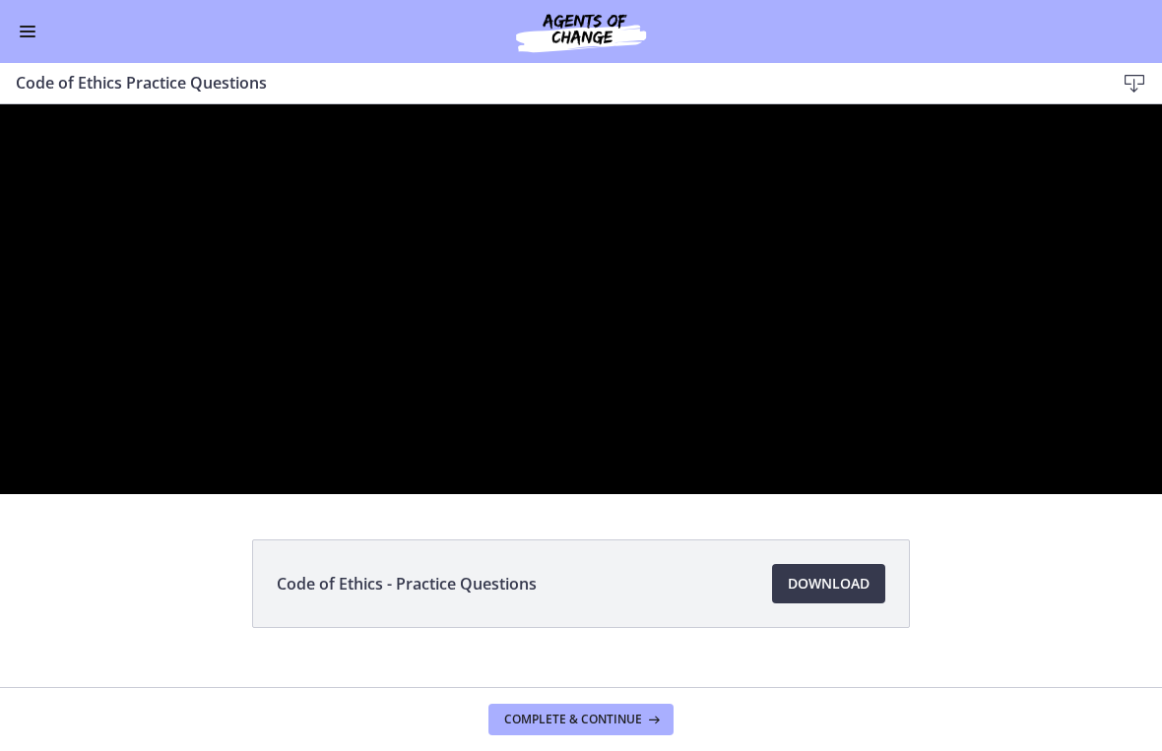
click at [971, 473] on div at bounding box center [581, 299] width 1162 height 390
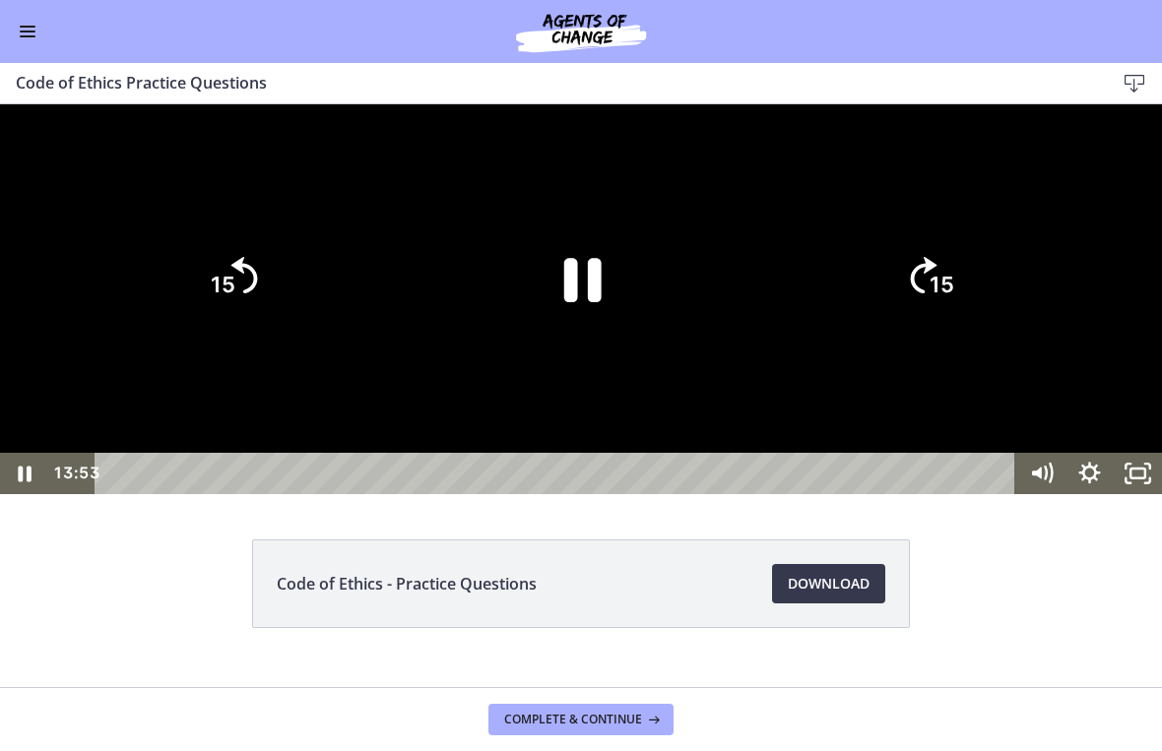
click at [935, 298] on tspan "15" at bounding box center [942, 286] width 25 height 26
click at [934, 332] on icon "15" at bounding box center [929, 279] width 106 height 106
click at [954, 332] on icon "15" at bounding box center [929, 279] width 106 height 106
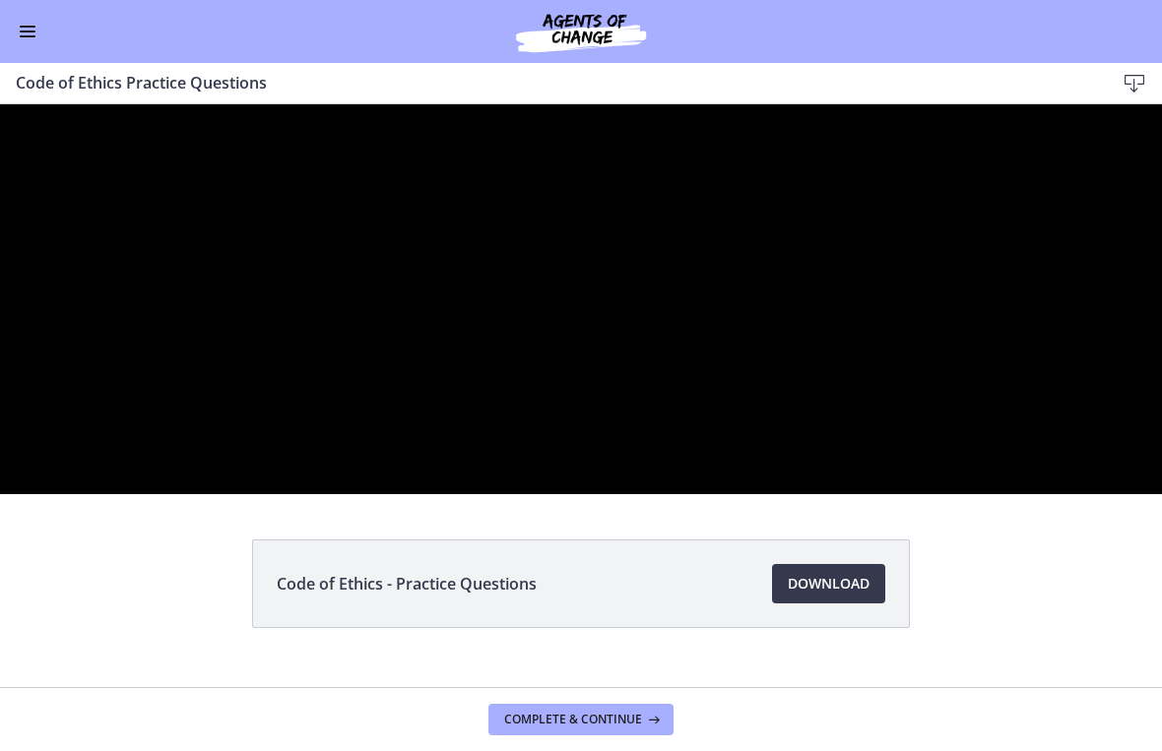
click at [587, 494] on div at bounding box center [581, 299] width 1162 height 390
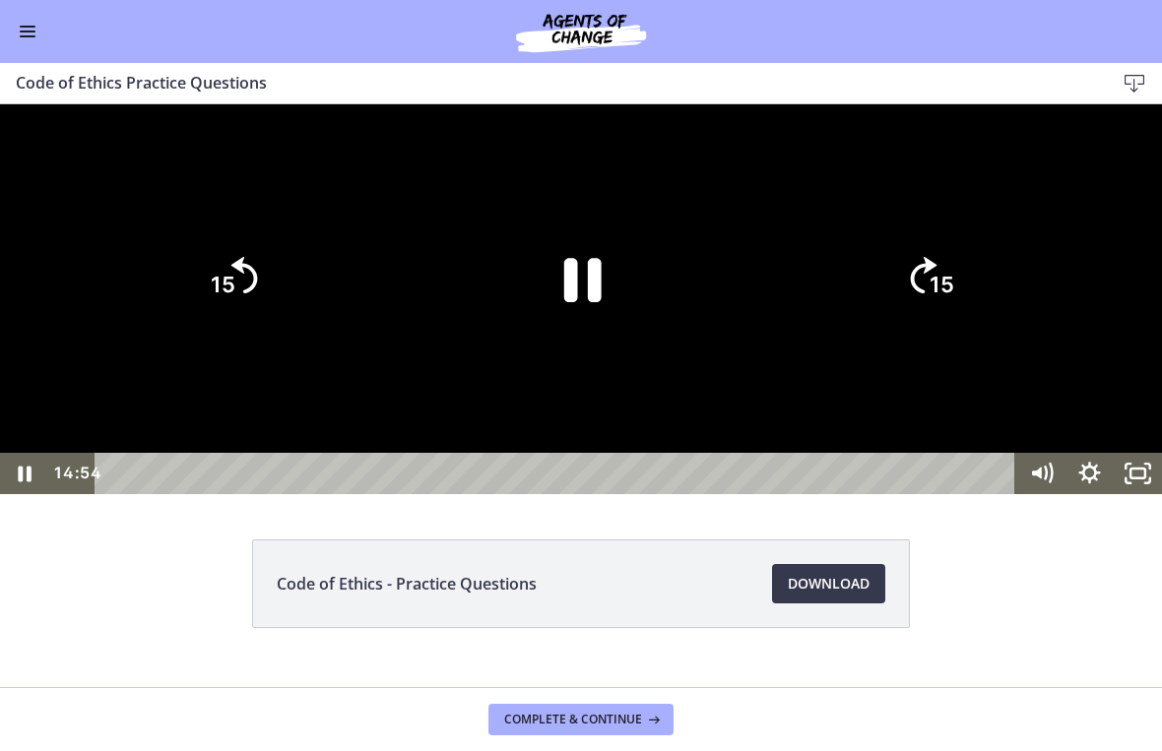
click at [581, 347] on icon "Pause" at bounding box center [581, 279] width 136 height 136
click at [578, 305] on icon "Play Video" at bounding box center [581, 278] width 39 height 53
click at [239, 326] on icon "15" at bounding box center [232, 278] width 95 height 95
click at [239, 332] on icon "15" at bounding box center [232, 279] width 106 height 106
click at [236, 326] on icon "15" at bounding box center [232, 278] width 95 height 95
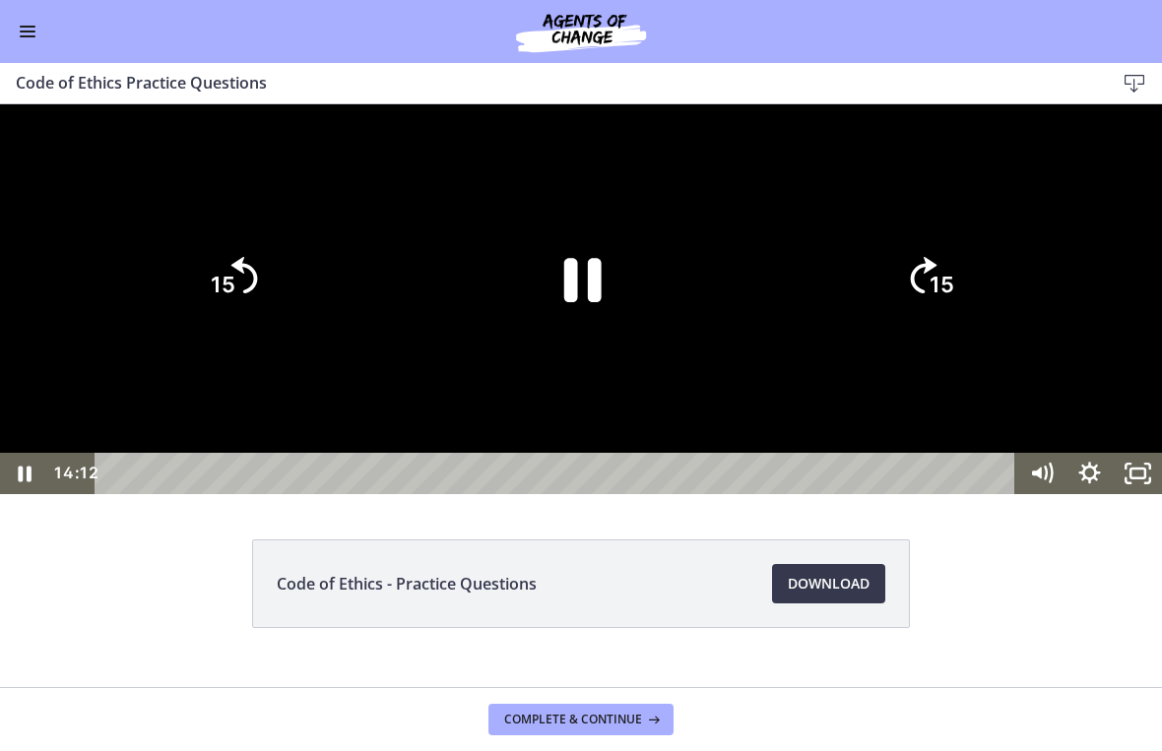
click at [212, 298] on tspan "15" at bounding box center [223, 286] width 25 height 26
click at [212, 332] on icon "15" at bounding box center [232, 279] width 106 height 106
click at [236, 326] on icon "15" at bounding box center [232, 278] width 95 height 95
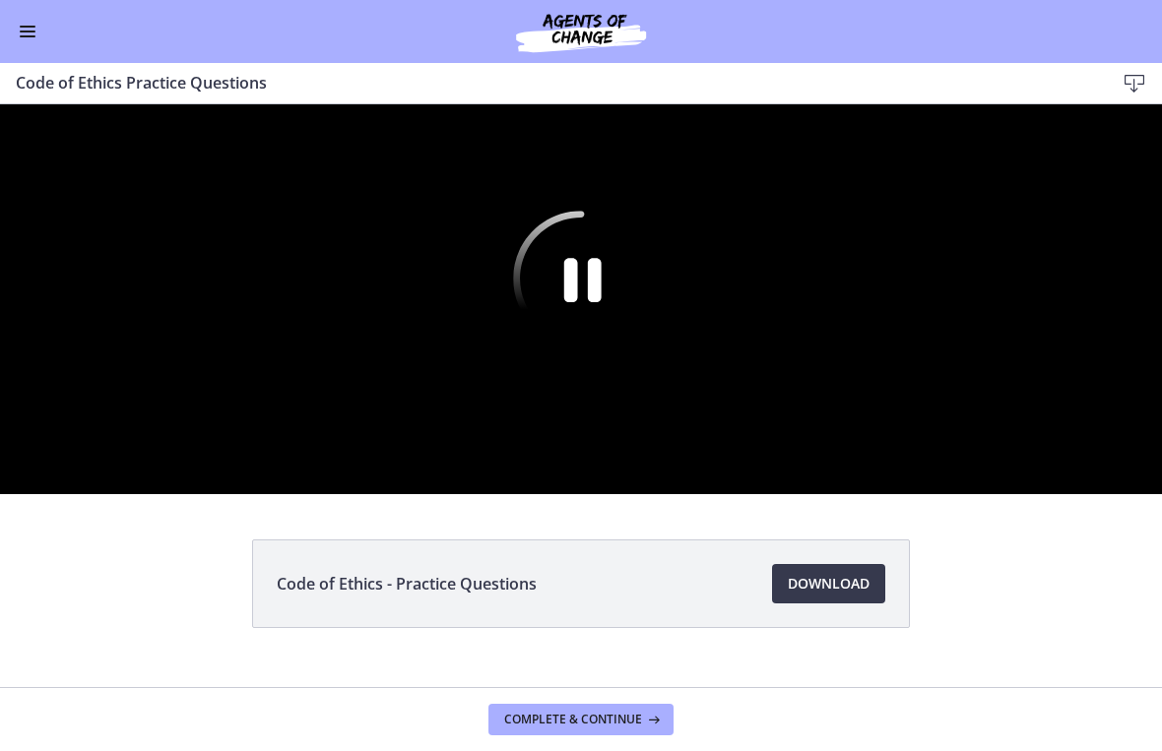
click at [1099, 494] on div at bounding box center [581, 299] width 1162 height 390
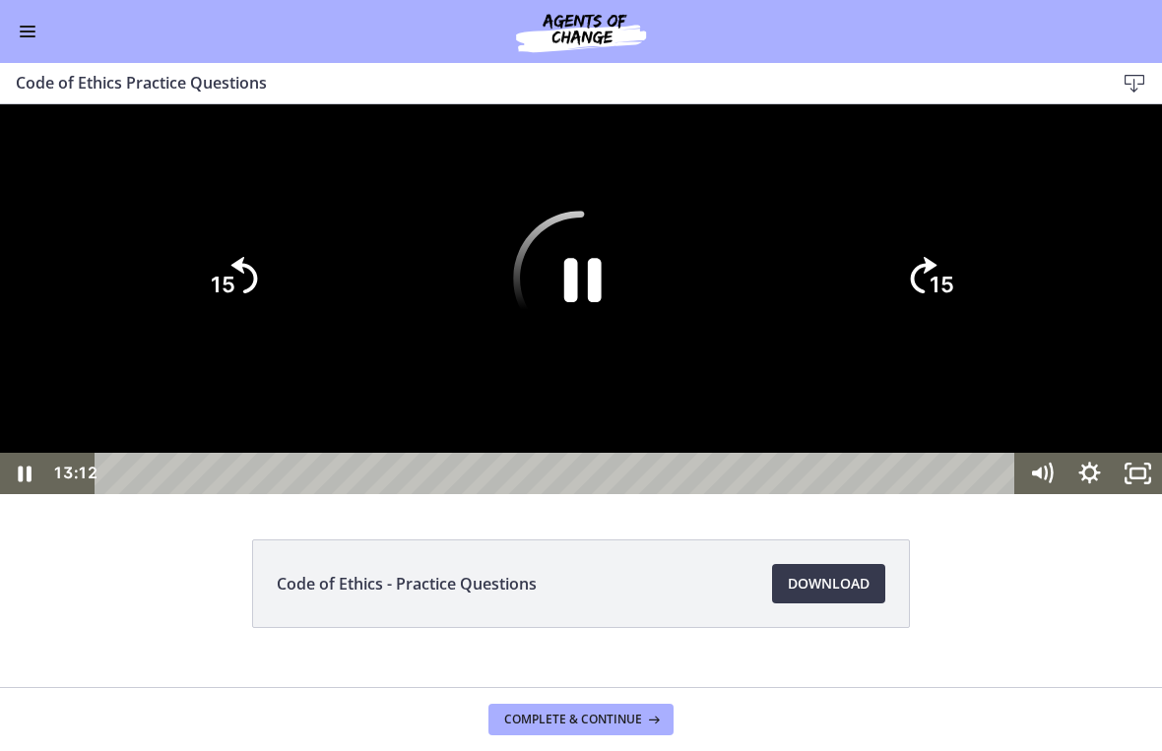
click at [1153, 494] on icon "Unfullscreen" at bounding box center [1138, 473] width 48 height 41
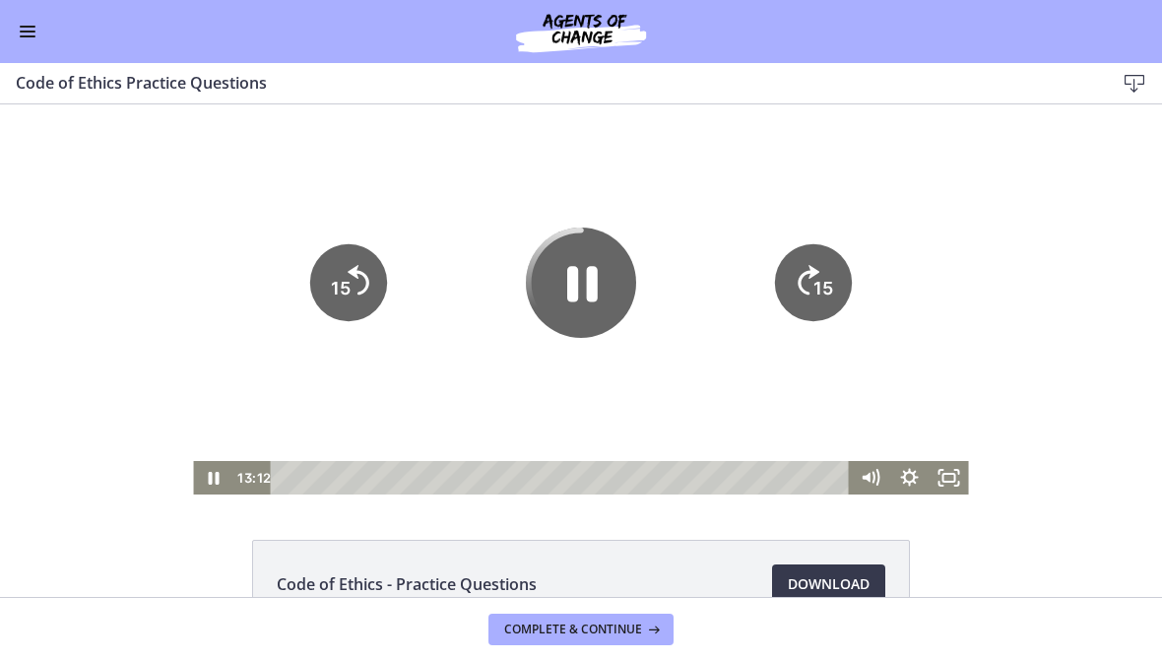
click at [591, 279] on icon "Pause" at bounding box center [581, 282] width 110 height 110
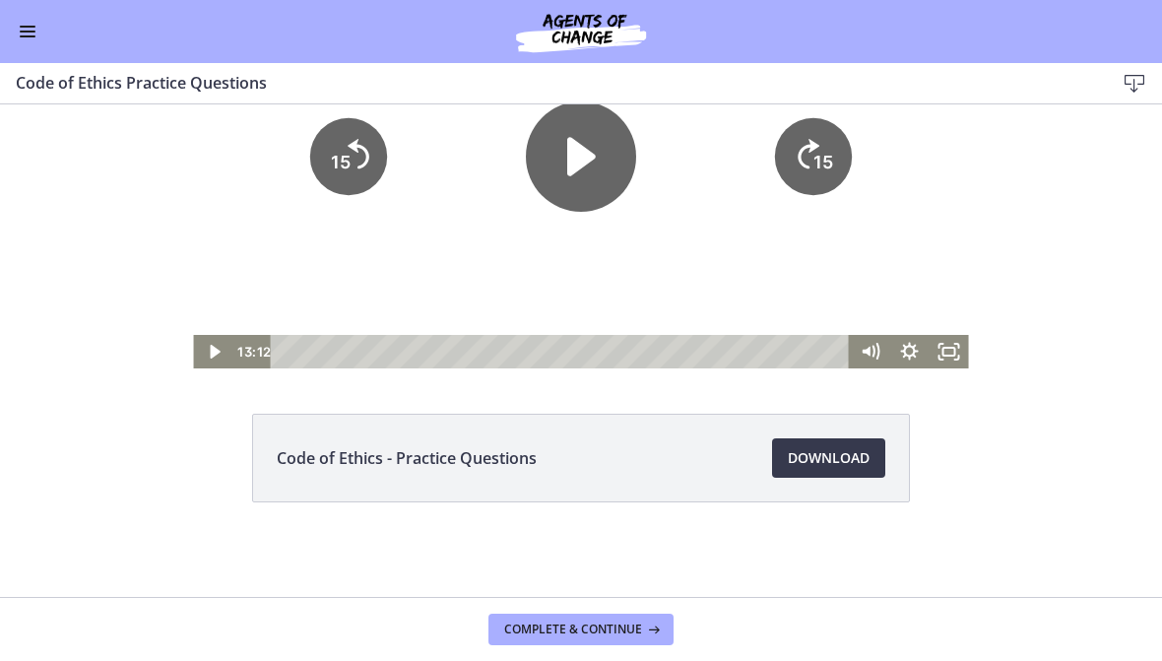
scroll to position [126, 0]
click at [613, 625] on span "Complete & continue" at bounding box center [573, 629] width 138 height 16
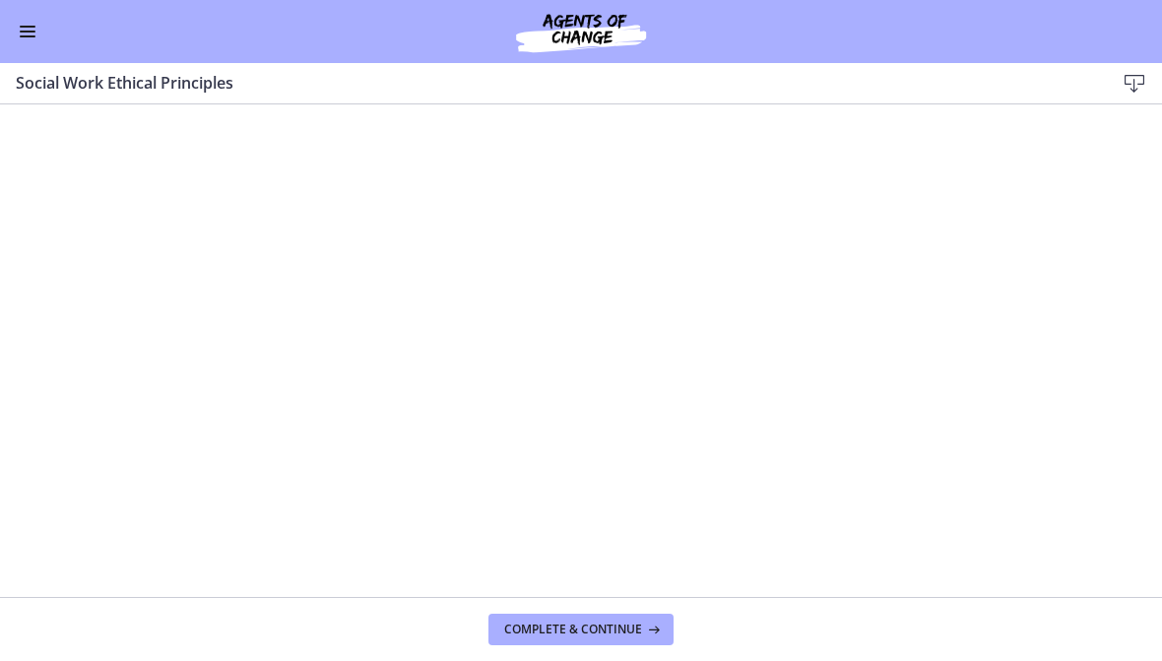
click at [624, 630] on span "Complete & continue" at bounding box center [573, 629] width 138 height 16
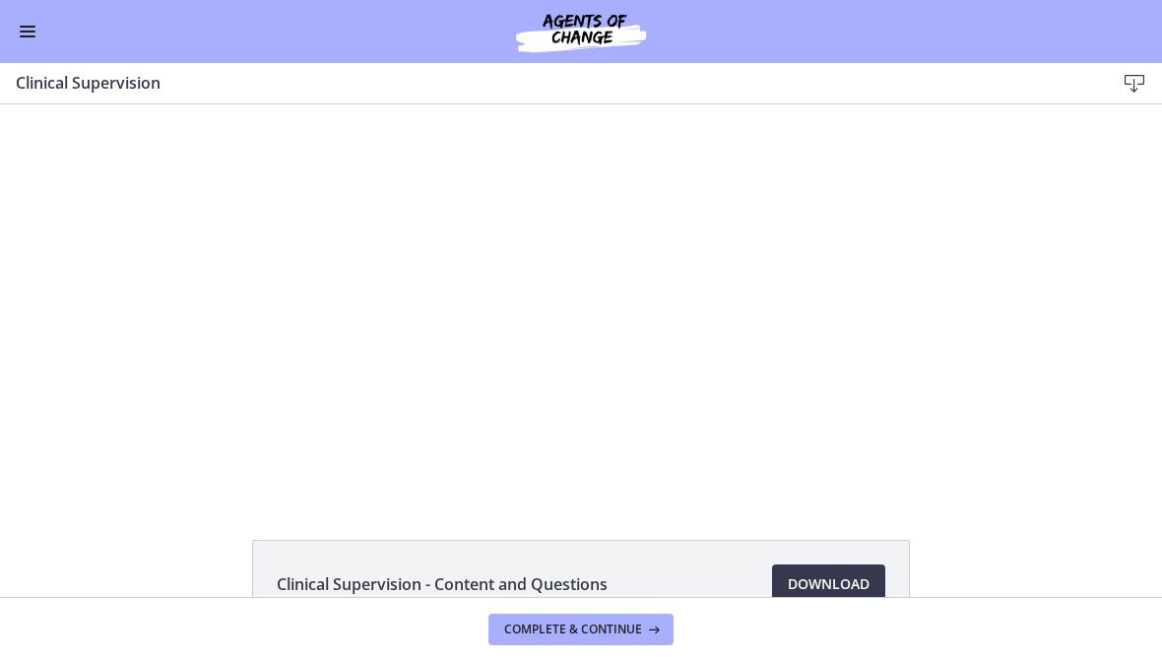
click at [34, 20] on button "Enable menu" at bounding box center [28, 32] width 24 height 24
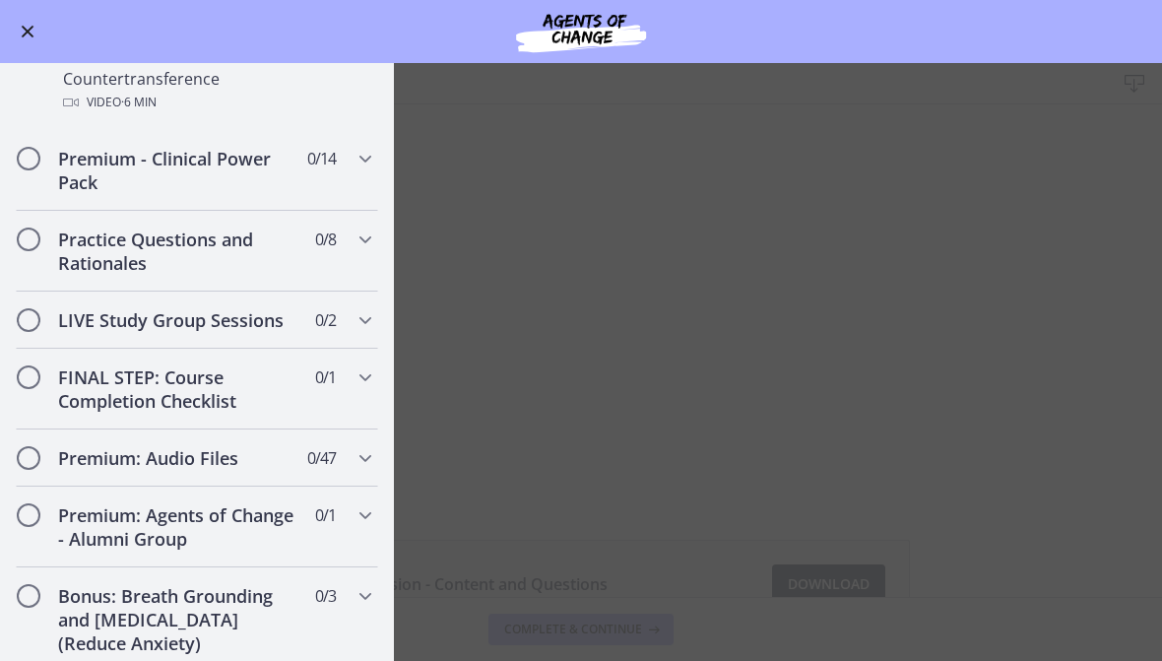
scroll to position [1367, 0]
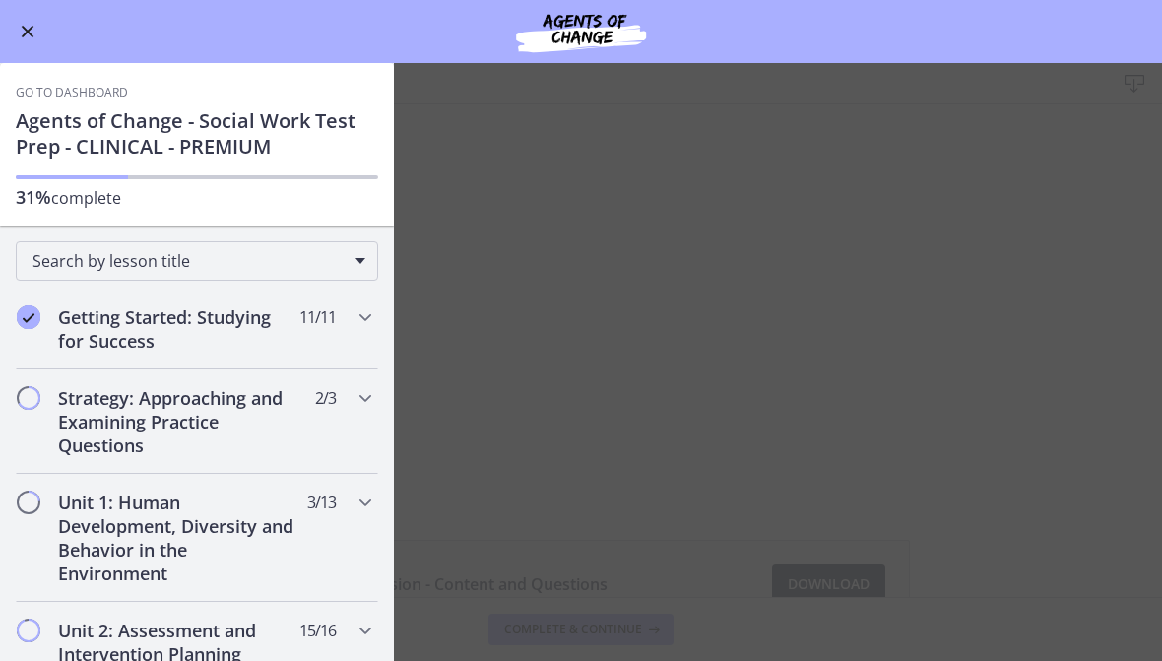
click at [703, 284] on main "Clinical Supervision Download Enable fullscreen Clinical Supervision - Content …" at bounding box center [581, 362] width 1162 height 598
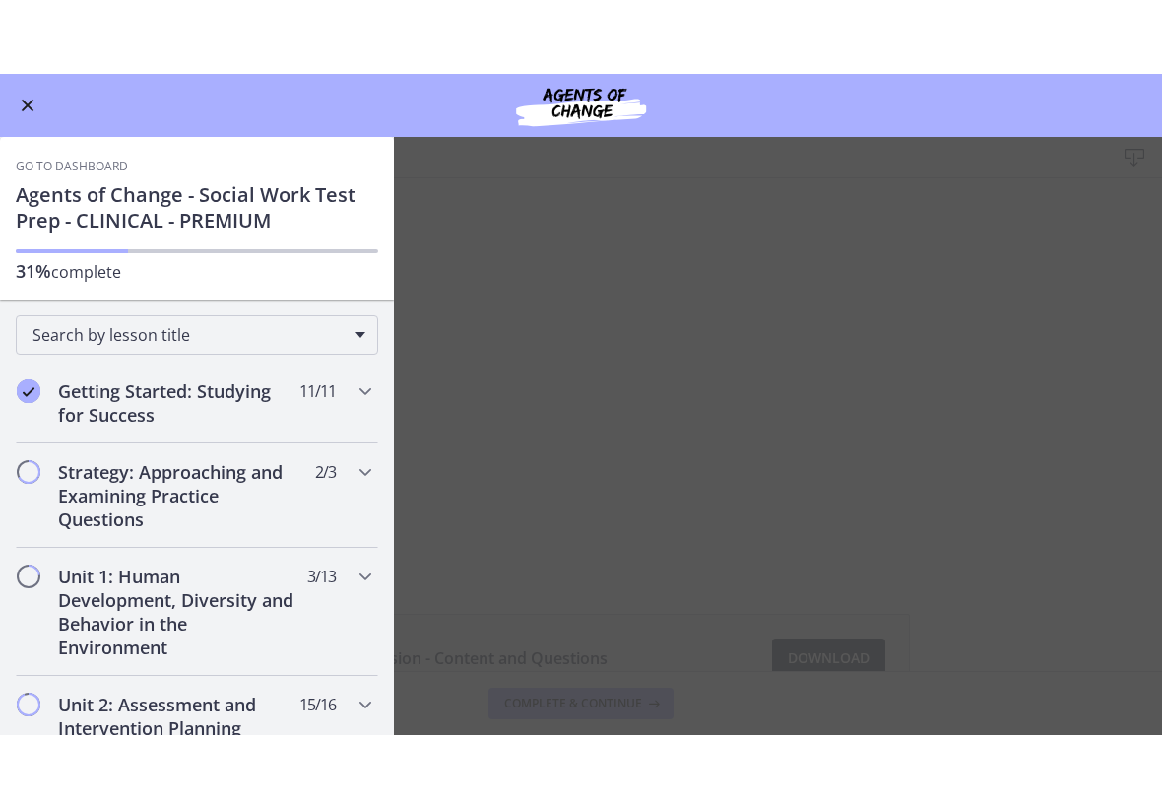
scroll to position [0, 0]
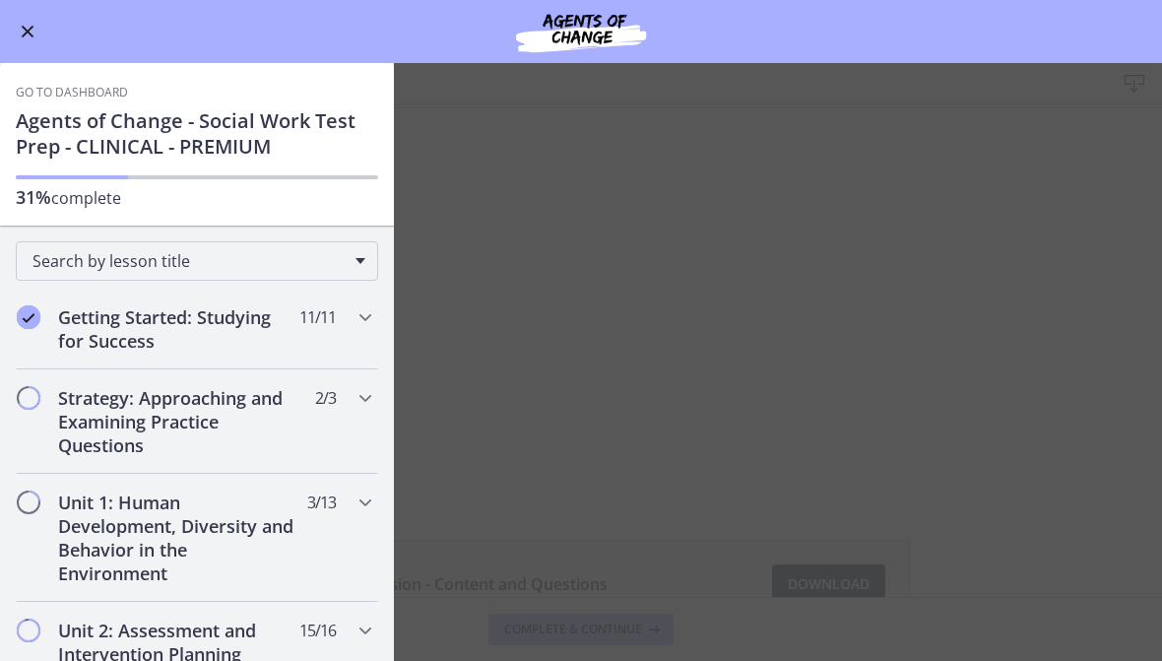
click at [989, 245] on main "Clinical Supervision Download Enable fullscreen Clinical Supervision - Content …" at bounding box center [581, 362] width 1162 height 598
click at [25, 23] on button "Enable menu" at bounding box center [28, 32] width 24 height 24
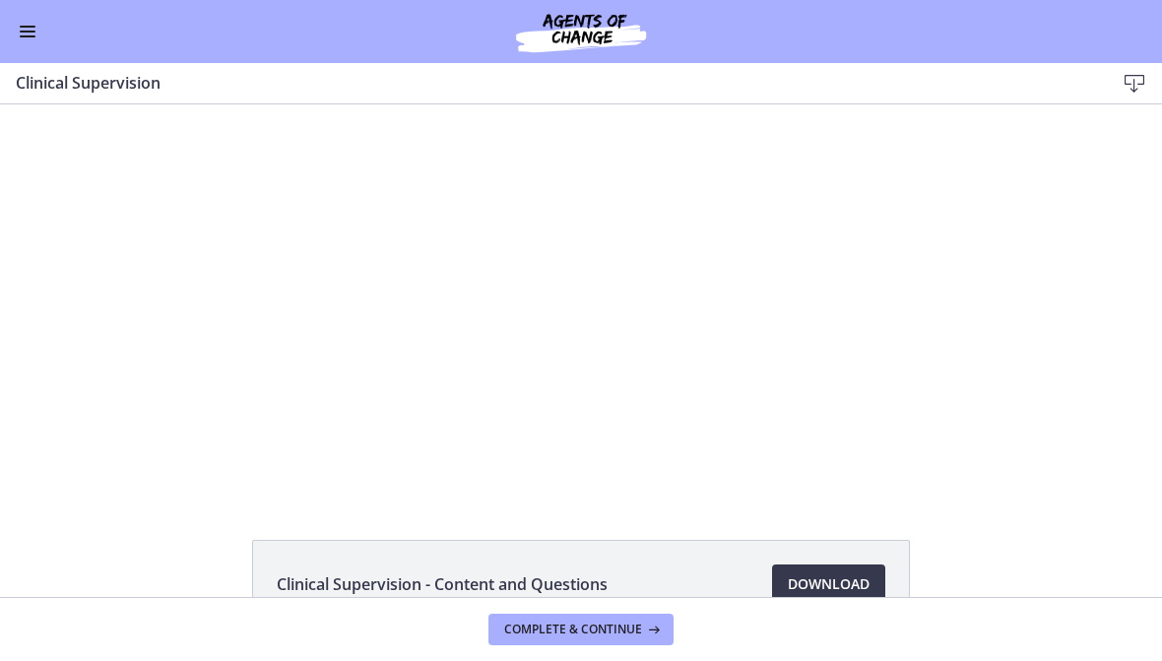
click at [868, 423] on div at bounding box center [580, 299] width 775 height 390
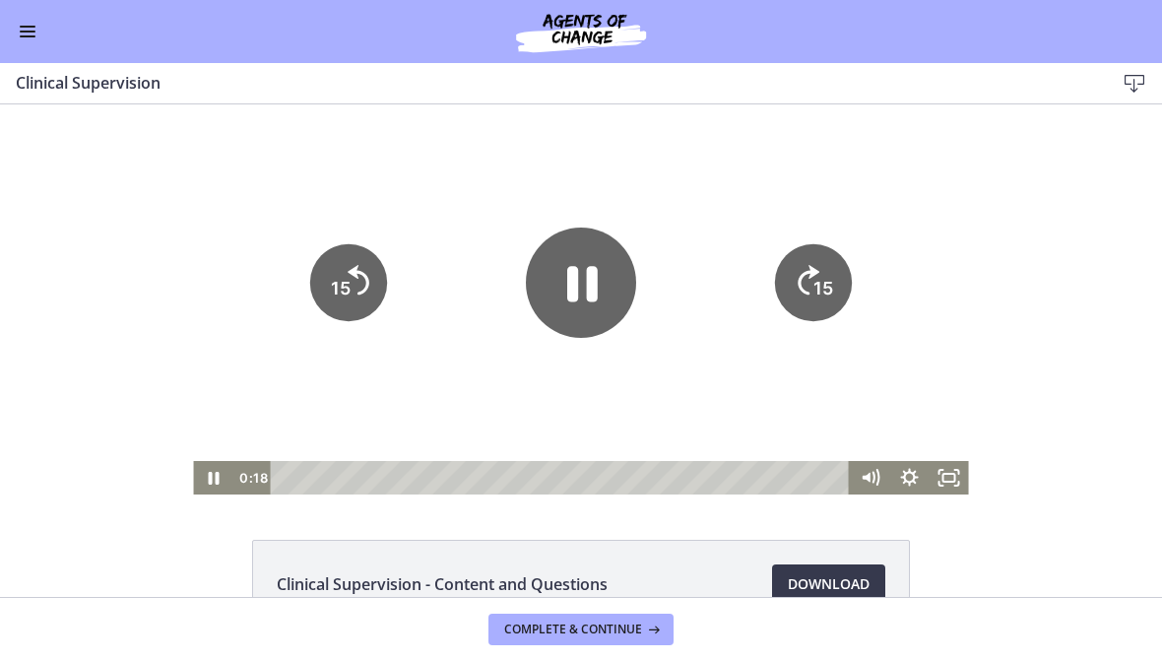
click at [956, 474] on icon "Fullscreen" at bounding box center [949, 477] width 39 height 33
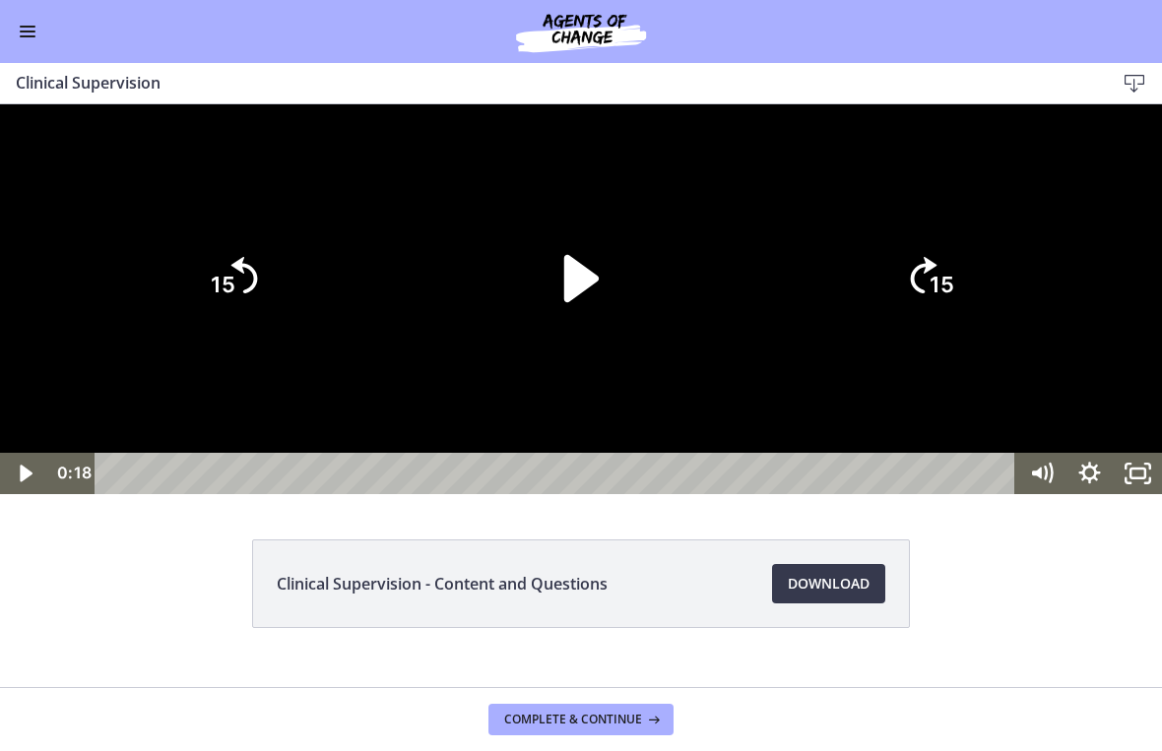
click at [605, 347] on icon "Play Video" at bounding box center [581, 279] width 136 height 136
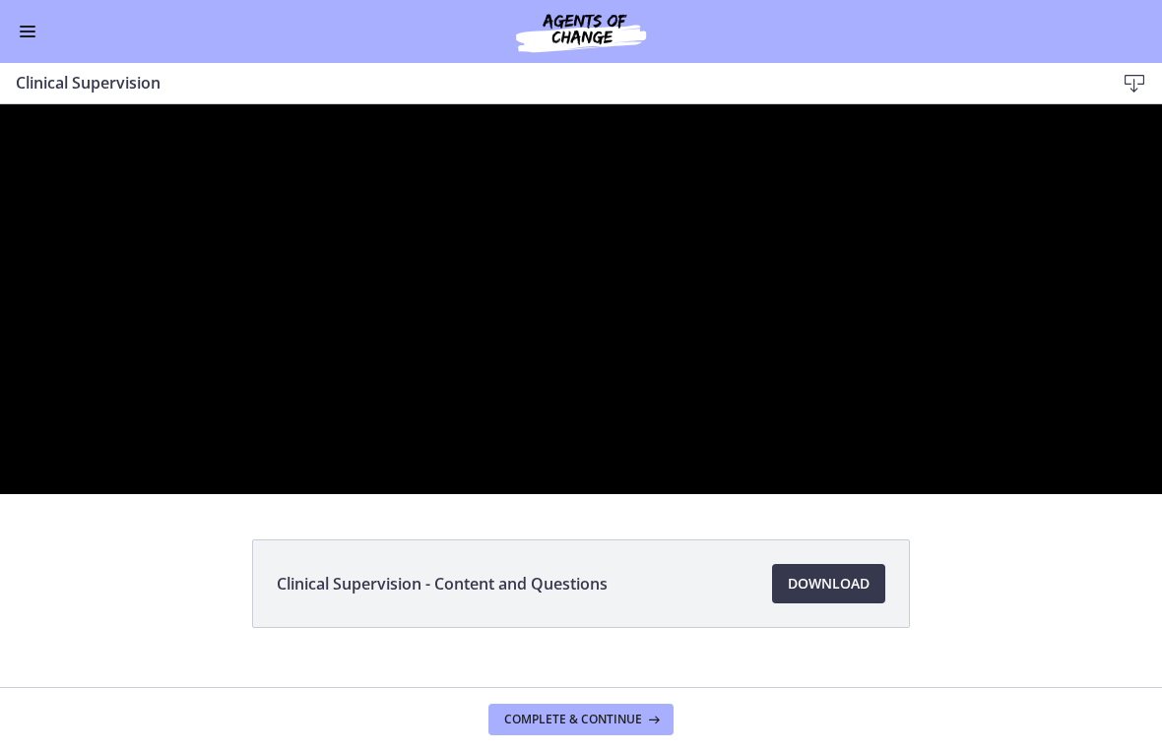
click at [797, 494] on div at bounding box center [581, 299] width 1162 height 390
click at [515, 494] on div at bounding box center [581, 299] width 1162 height 390
click at [505, 494] on div at bounding box center [581, 299] width 1162 height 390
click at [581, 494] on div at bounding box center [581, 299] width 1162 height 390
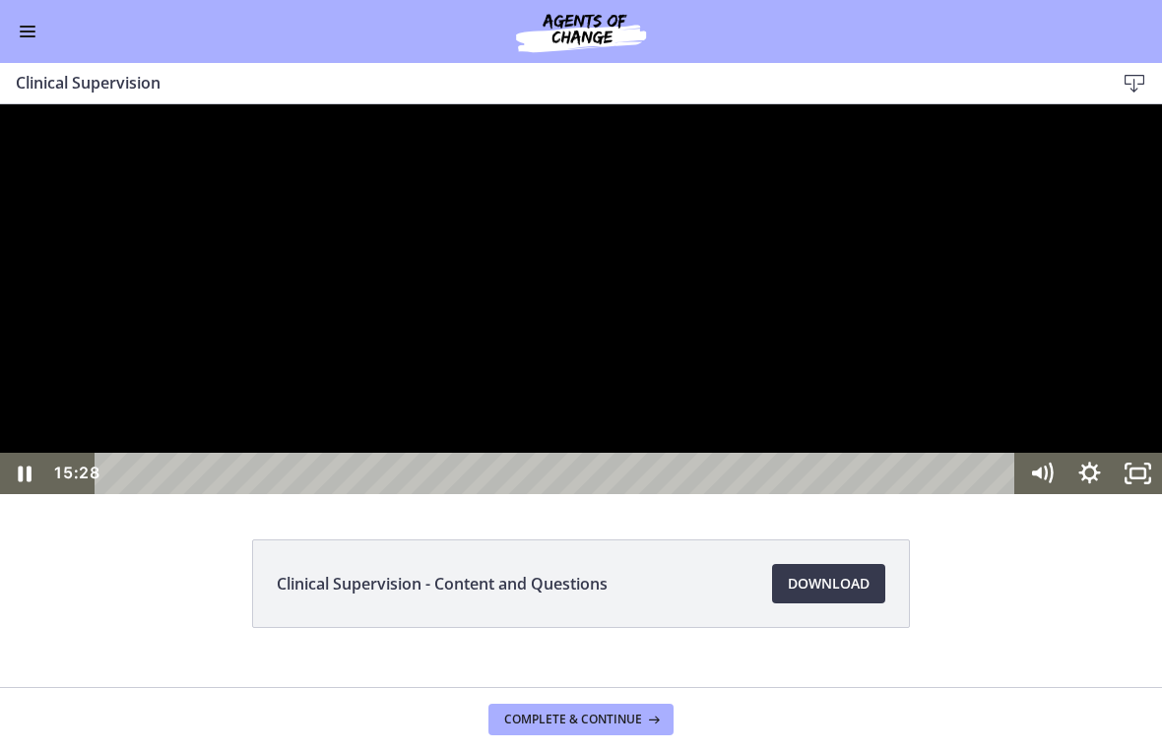
click at [711, 494] on div at bounding box center [581, 299] width 1162 height 390
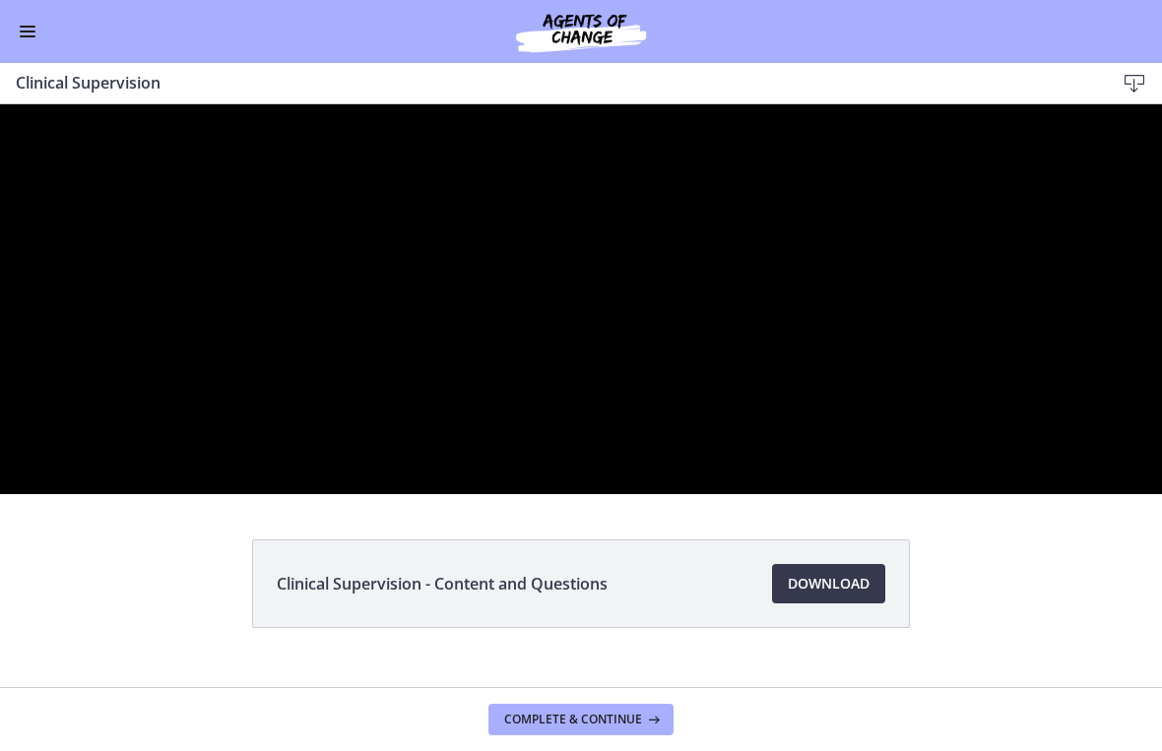
click at [684, 494] on div at bounding box center [581, 299] width 1162 height 390
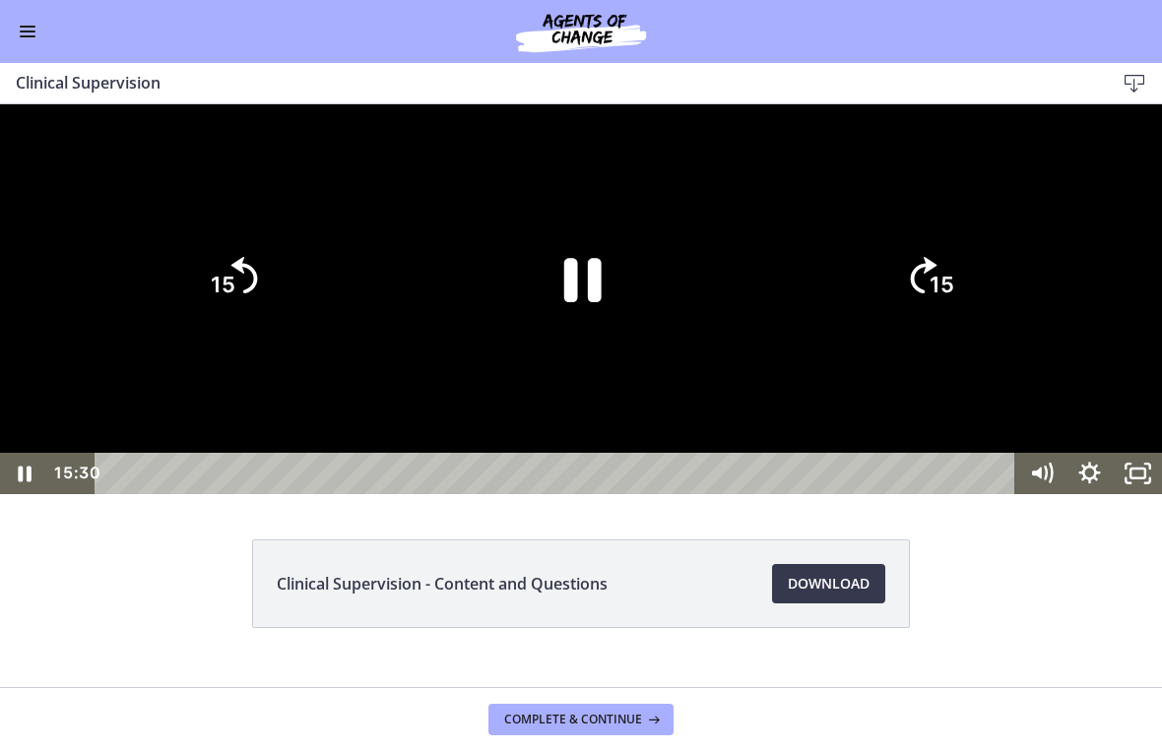
click at [824, 494] on div at bounding box center [581, 299] width 1162 height 390
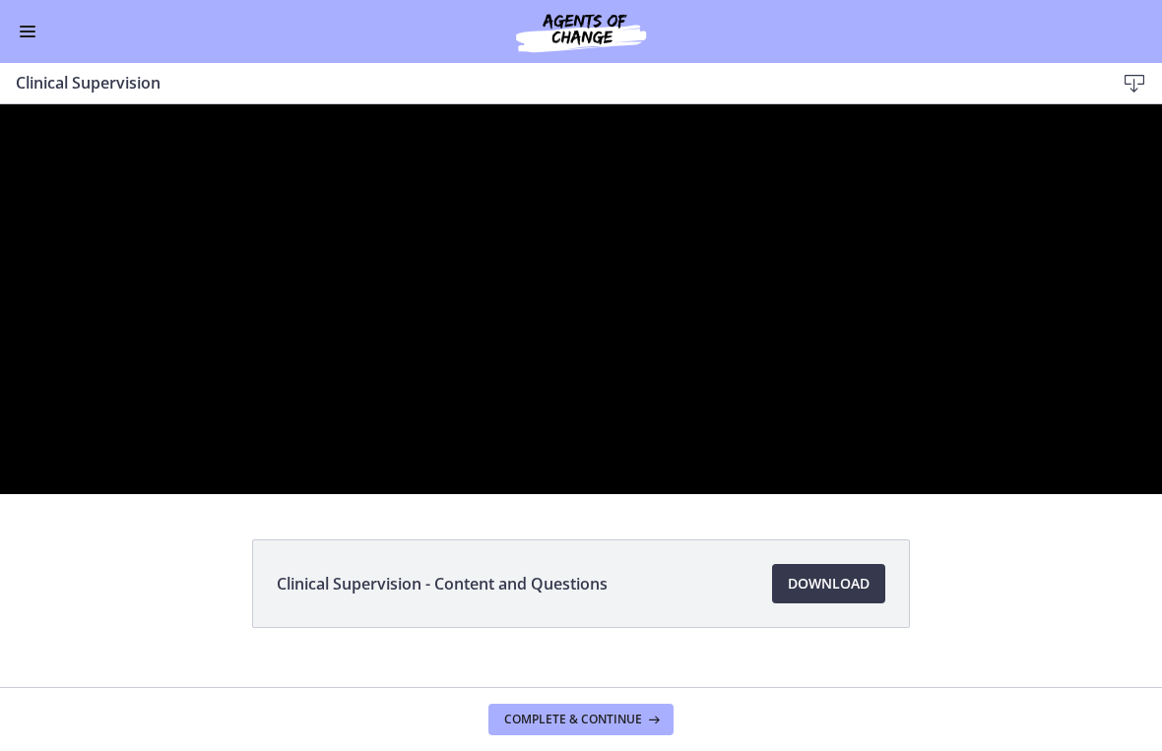
click at [1084, 494] on div at bounding box center [581, 299] width 1162 height 390
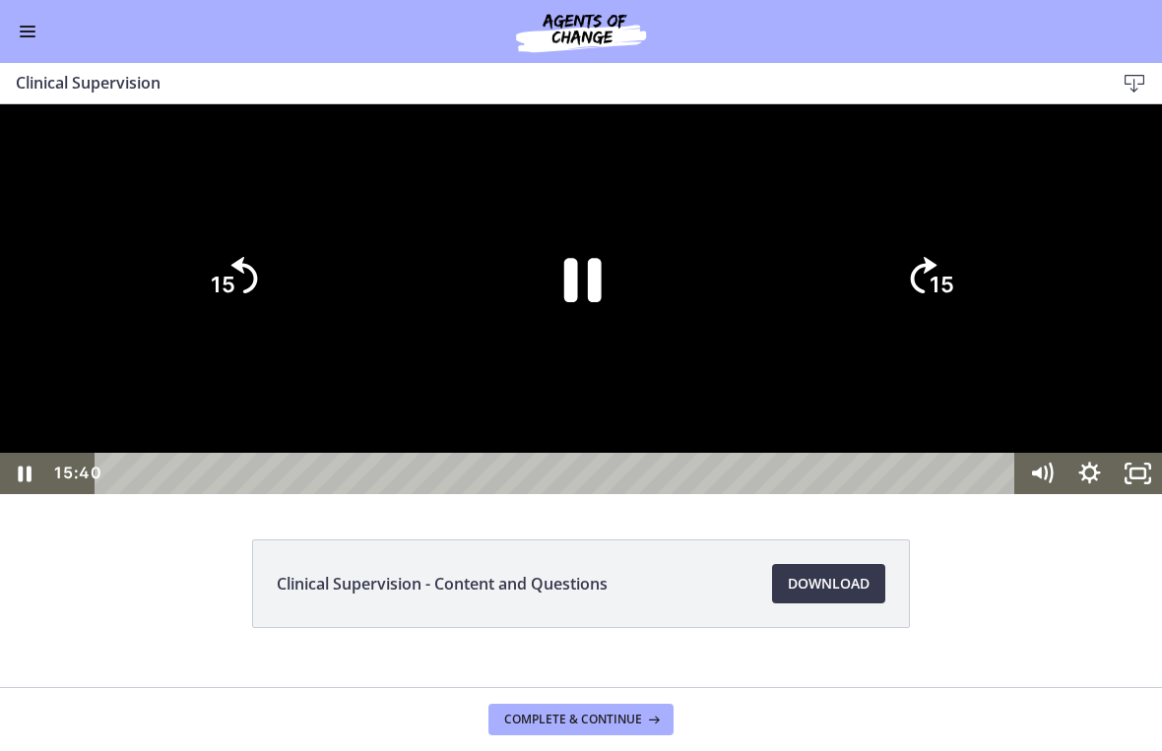
click at [1050, 494] on div at bounding box center [581, 299] width 1162 height 390
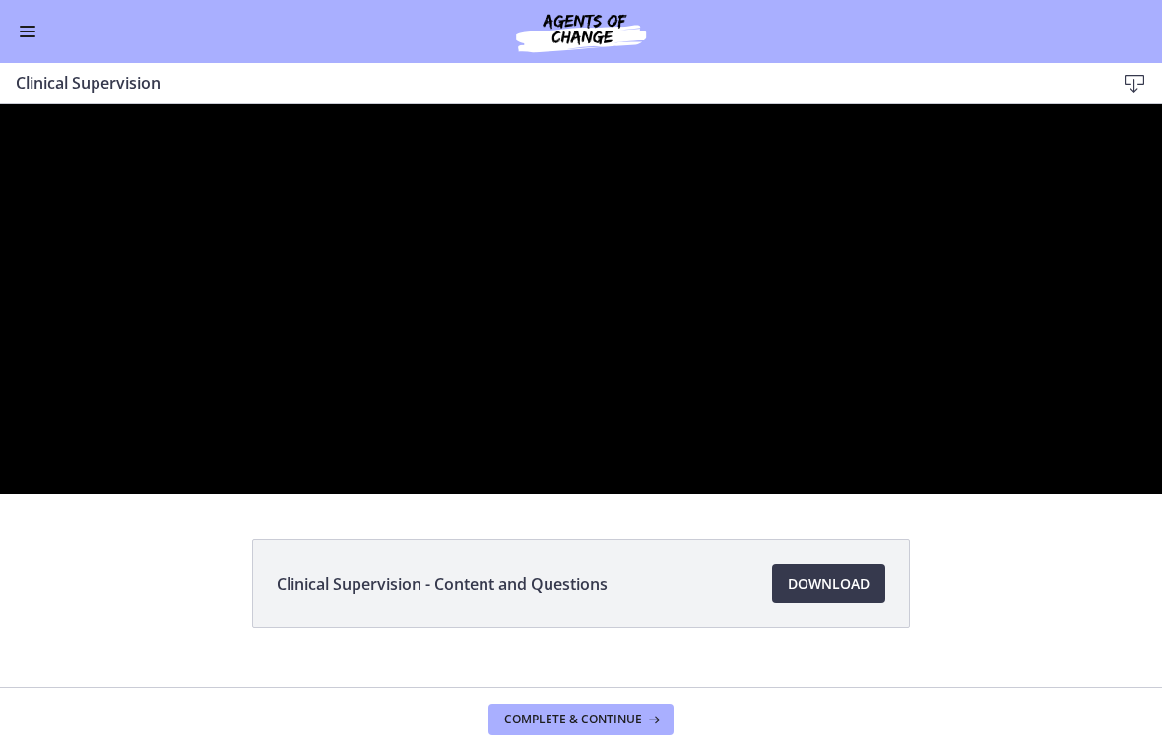
click at [1064, 494] on div at bounding box center [581, 299] width 1162 height 390
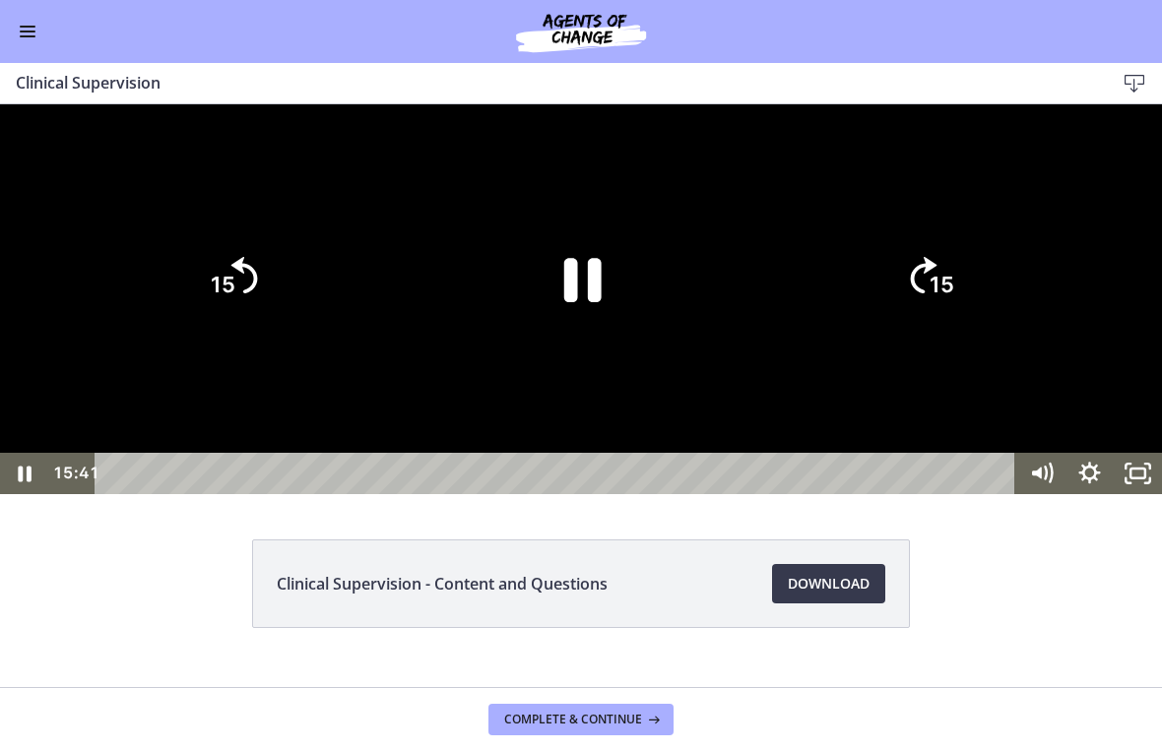
click at [1059, 494] on div at bounding box center [581, 299] width 1162 height 390
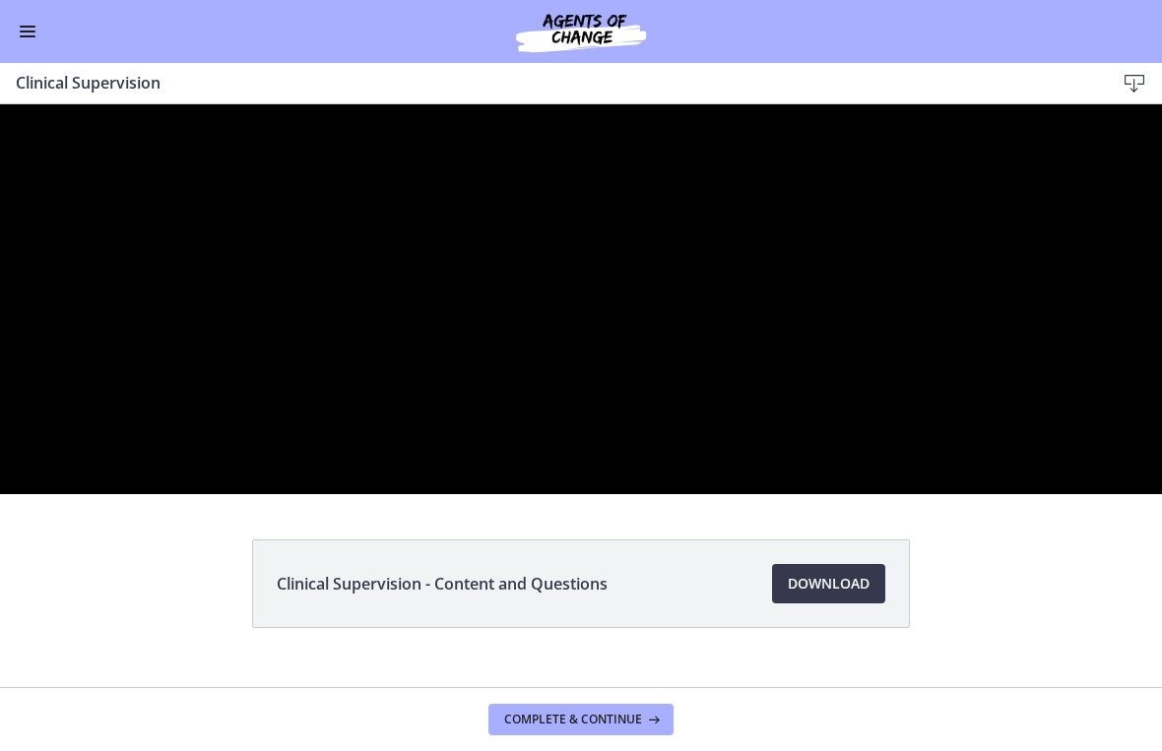
click at [990, 494] on div at bounding box center [581, 299] width 1162 height 390
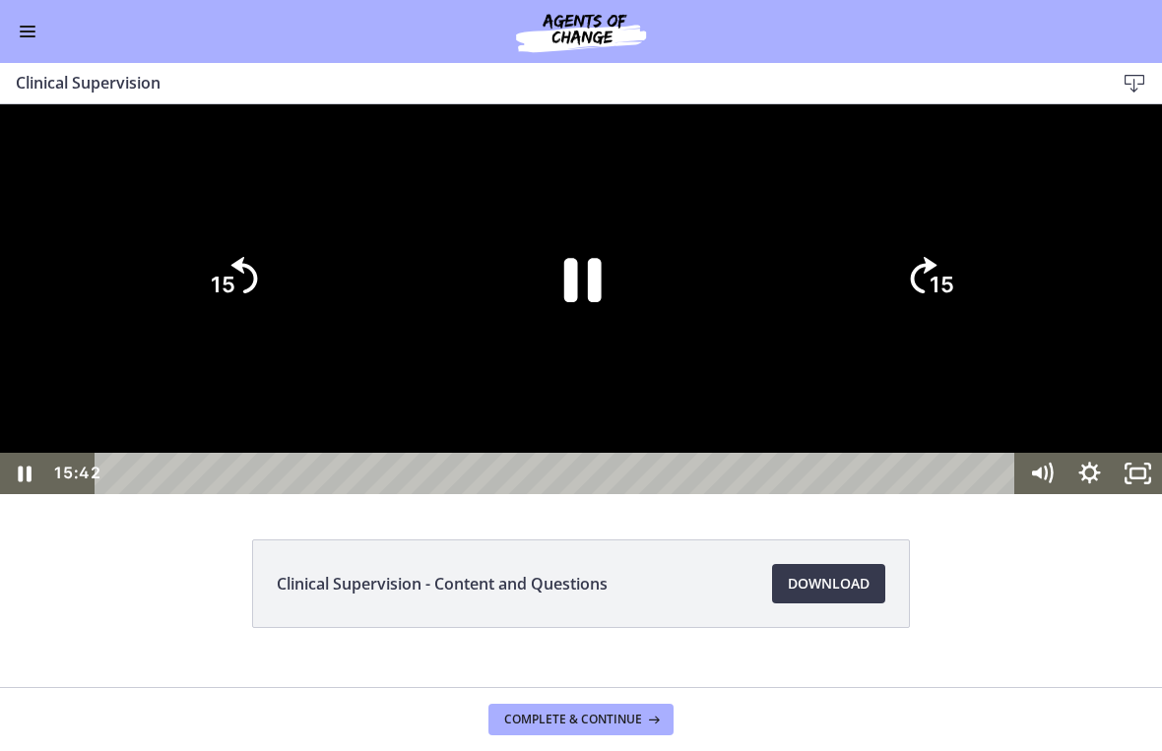
click at [1029, 494] on div at bounding box center [581, 299] width 1162 height 390
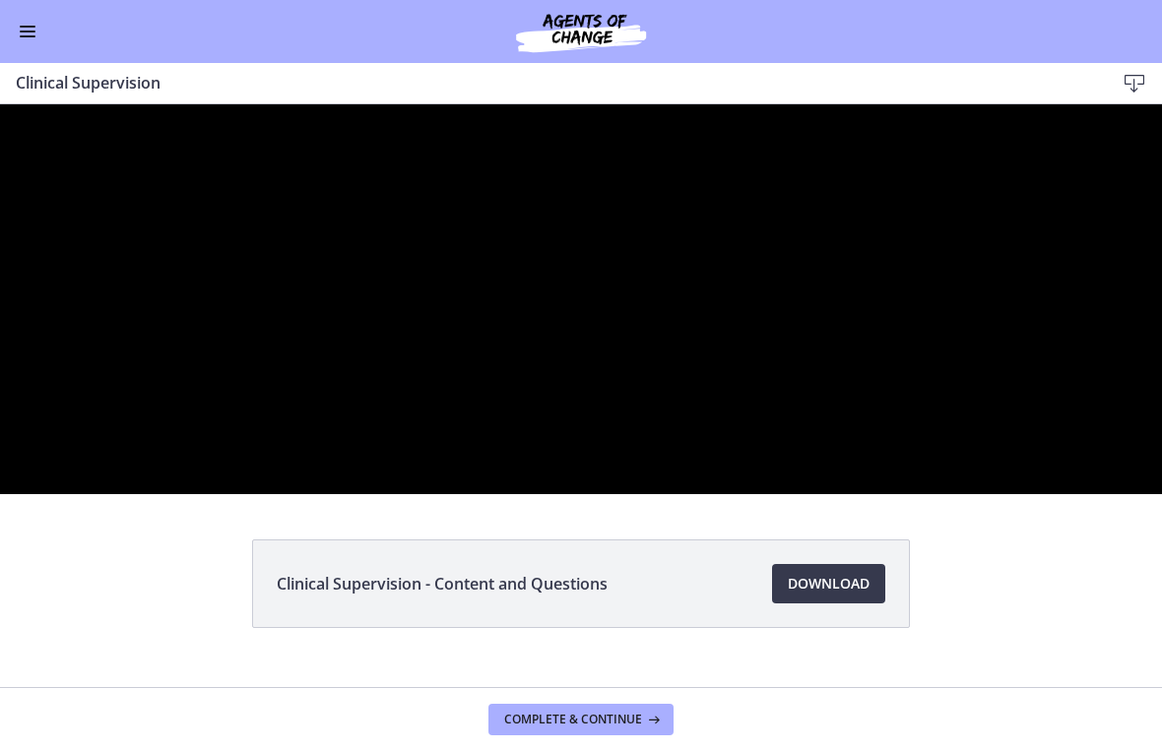
click at [1108, 494] on div at bounding box center [581, 299] width 1162 height 390
click at [875, 494] on div at bounding box center [581, 299] width 1162 height 390
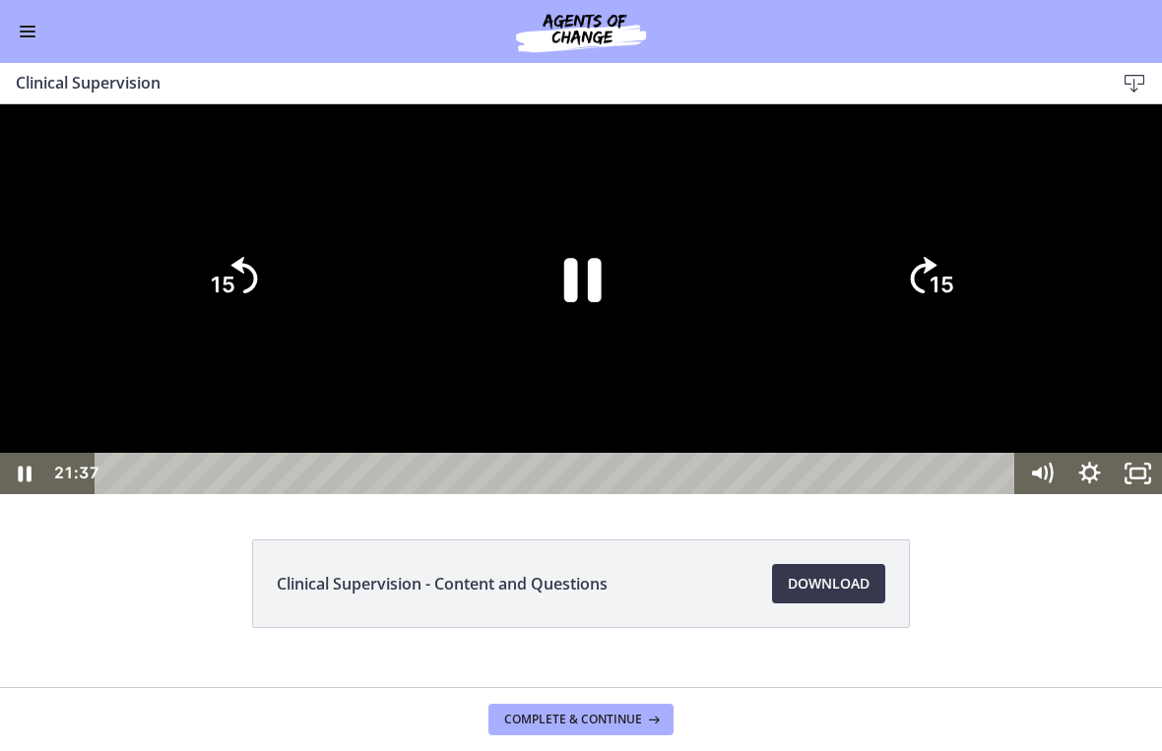
click at [579, 347] on icon "Pause" at bounding box center [581, 279] width 136 height 136
click at [753, 494] on div at bounding box center [581, 299] width 1162 height 390
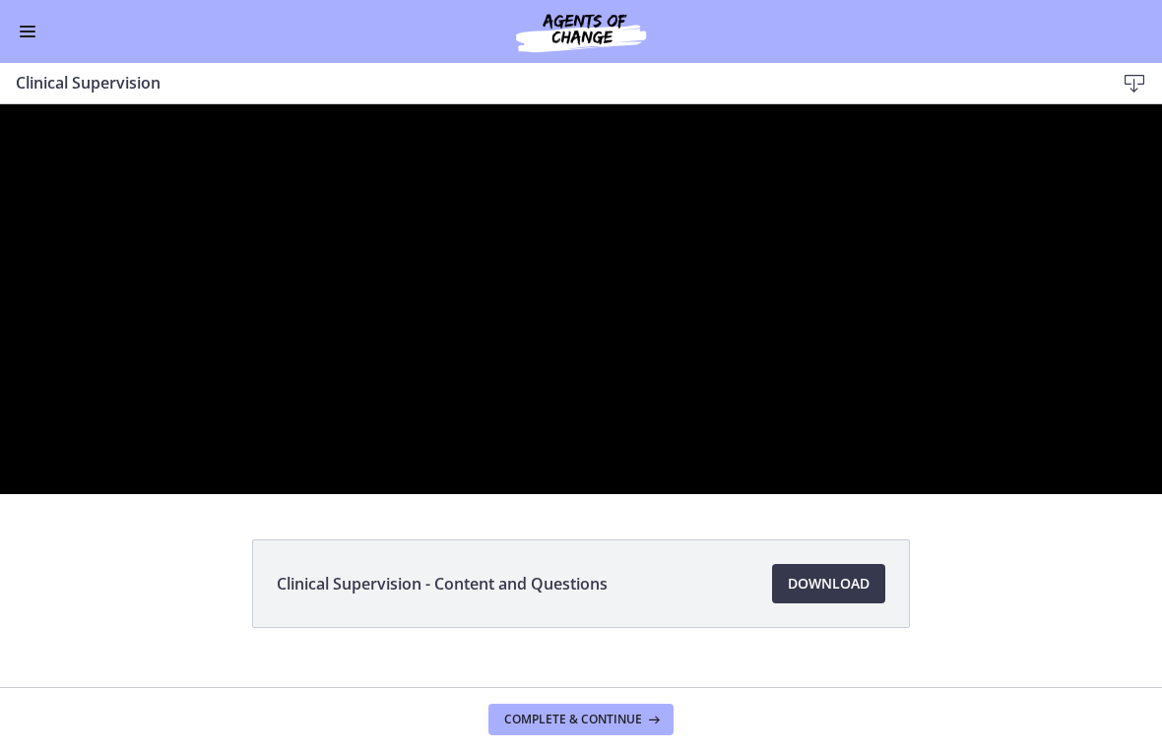
click at [299, 494] on div at bounding box center [581, 299] width 1162 height 390
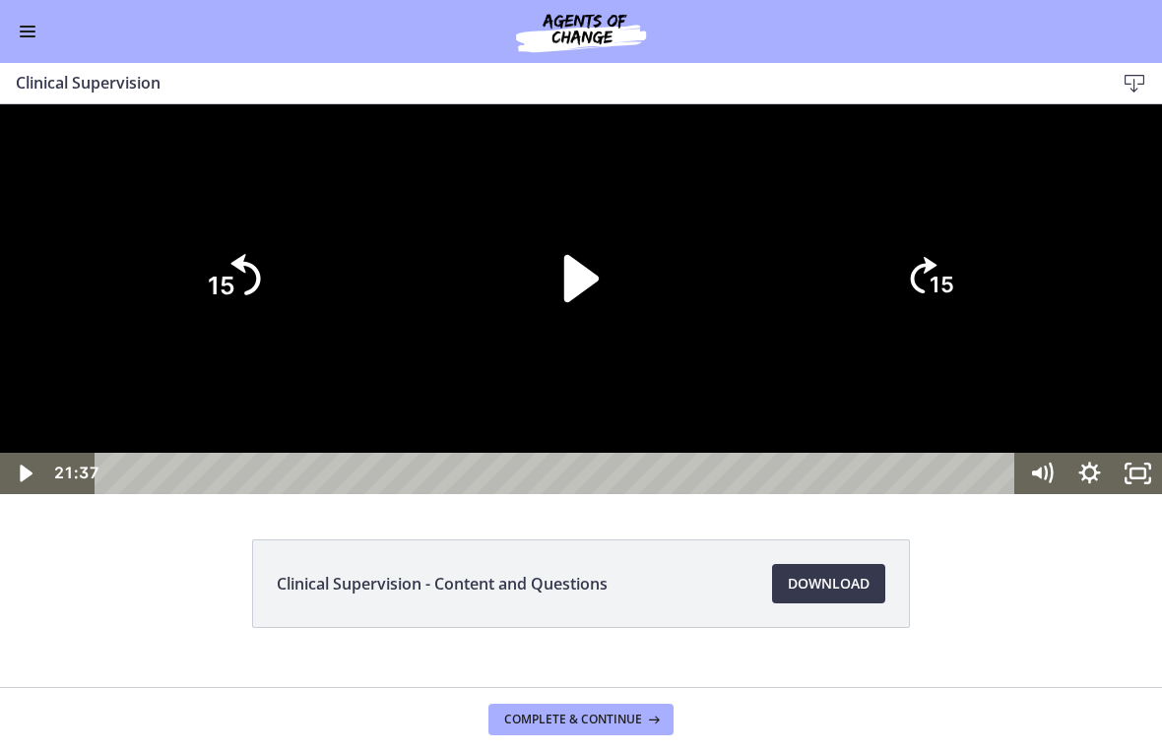
click at [254, 295] on icon "Skip back 15 seconds" at bounding box center [246, 274] width 30 height 41
click at [254, 332] on icon "15" at bounding box center [232, 279] width 106 height 106
click at [220, 326] on icon "15" at bounding box center [232, 278] width 95 height 95
click at [220, 254] on icon "15" at bounding box center [232, 195] width 118 height 118
click at [209, 326] on icon "15" at bounding box center [232, 278] width 95 height 95
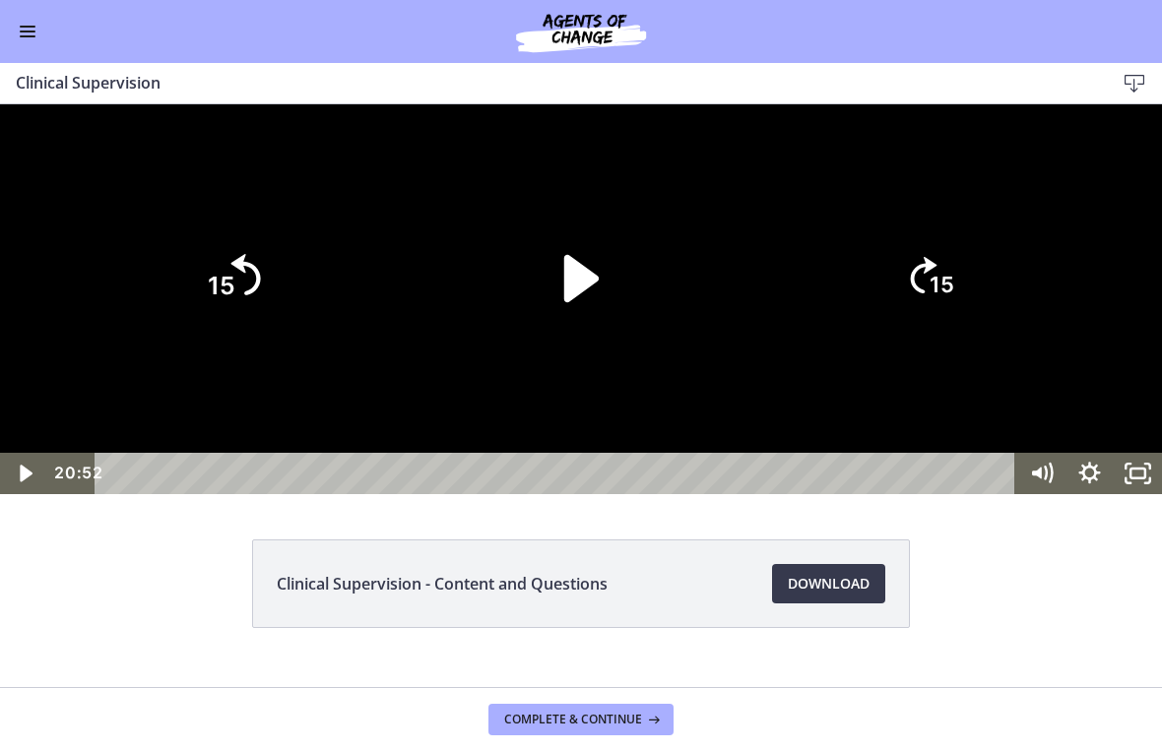
click at [209, 254] on icon "15" at bounding box center [232, 195] width 118 height 118
click at [218, 332] on icon "15" at bounding box center [232, 279] width 106 height 106
click at [217, 326] on icon "15" at bounding box center [232, 278] width 95 height 95
click at [214, 494] on div at bounding box center [581, 299] width 1162 height 390
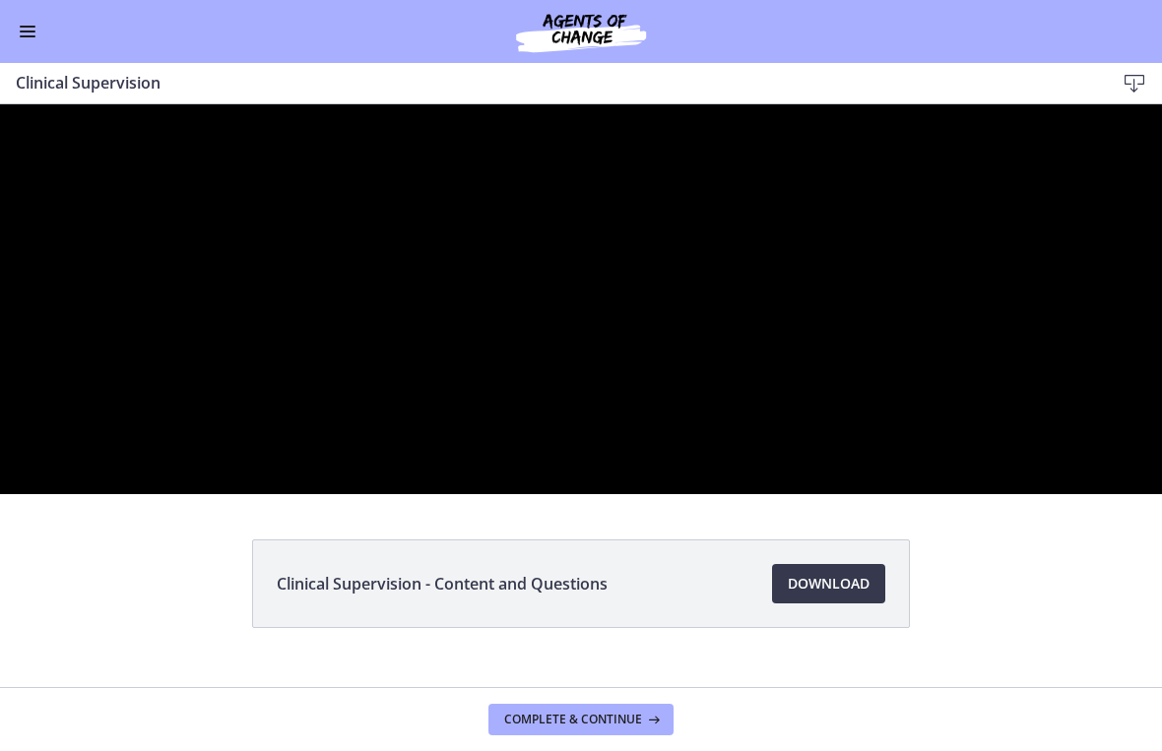
click at [1045, 494] on div at bounding box center [581, 299] width 1162 height 390
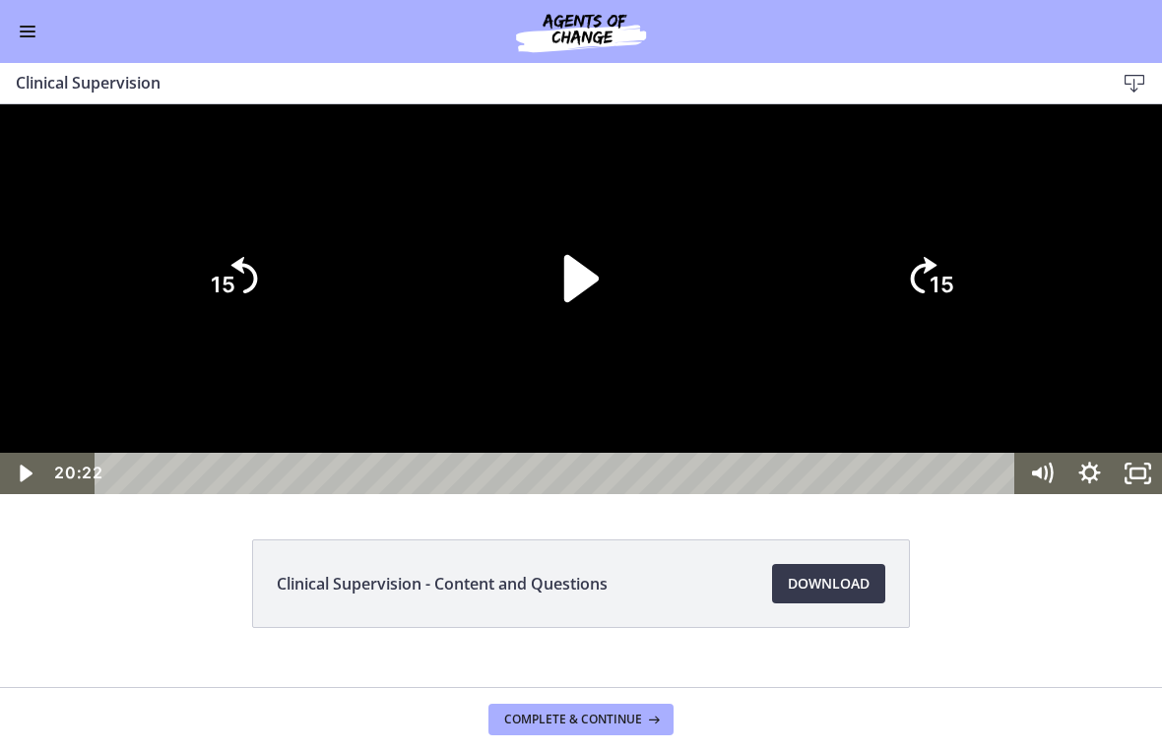
click at [571, 302] on icon "Play Video" at bounding box center [581, 278] width 34 height 47
click at [575, 302] on icon "Pause" at bounding box center [582, 280] width 37 height 44
click at [162, 494] on div at bounding box center [581, 299] width 1162 height 390
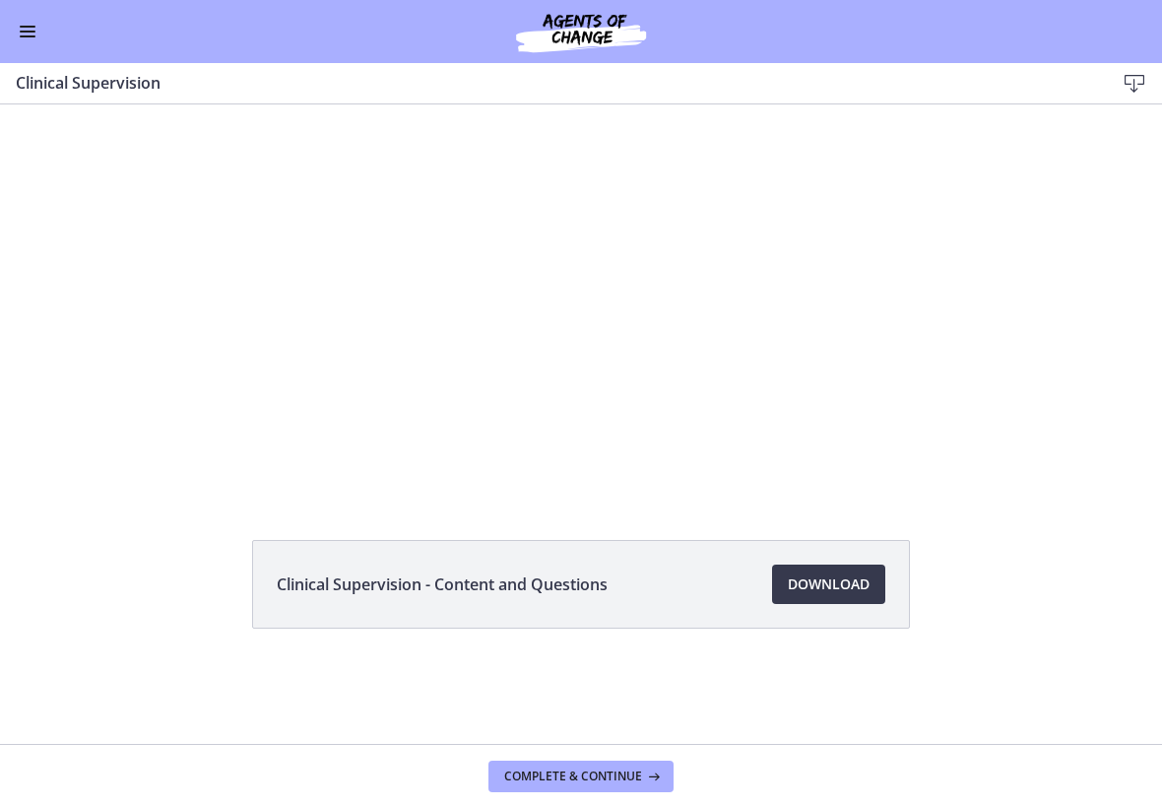
click at [838, 586] on span "Download Opens in a new window" at bounding box center [829, 584] width 82 height 24
click at [857, 386] on div at bounding box center [580, 299] width 775 height 390
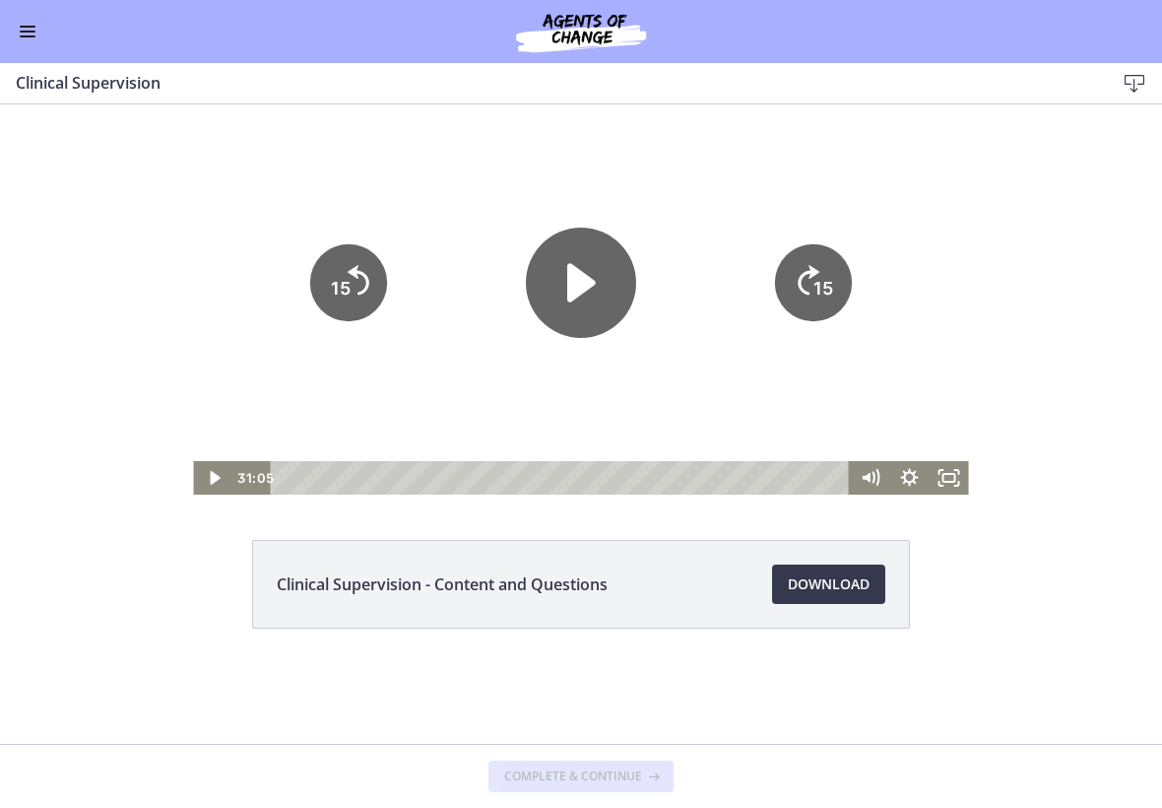
click at [605, 306] on icon "Play Video" at bounding box center [581, 282] width 110 height 110
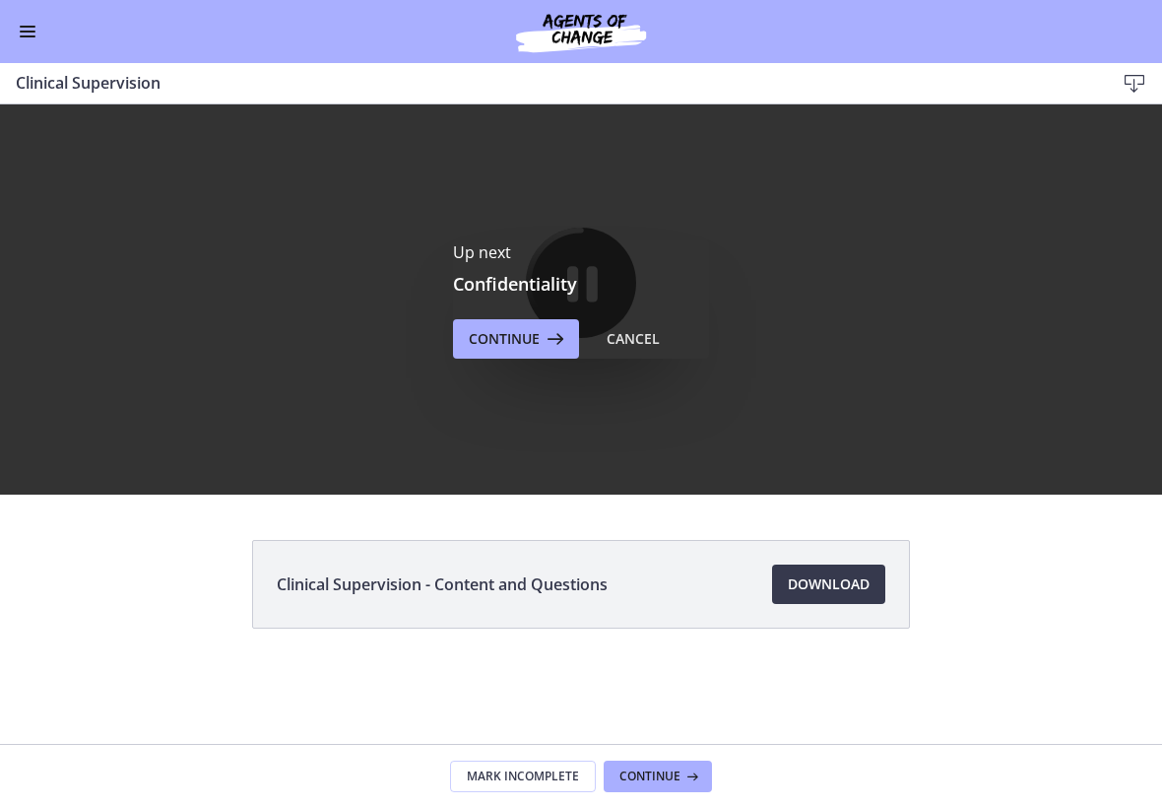
click at [555, 336] on icon at bounding box center [554, 339] width 28 height 24
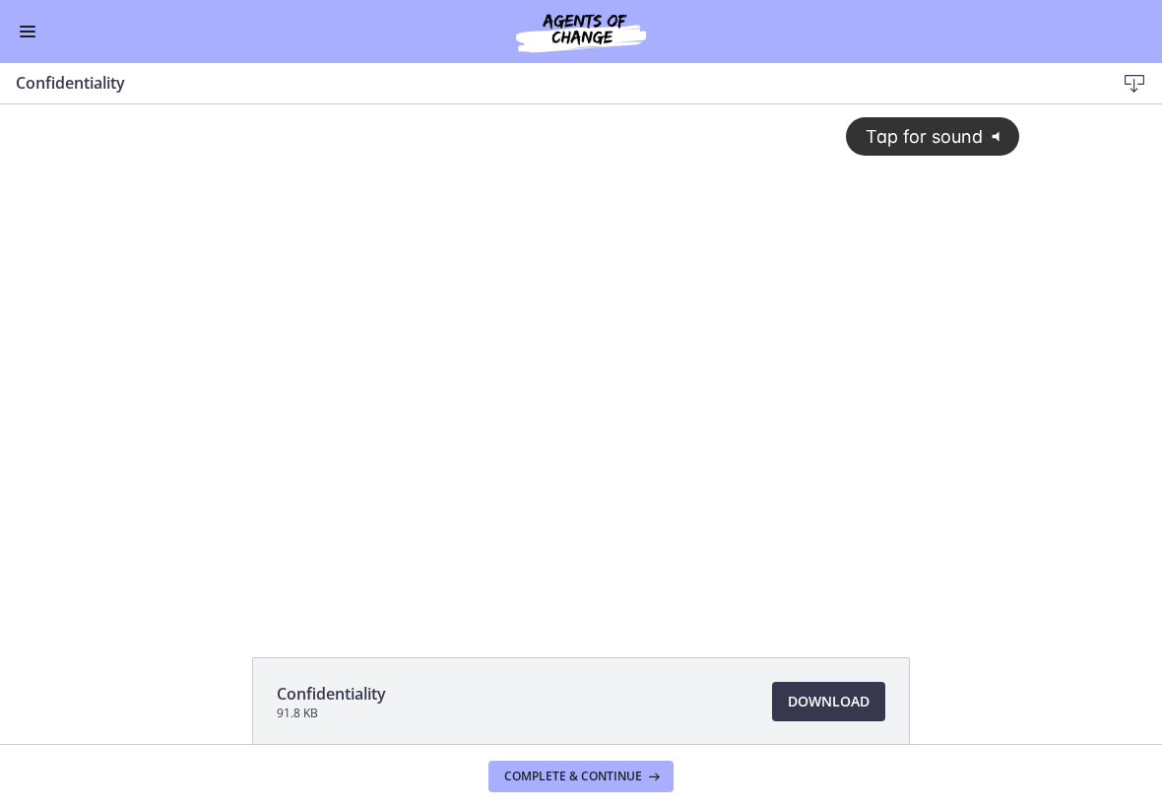
click at [884, 446] on div "Tap for sound @keyframes VOLUME_SMALL_WAVE_FLASH { 0% { opacity: 0; } 33% { opa…" at bounding box center [581, 341] width 902 height 474
click at [957, 376] on div at bounding box center [581, 357] width 902 height 507
click at [1095, 354] on div "Tap for sound @keyframes VOLUME_SMALL_WAVE_FLASH { 0% { opacity: 0; } 33% { opa…" at bounding box center [581, 357] width 1162 height 507
click at [912, 443] on div at bounding box center [581, 357] width 902 height 507
click at [433, 462] on div at bounding box center [581, 357] width 902 height 507
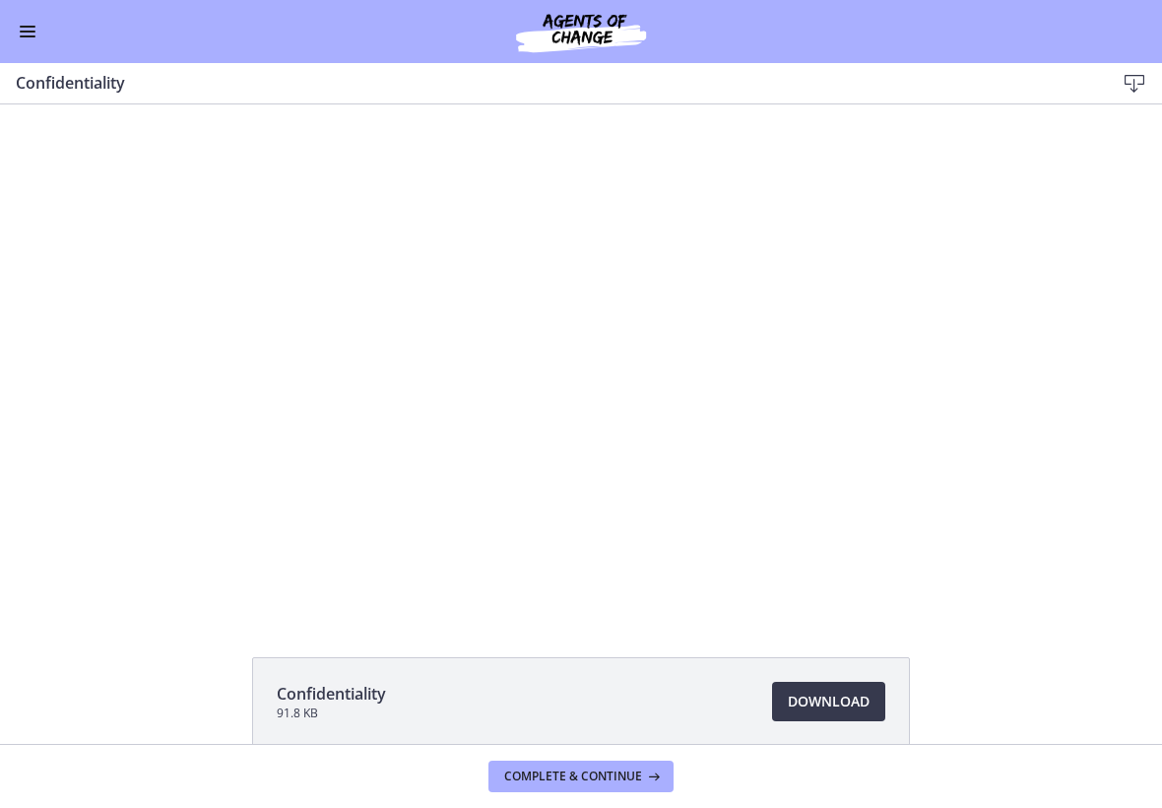
click at [29, 41] on button "Enable menu" at bounding box center [28, 32] width 24 height 24
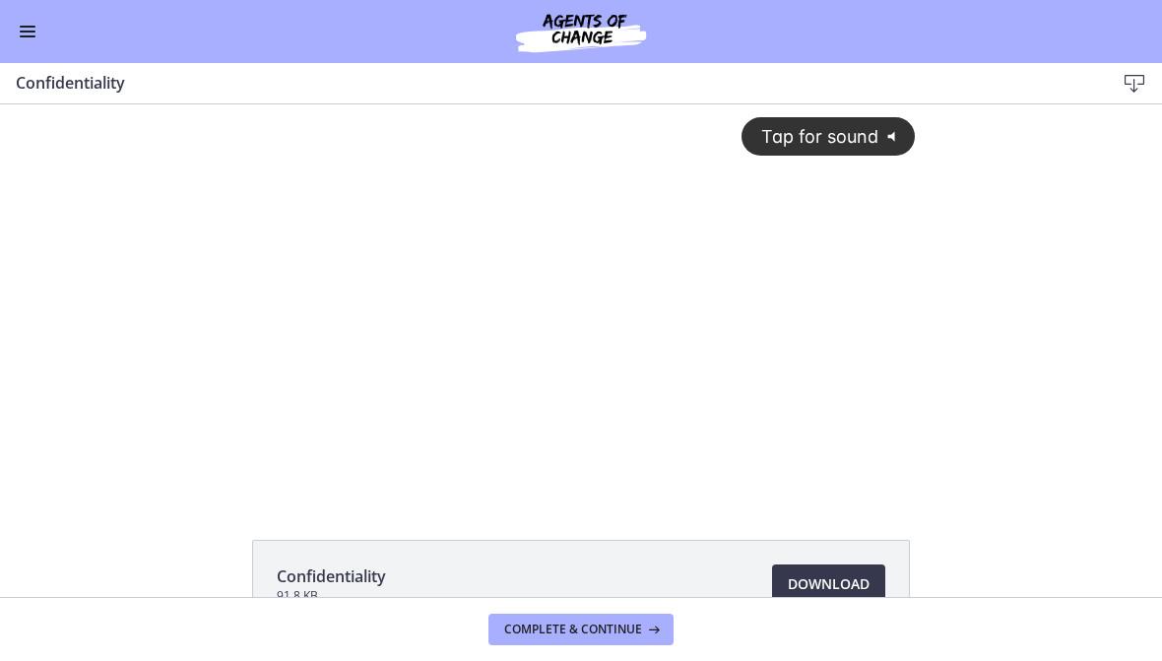
click at [626, 618] on button "Complete & continue" at bounding box center [580, 630] width 185 height 32
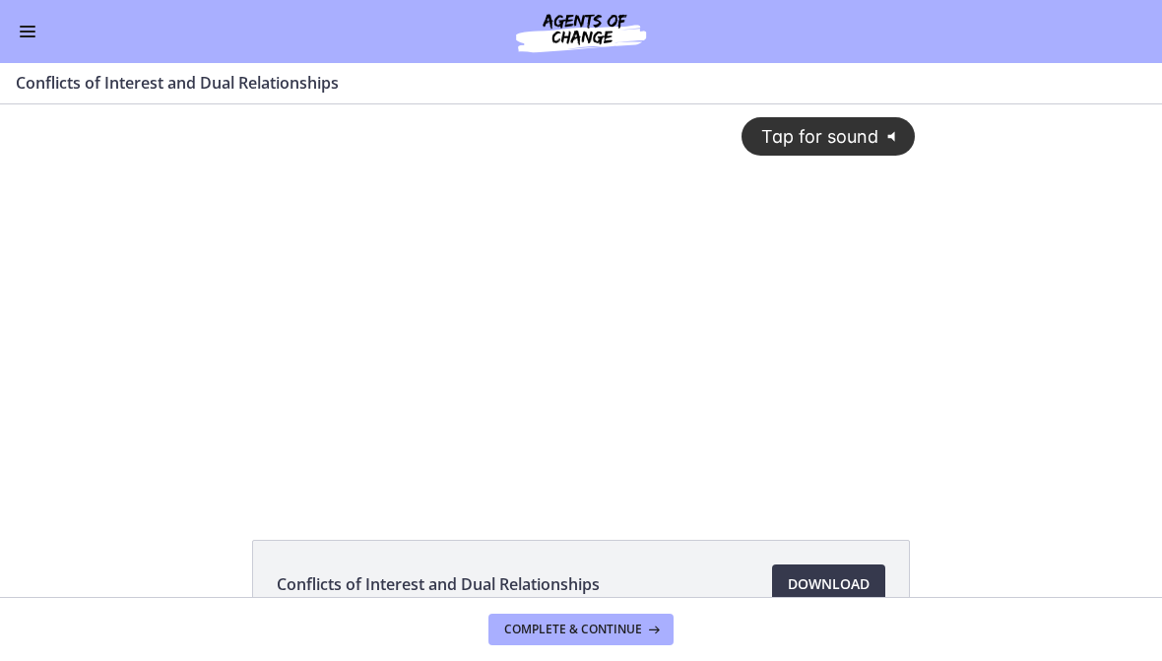
click at [620, 630] on span "Complete & continue" at bounding box center [573, 629] width 138 height 16
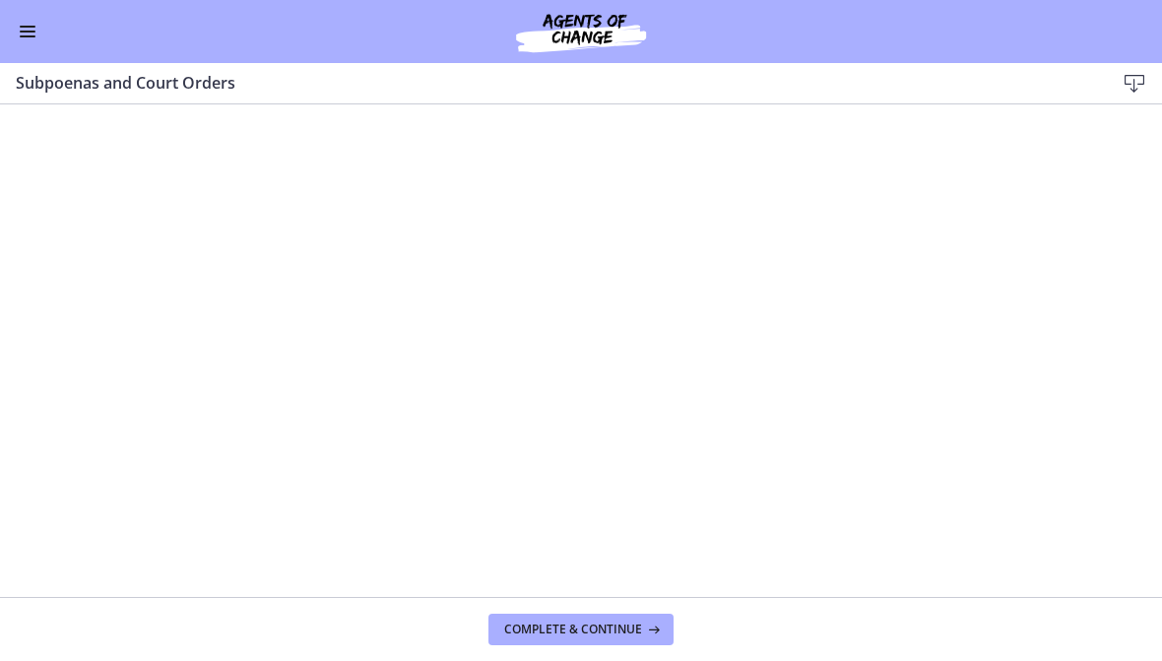
click at [654, 622] on icon at bounding box center [652, 629] width 20 height 16
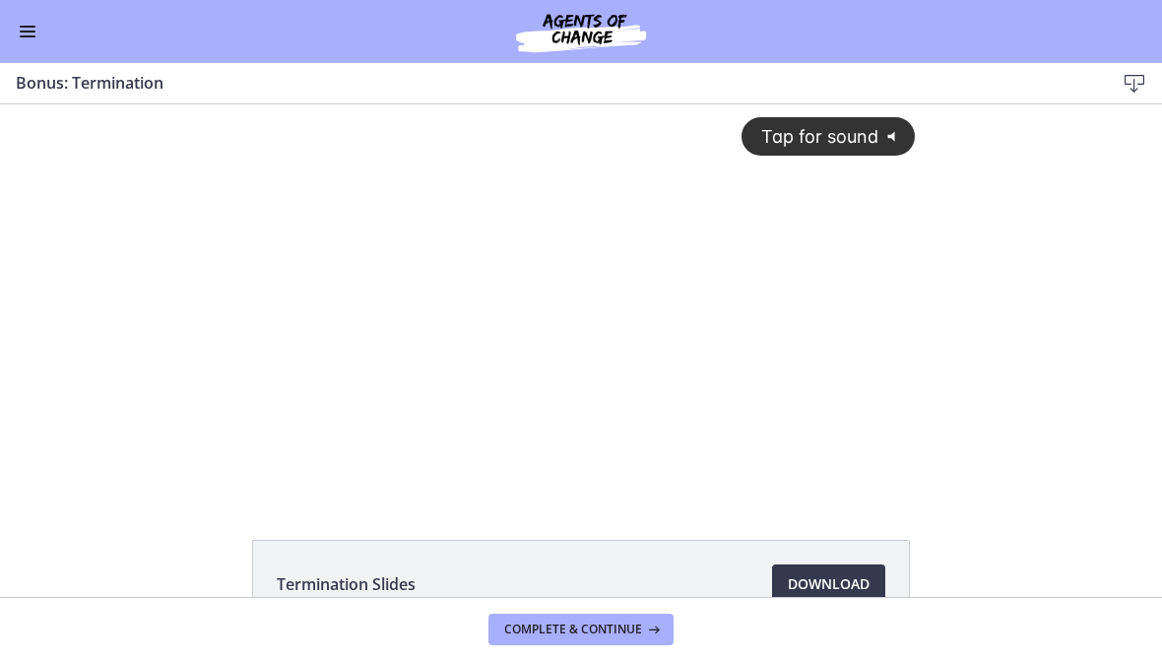
click at [754, 298] on div "Tap for sound @keyframes VOLUME_SMALL_WAVE_FLASH { 0% { opacity: 0; } 33% { opa…" at bounding box center [580, 282] width 693 height 356
click at [806, 287] on div at bounding box center [580, 299] width 693 height 390
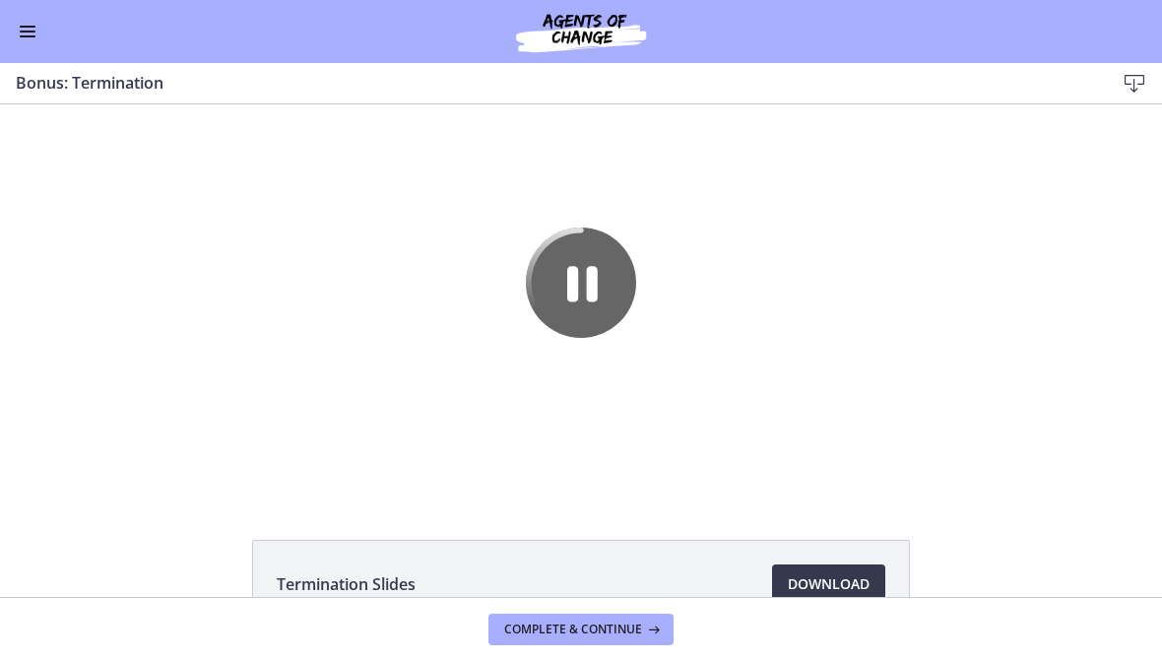
click at [805, 317] on div at bounding box center [580, 299] width 693 height 390
click at [838, 314] on div at bounding box center [580, 299] width 693 height 390
click at [825, 310] on div at bounding box center [580, 299] width 693 height 390
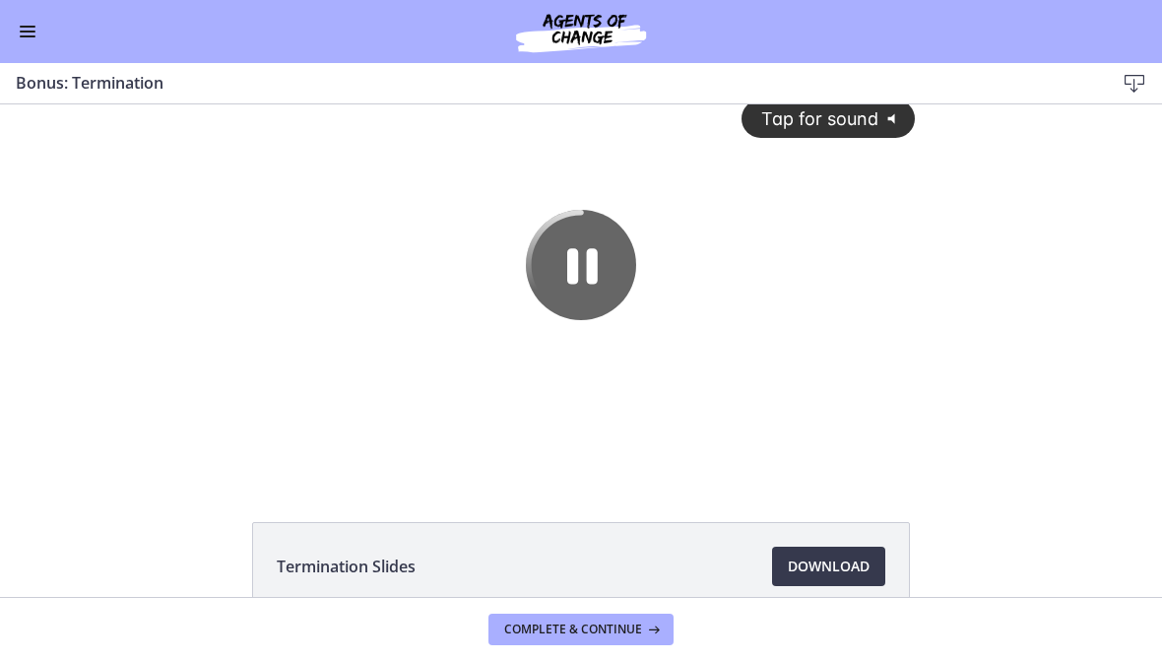
scroll to position [19, 0]
click at [827, 329] on div "Tap for sound @keyframes VOLUME_SMALL_WAVE_FLASH { 0% { opacity: 0; } 33% { opa…" at bounding box center [580, 264] width 693 height 356
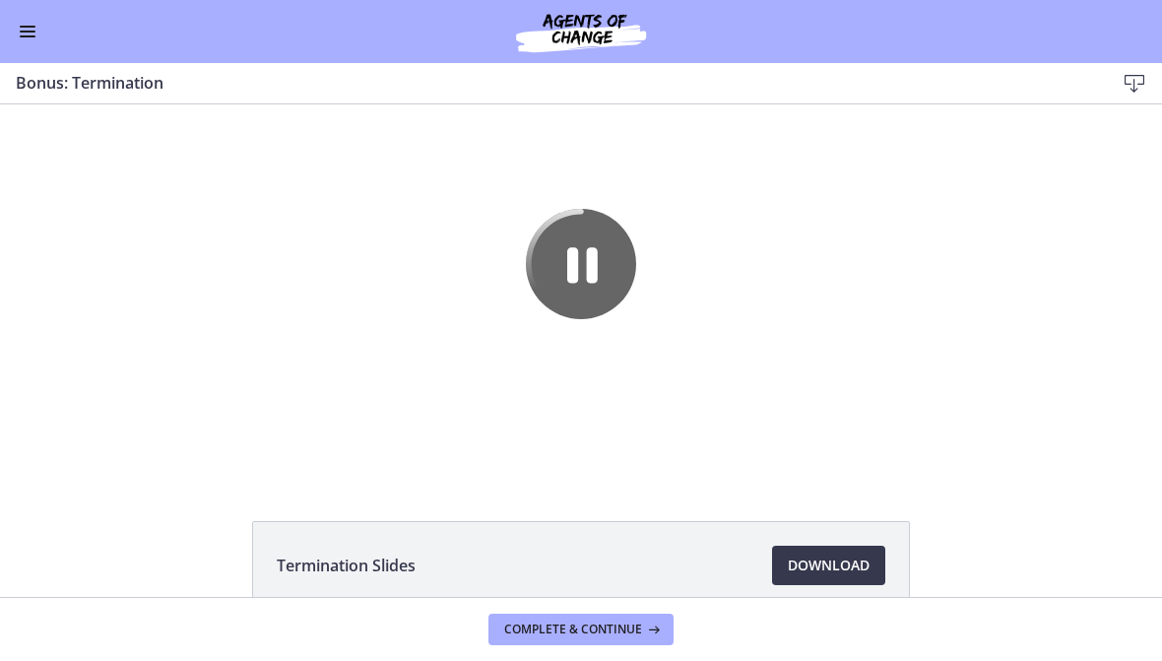
click at [660, 388] on div at bounding box center [580, 281] width 693 height 390
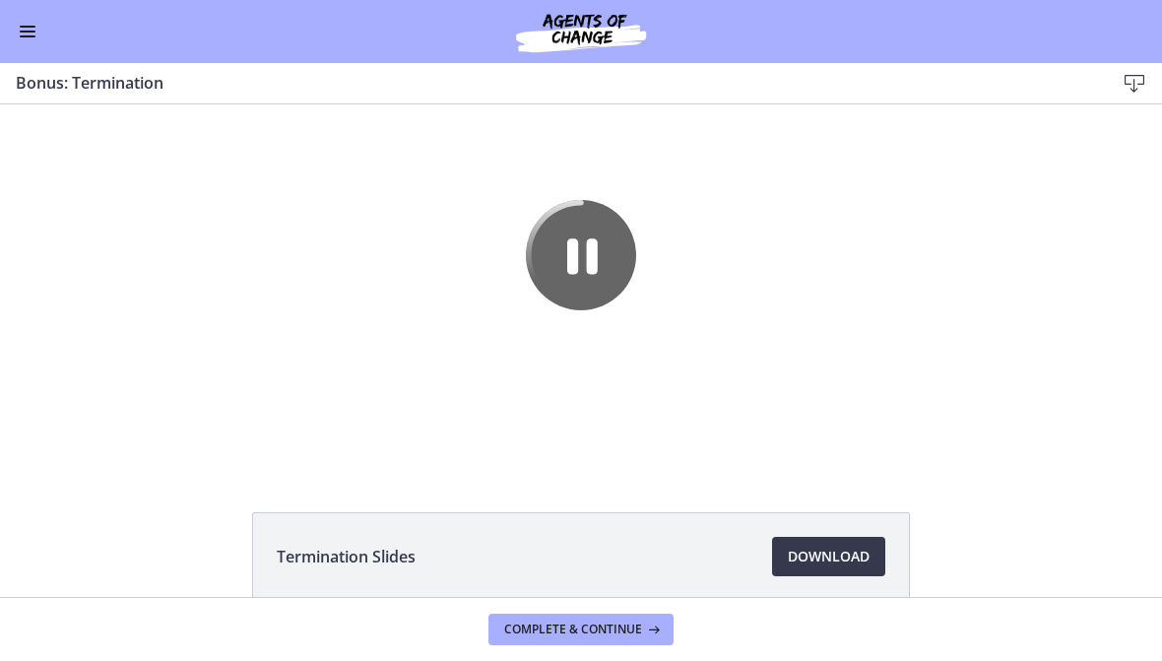
scroll to position [31, 0]
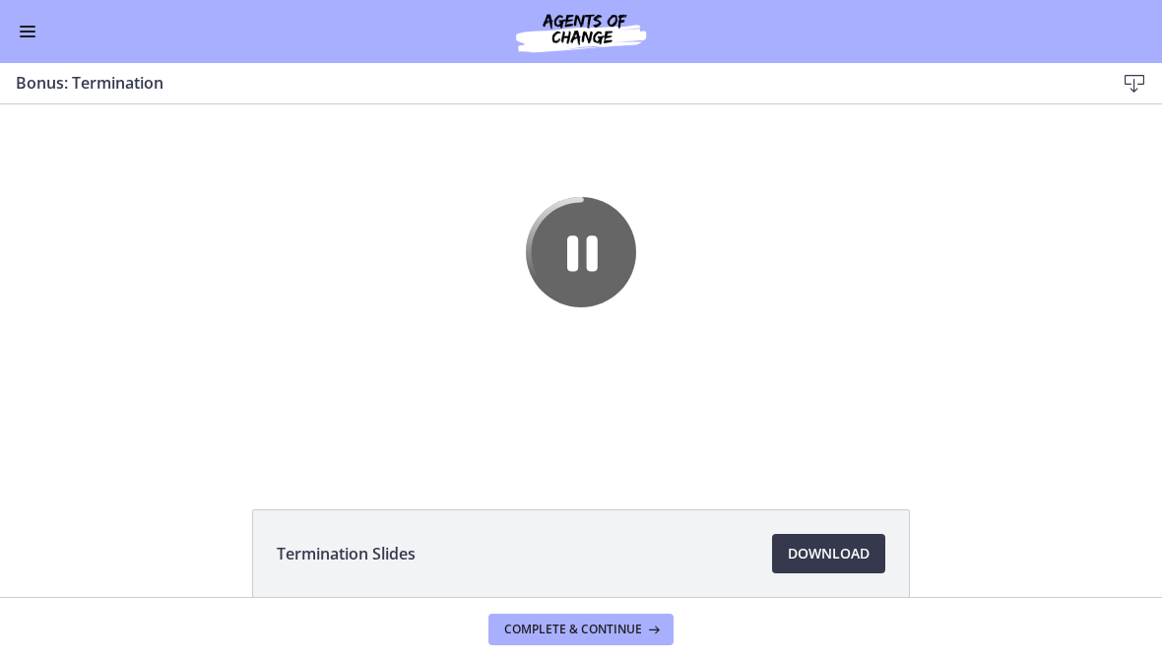
click at [840, 342] on div at bounding box center [580, 269] width 693 height 390
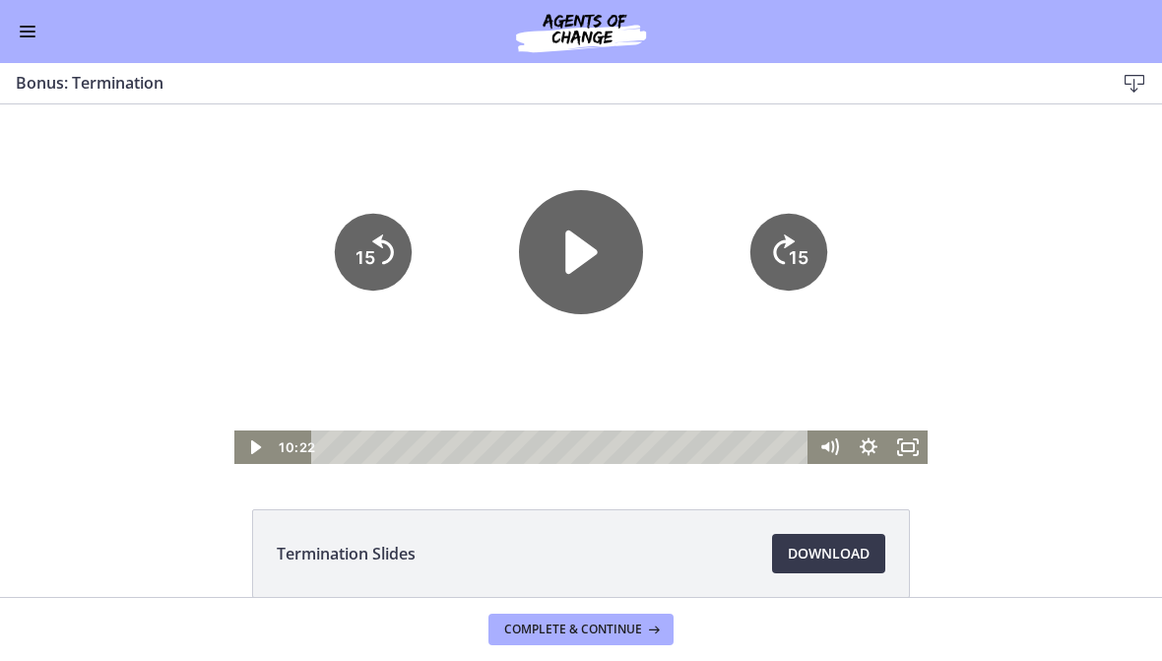
click at [575, 293] on icon "Play Video" at bounding box center [581, 252] width 124 height 124
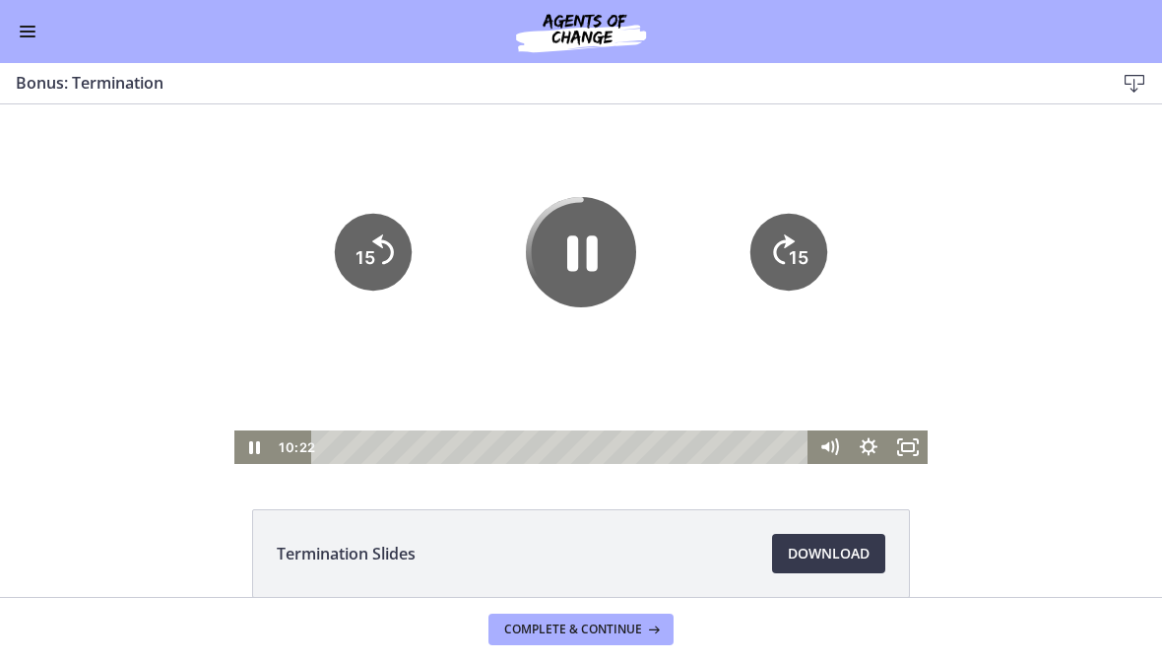
click at [864, 349] on div at bounding box center [580, 269] width 693 height 390
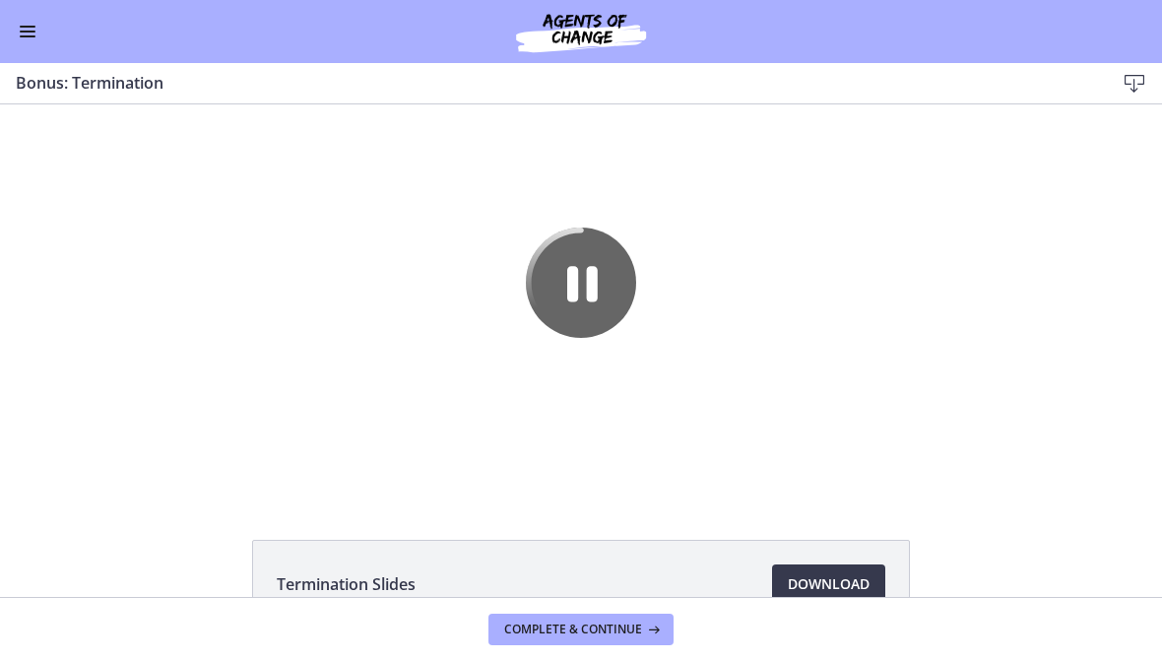
scroll to position [0, 0]
